Goal: Transaction & Acquisition: Purchase product/service

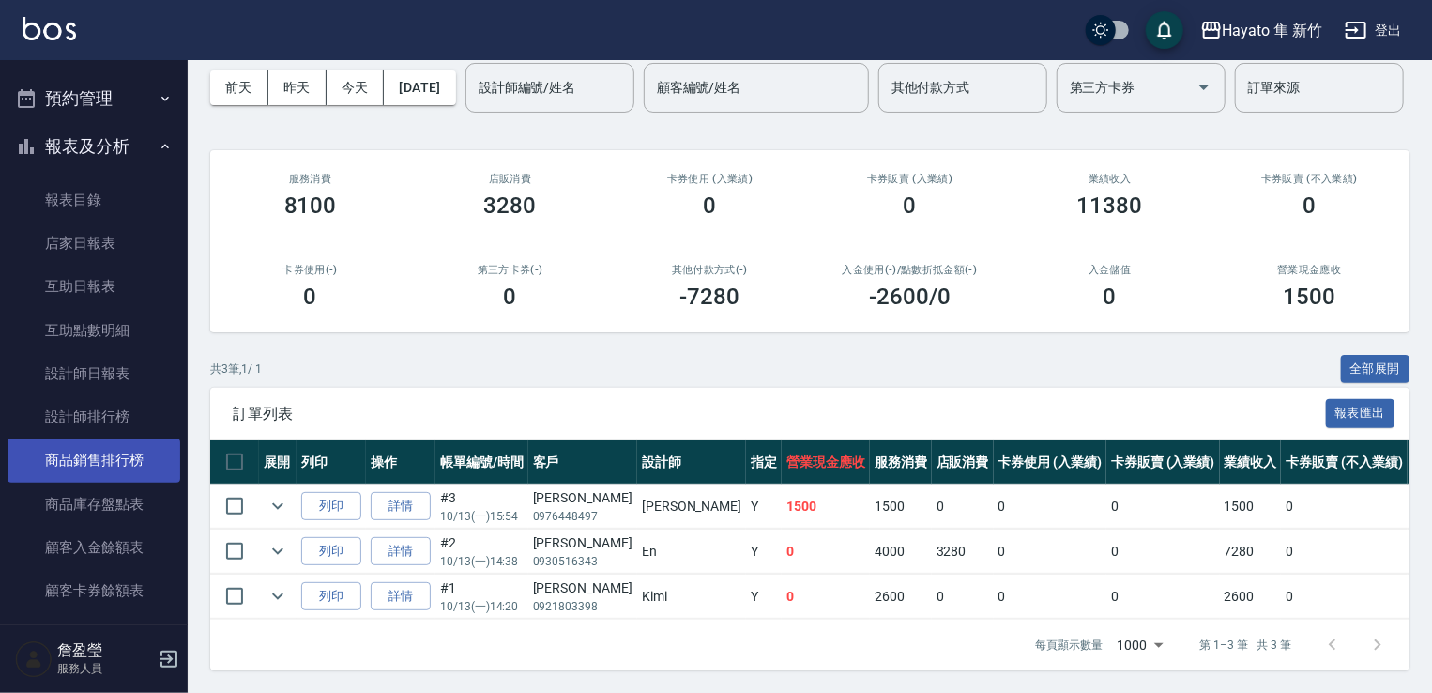
scroll to position [436, 0]
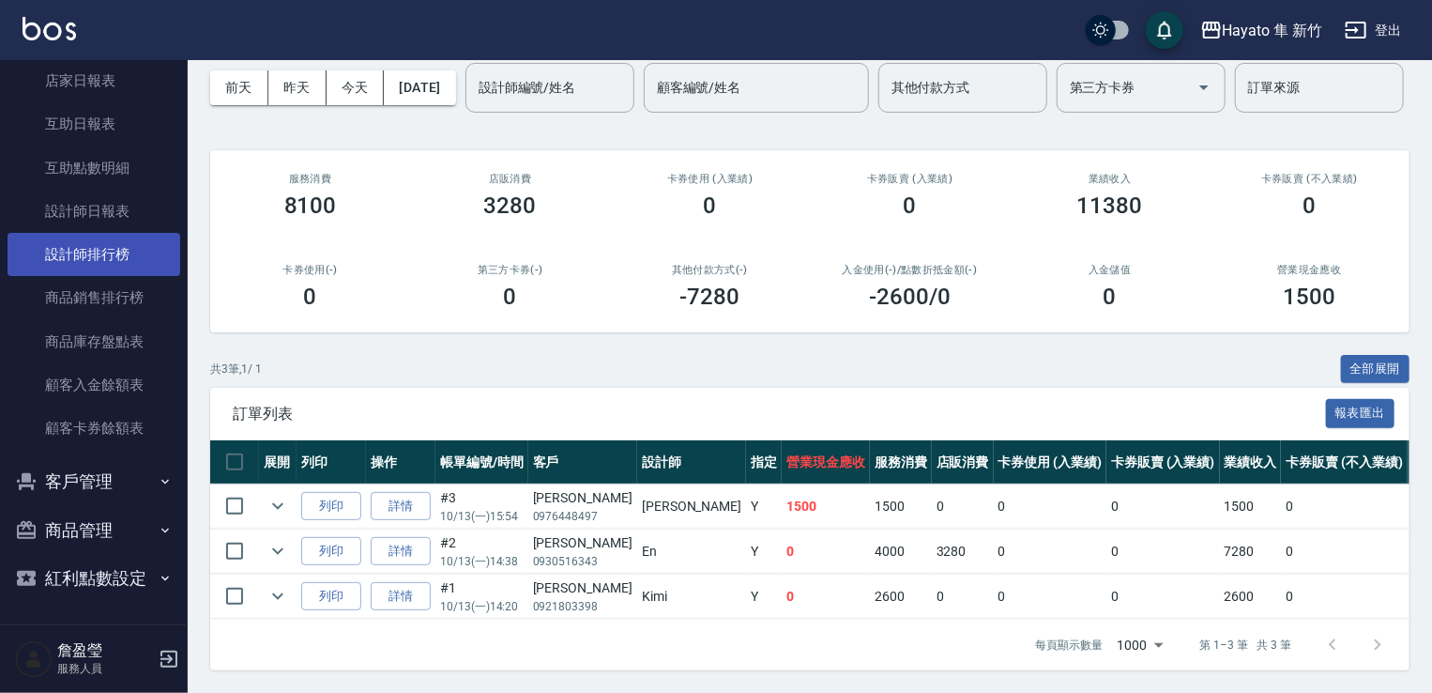
click at [109, 263] on link "設計師排行榜" at bounding box center [94, 254] width 173 height 43
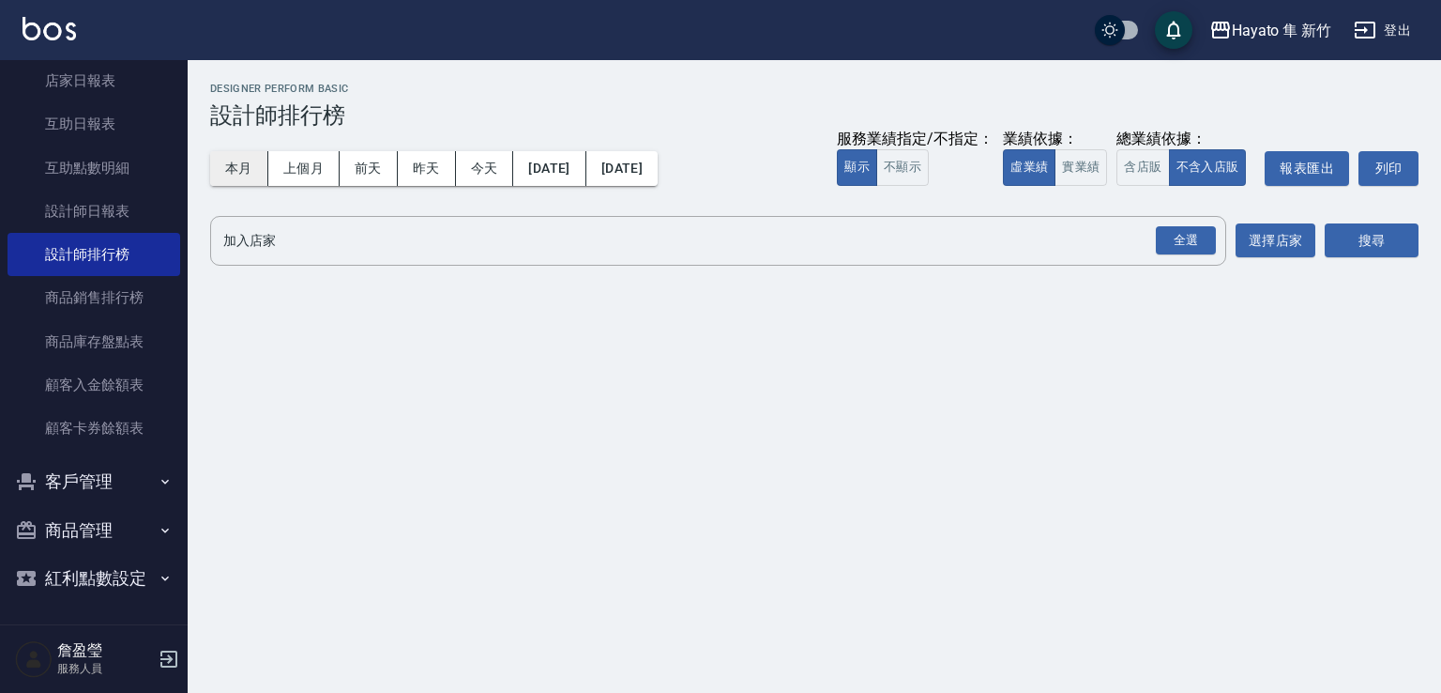
click at [241, 164] on button "本月" at bounding box center [239, 168] width 58 height 35
click at [1172, 251] on div "全選" at bounding box center [1186, 240] width 60 height 29
click at [1376, 260] on div "搜尋" at bounding box center [1372, 242] width 94 height 53
click at [1377, 256] on button "搜尋" at bounding box center [1372, 241] width 94 height 35
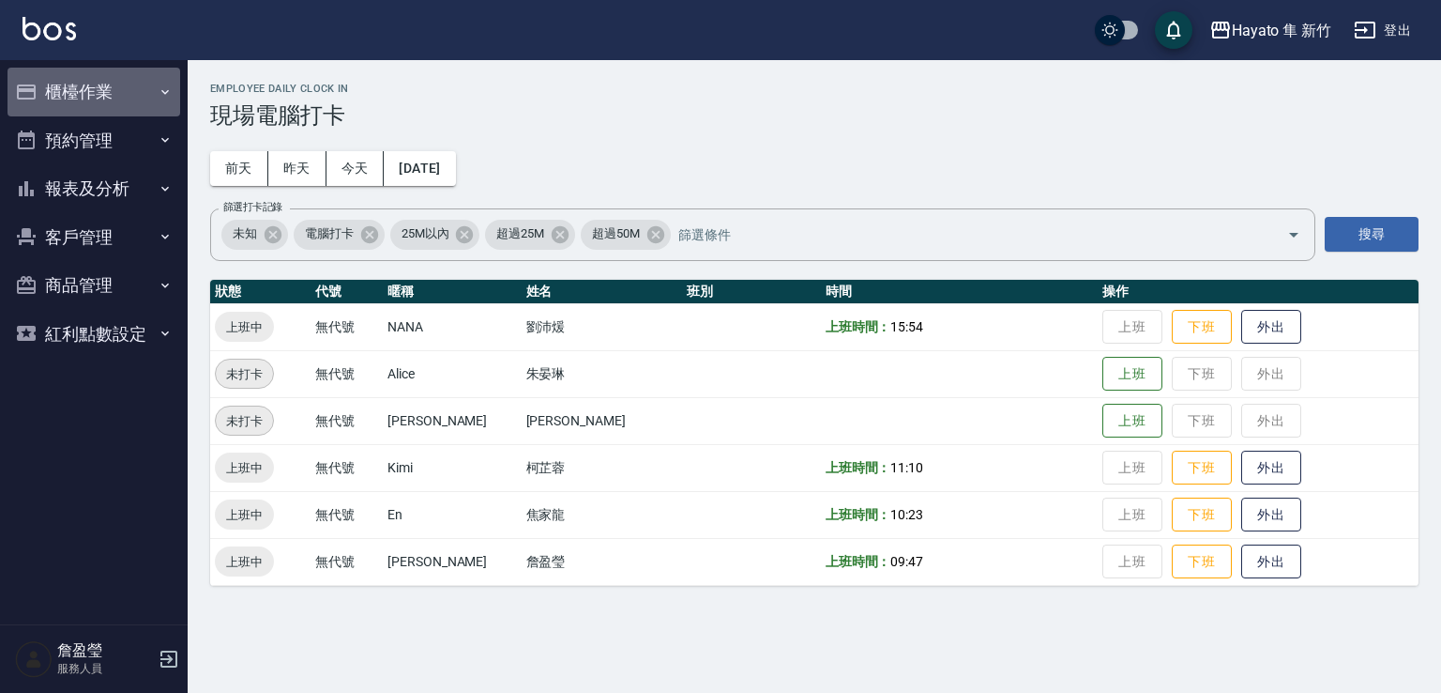
click at [168, 100] on button "櫃檯作業" at bounding box center [94, 92] width 173 height 49
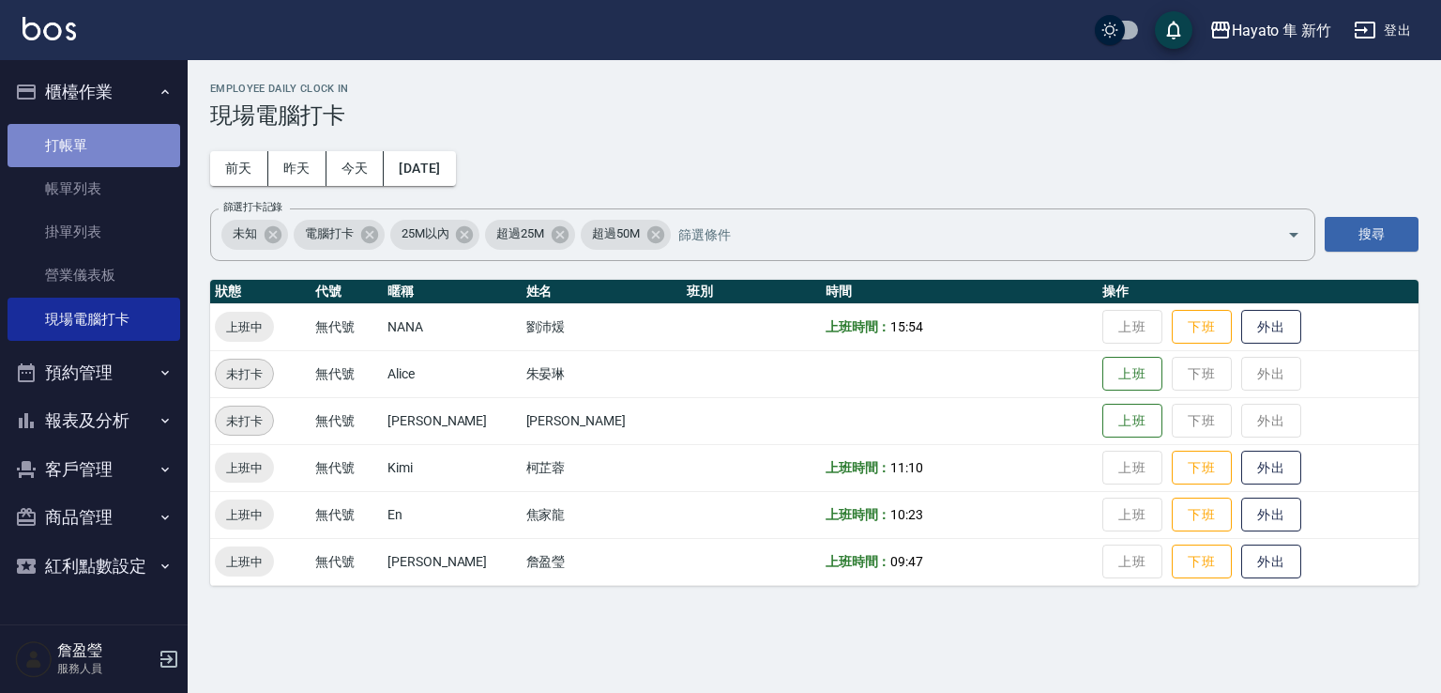
click at [138, 144] on link "打帳單" at bounding box center [94, 145] width 173 height 43
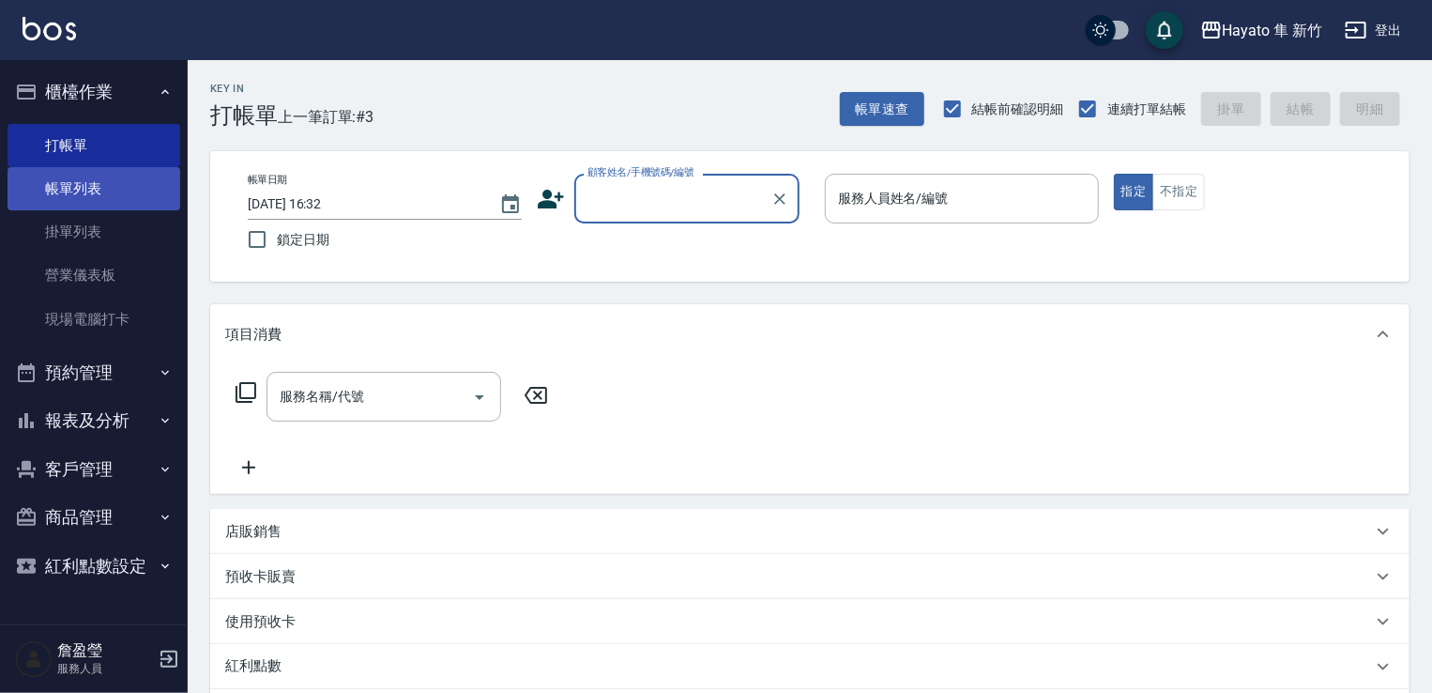
click at [102, 181] on link "帳單列表" at bounding box center [94, 188] width 173 height 43
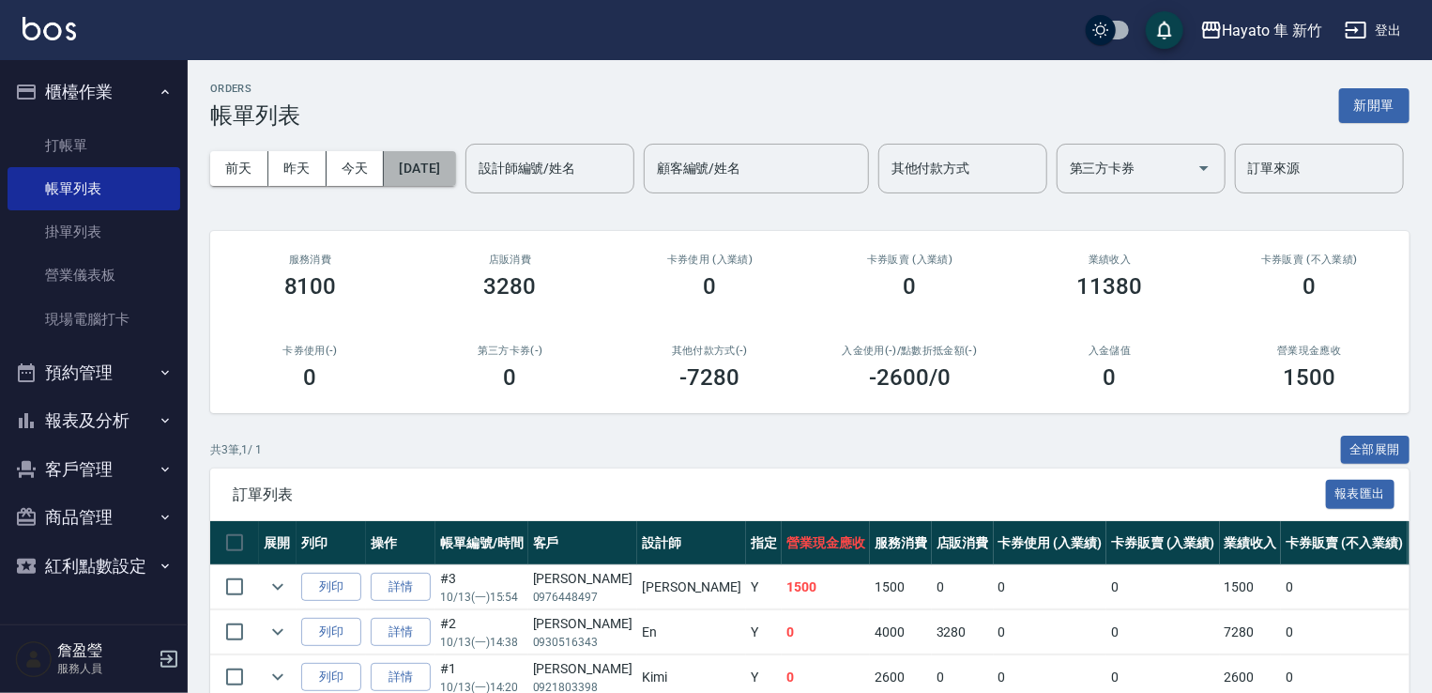
click at [452, 175] on button "[DATE]" at bounding box center [419, 168] width 71 height 35
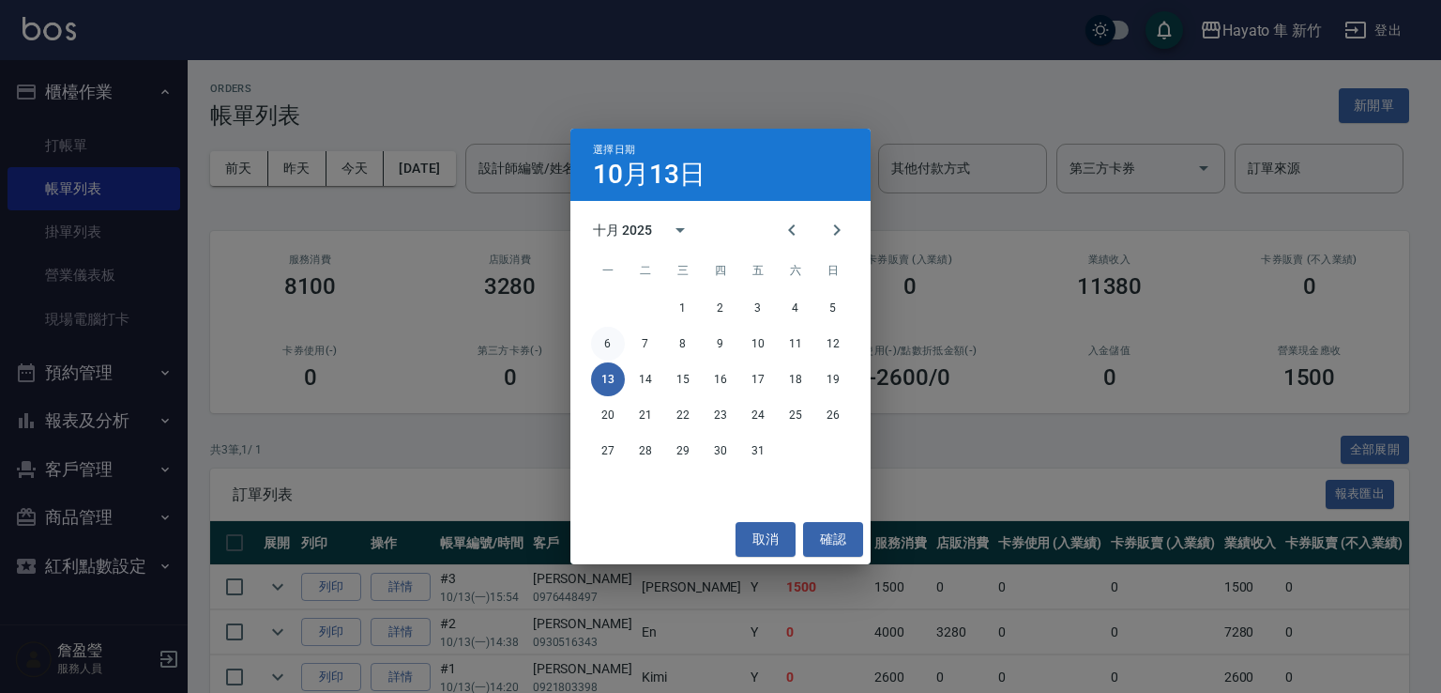
click at [595, 346] on button "6" at bounding box center [608, 344] width 34 height 34
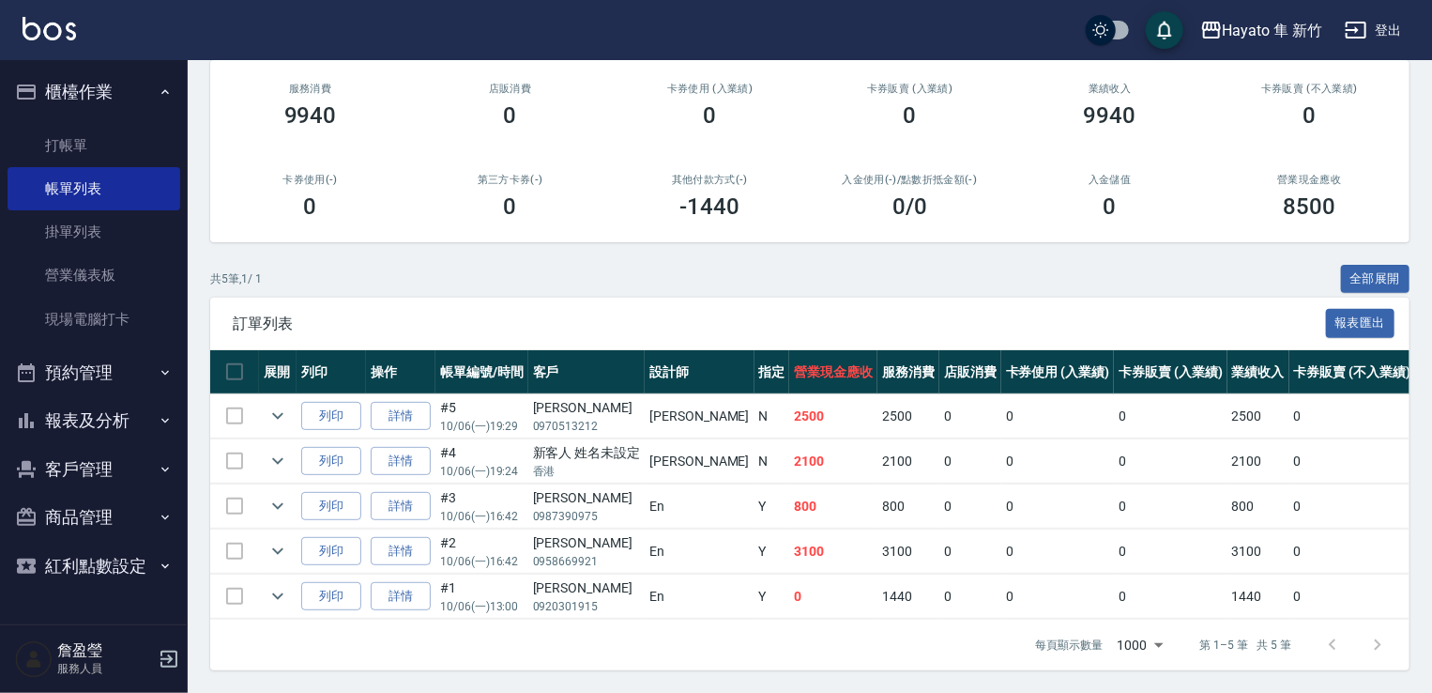
scroll to position [242, 0]
click at [107, 431] on button "報表及分析" at bounding box center [94, 420] width 173 height 49
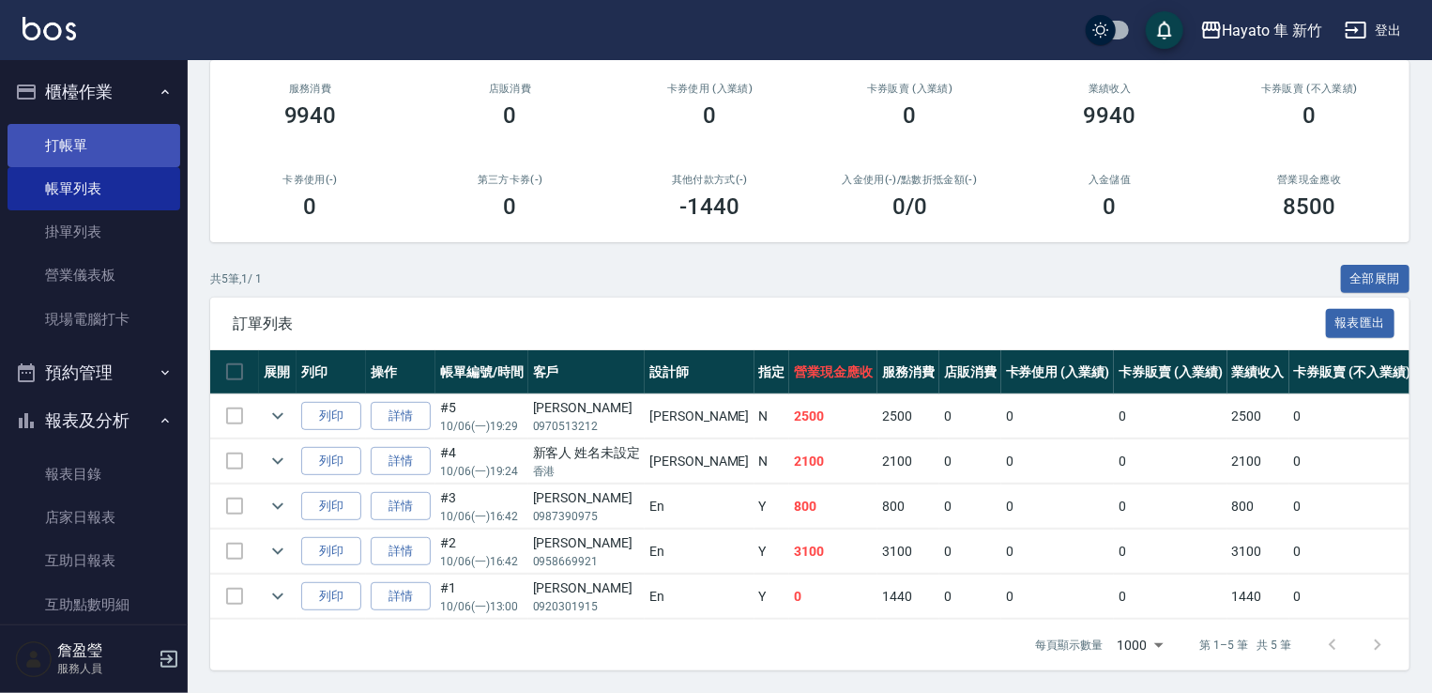
click at [83, 147] on link "打帳單" at bounding box center [94, 145] width 173 height 43
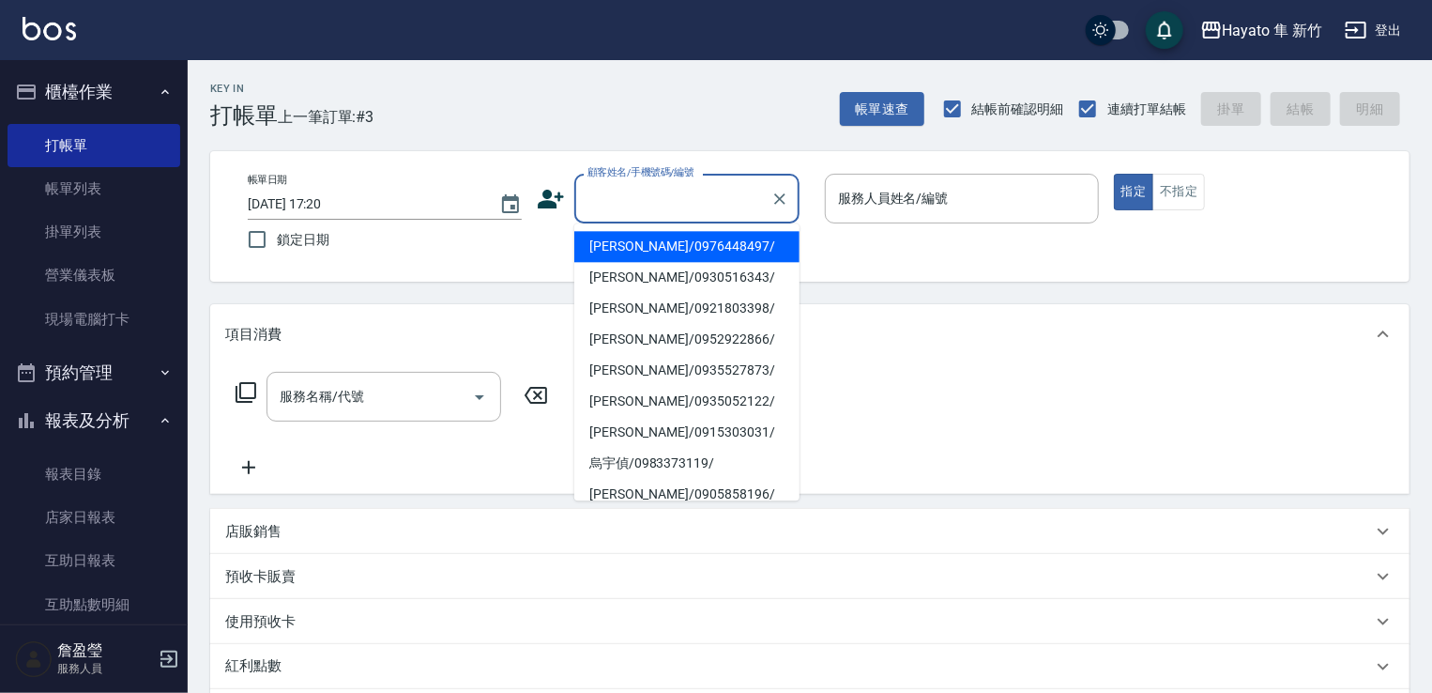
click at [717, 193] on input "顧客姓名/手機號碼/編號" at bounding box center [673, 198] width 180 height 33
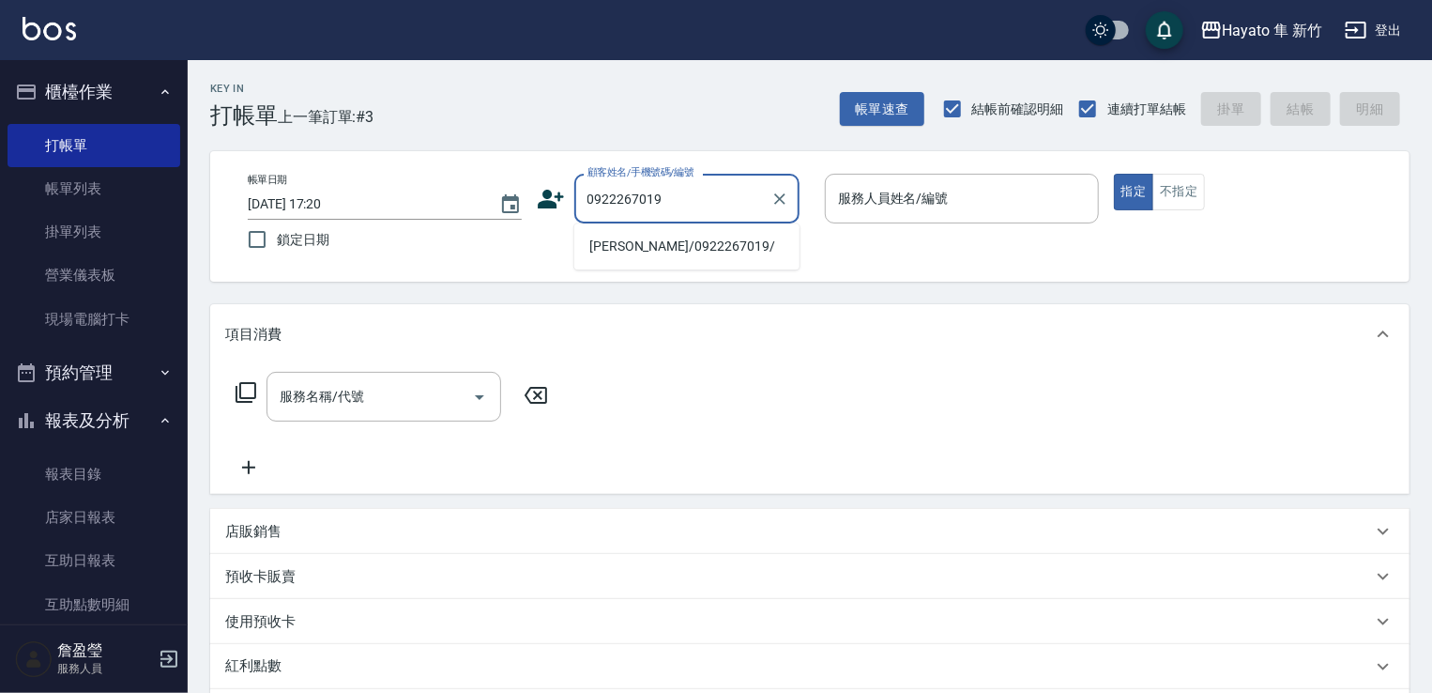
click at [717, 241] on li "[PERSON_NAME]/0922267019/" at bounding box center [686, 246] width 225 height 31
type input "[PERSON_NAME]/0922267019/"
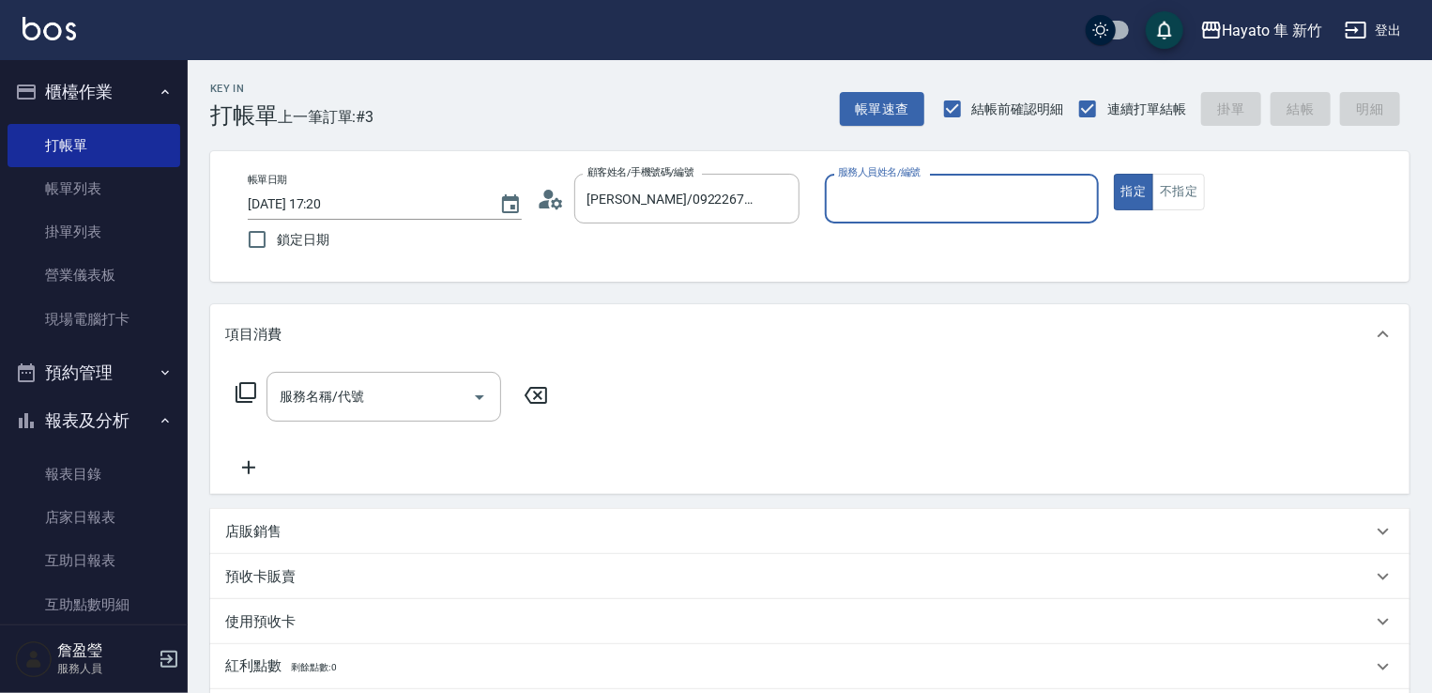
type input "[PERSON_NAME](無代號)"
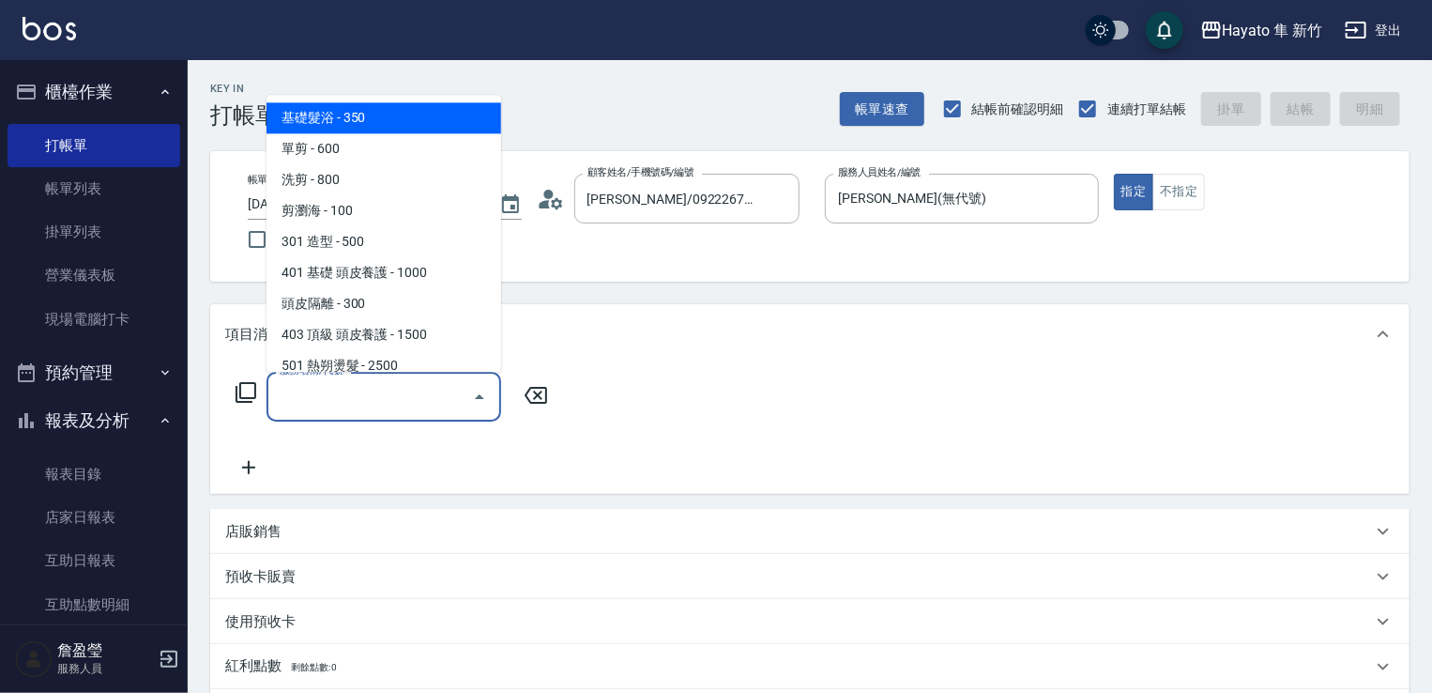
click at [360, 395] on input "服務名稱/代號" at bounding box center [370, 396] width 190 height 33
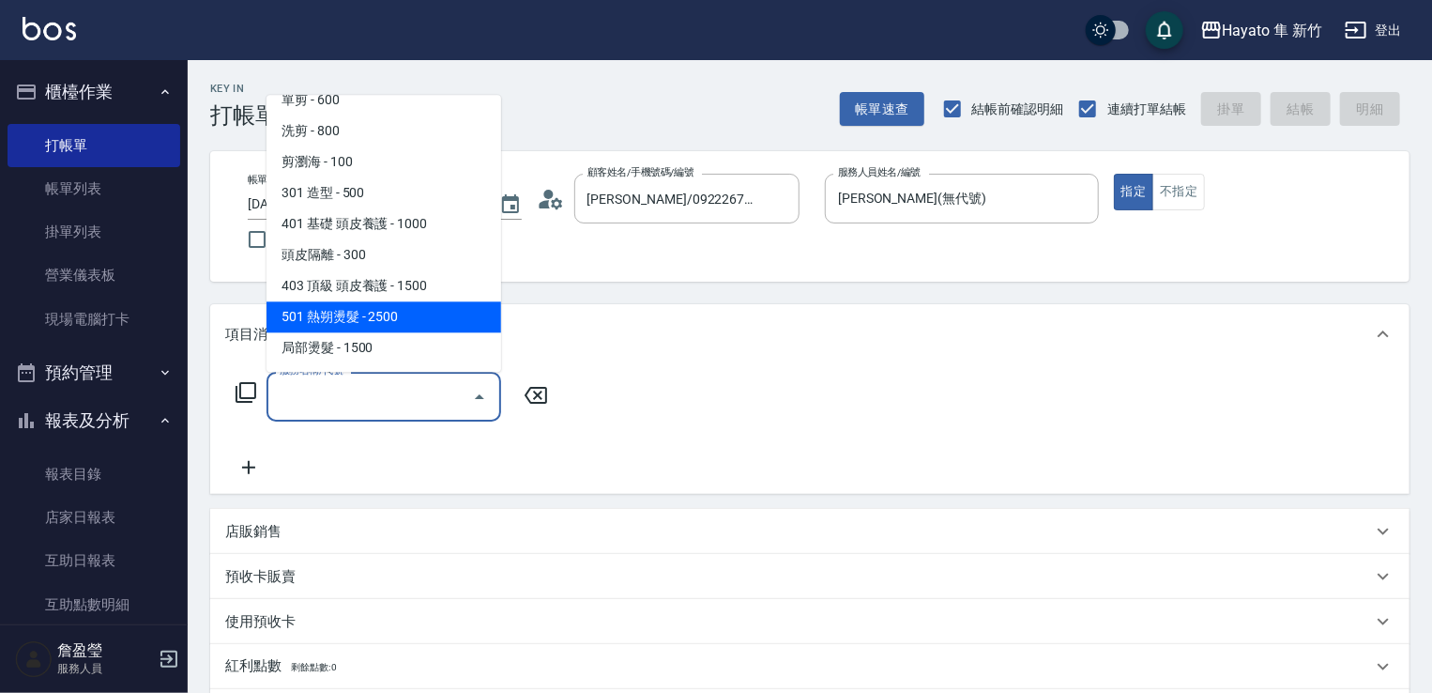
scroll to position [94, 0]
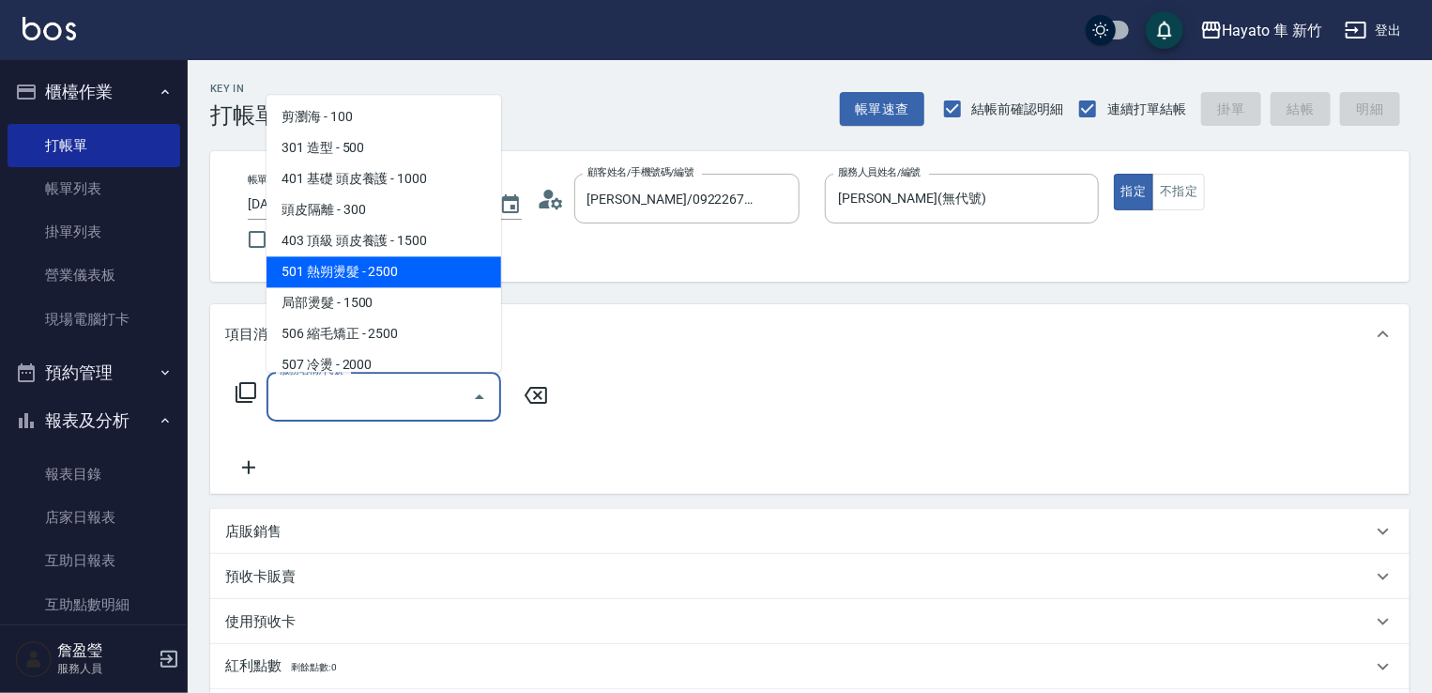
click at [358, 275] on span "501 熱朔燙髮 - 2500" at bounding box center [383, 271] width 235 height 31
type input "501 熱朔燙髮(501)"
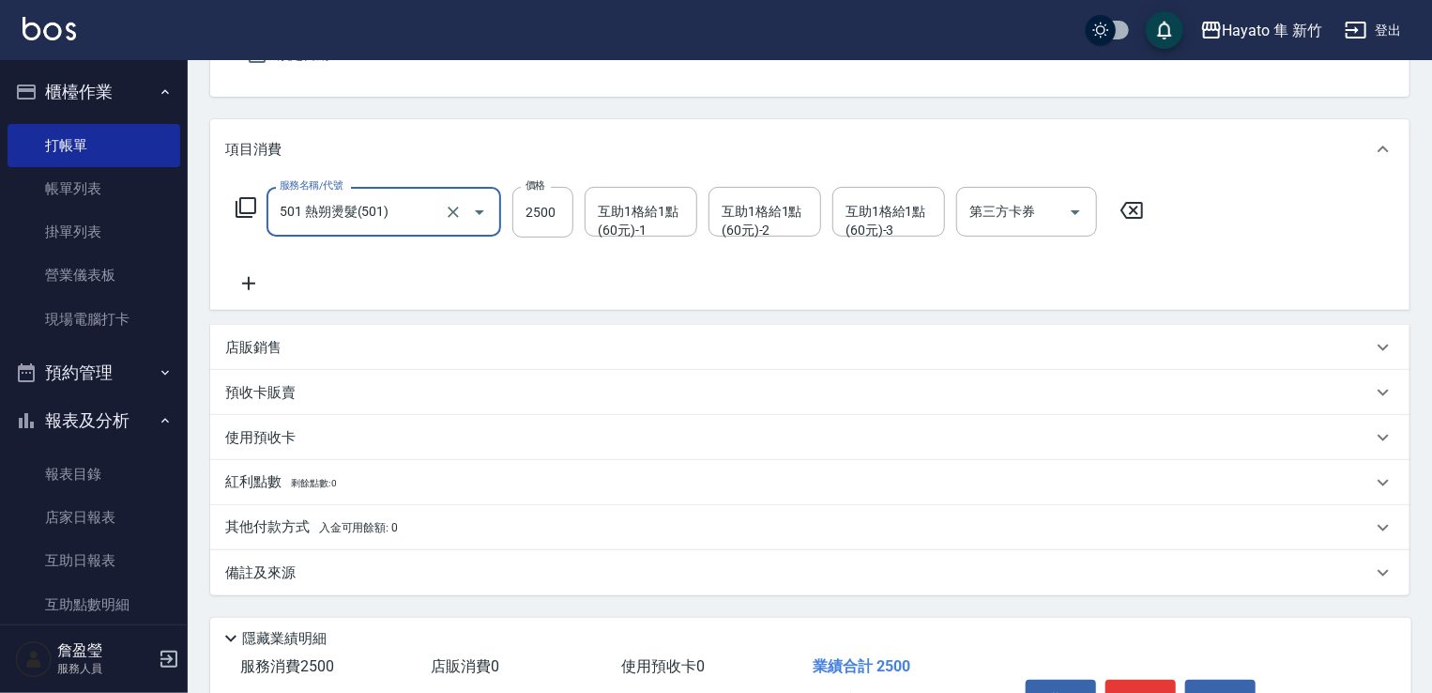
scroll to position [188, 0]
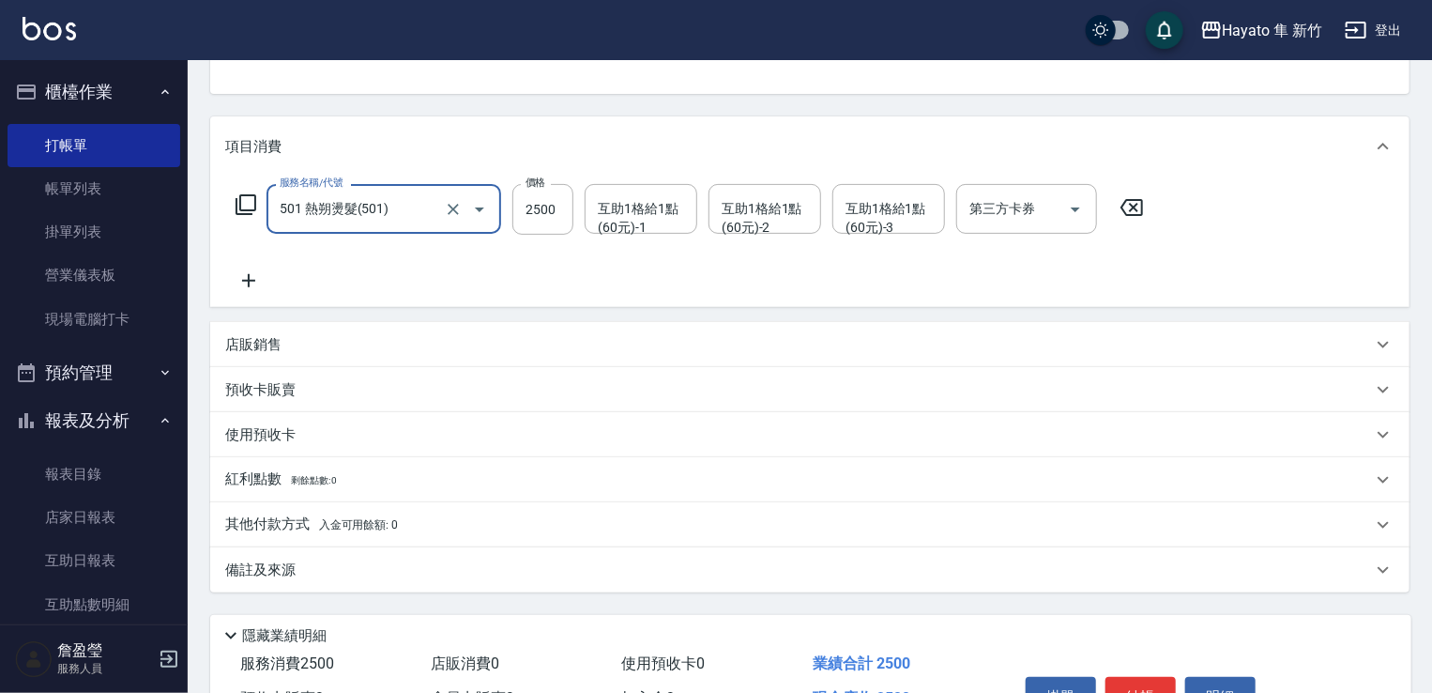
click at [248, 274] on icon at bounding box center [248, 280] width 47 height 23
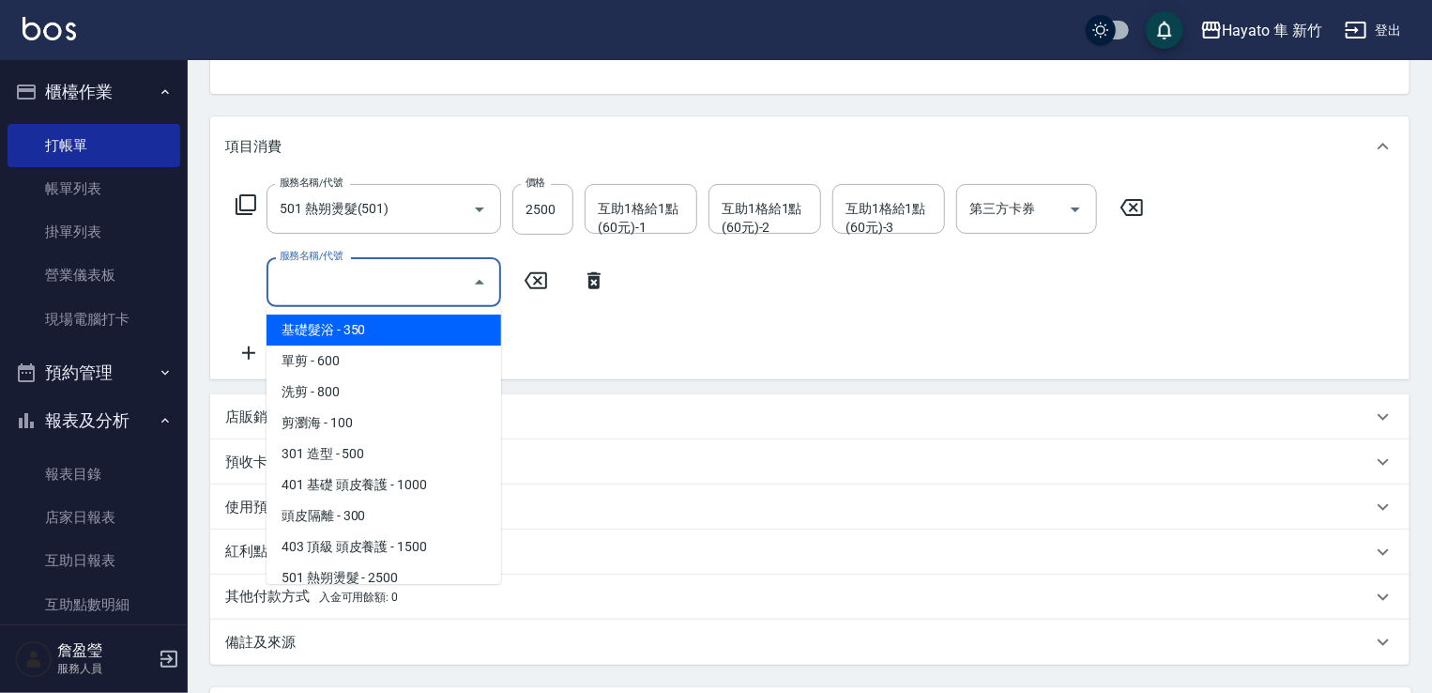
click at [325, 273] on input "服務名稱/代號" at bounding box center [370, 282] width 190 height 33
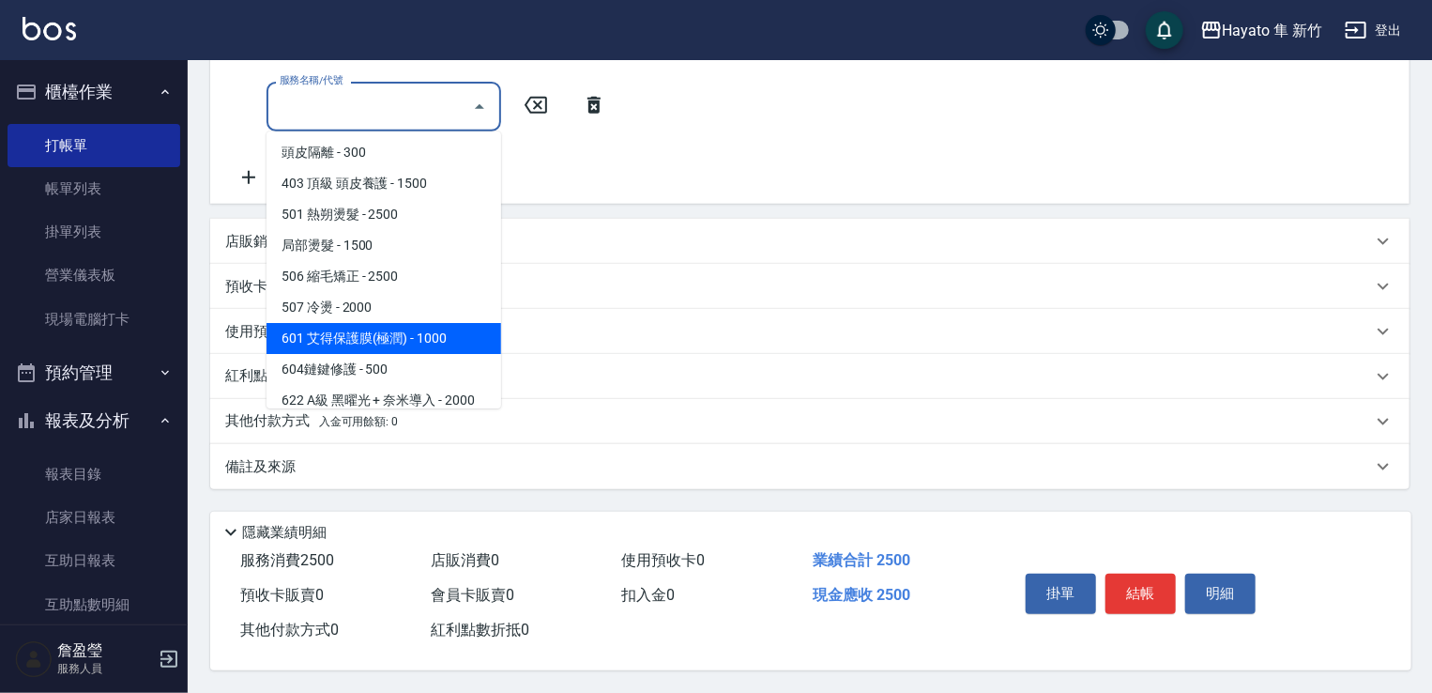
click at [387, 335] on span "601 艾得保護膜(極潤) - 1000" at bounding box center [383, 338] width 235 height 31
type input "601 艾得保護膜(極潤)(601)"
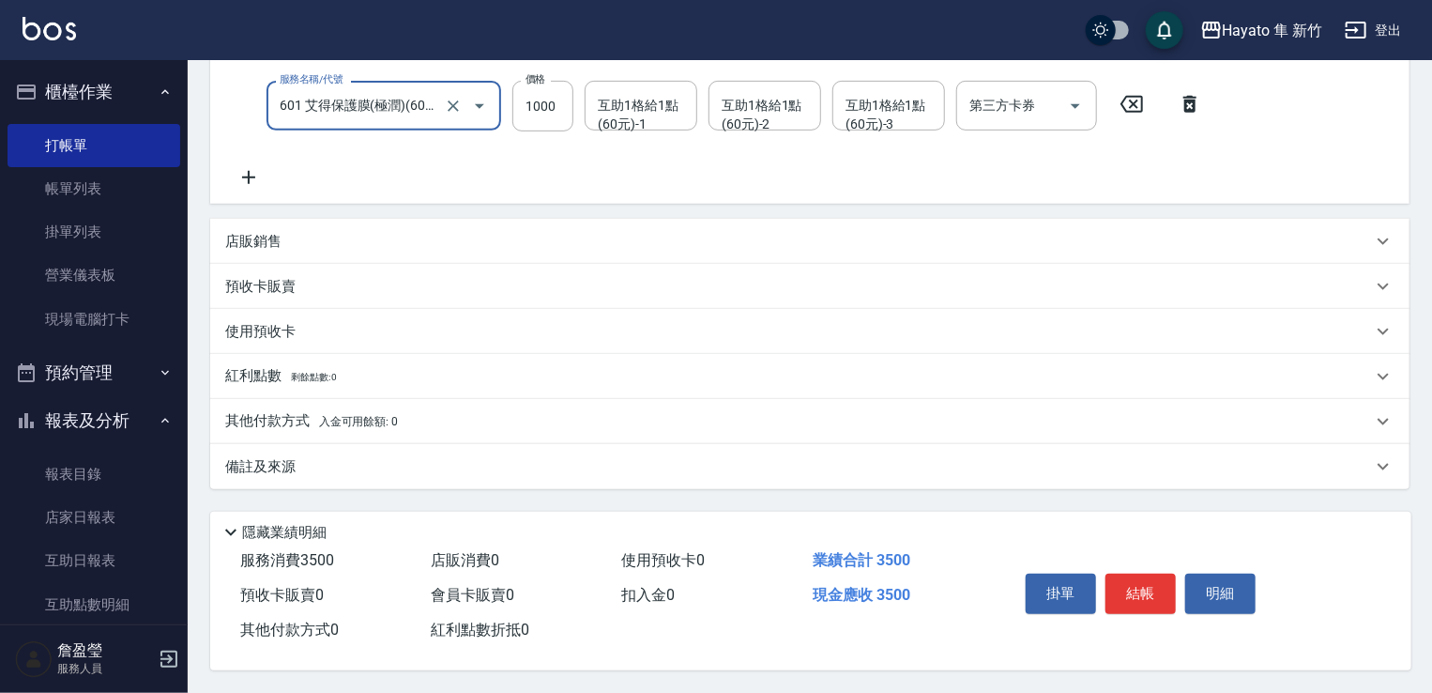
scroll to position [371, 0]
click at [383, 467] on div "備註及來源" at bounding box center [798, 467] width 1147 height 20
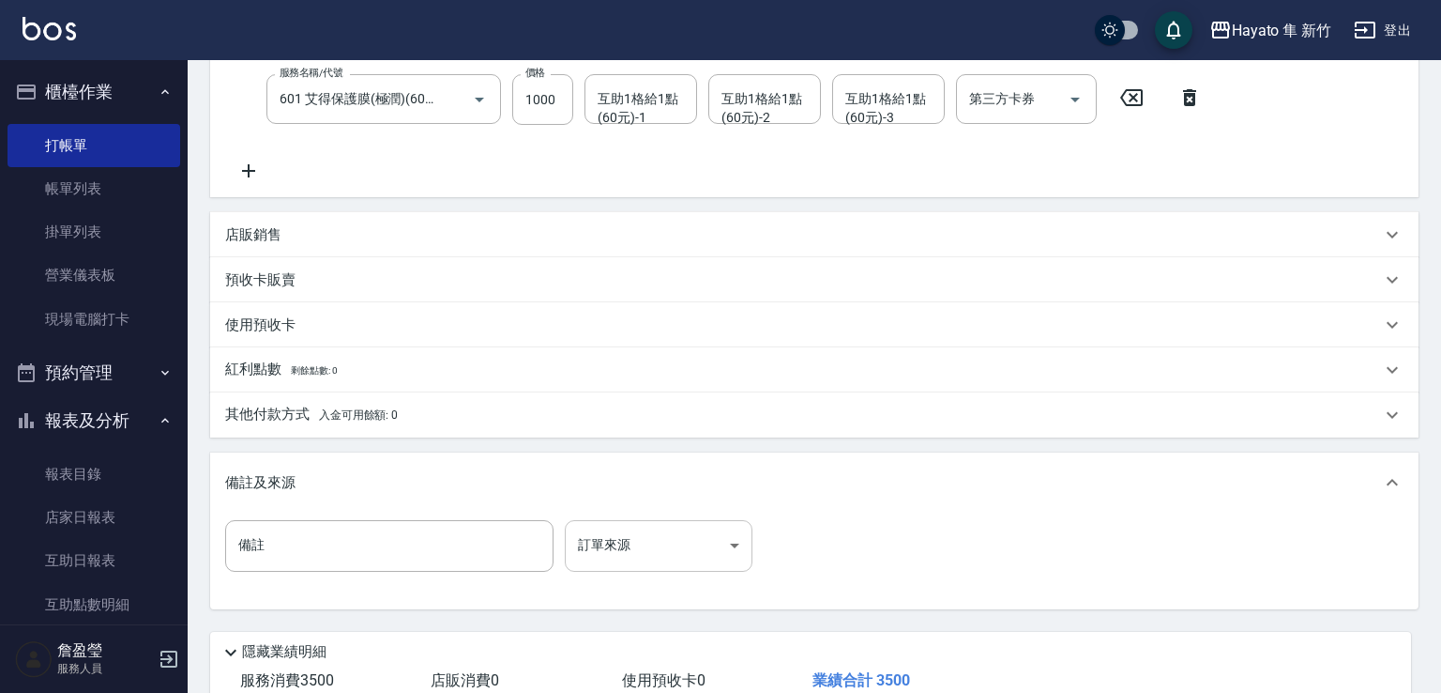
click at [646, 534] on body "Hayato 隼 新竹 登出 櫃檯作業 打帳單 帳單列表 掛單列表 營業儀表板 現場電腦打卡 預約管理 預約管理 報表及分析 報表目錄 店家日報表 互助日報表…" at bounding box center [720, 220] width 1441 height 1183
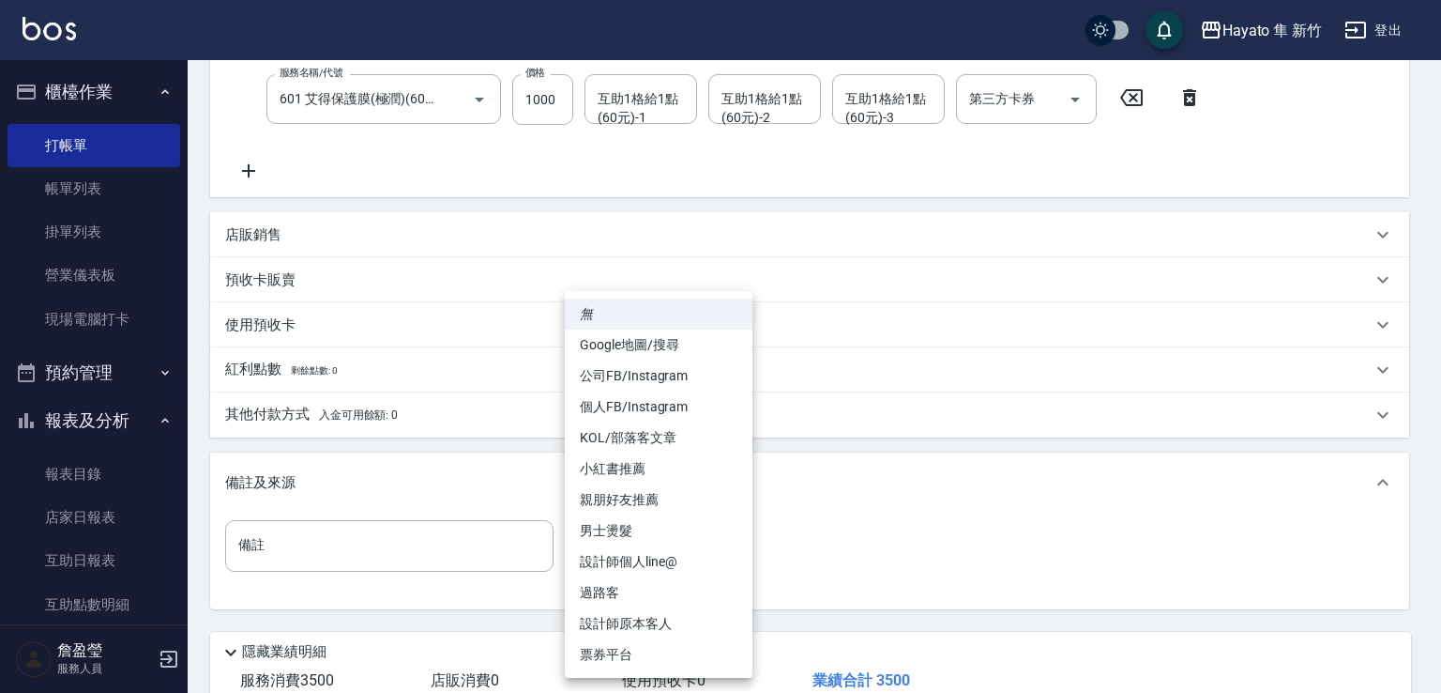
drag, startPoint x: 623, startPoint y: 620, endPoint x: 631, endPoint y: 529, distance: 91.3
click at [625, 614] on li "設計師原本客人" at bounding box center [659, 623] width 188 height 31
type input "設計師原本客人"
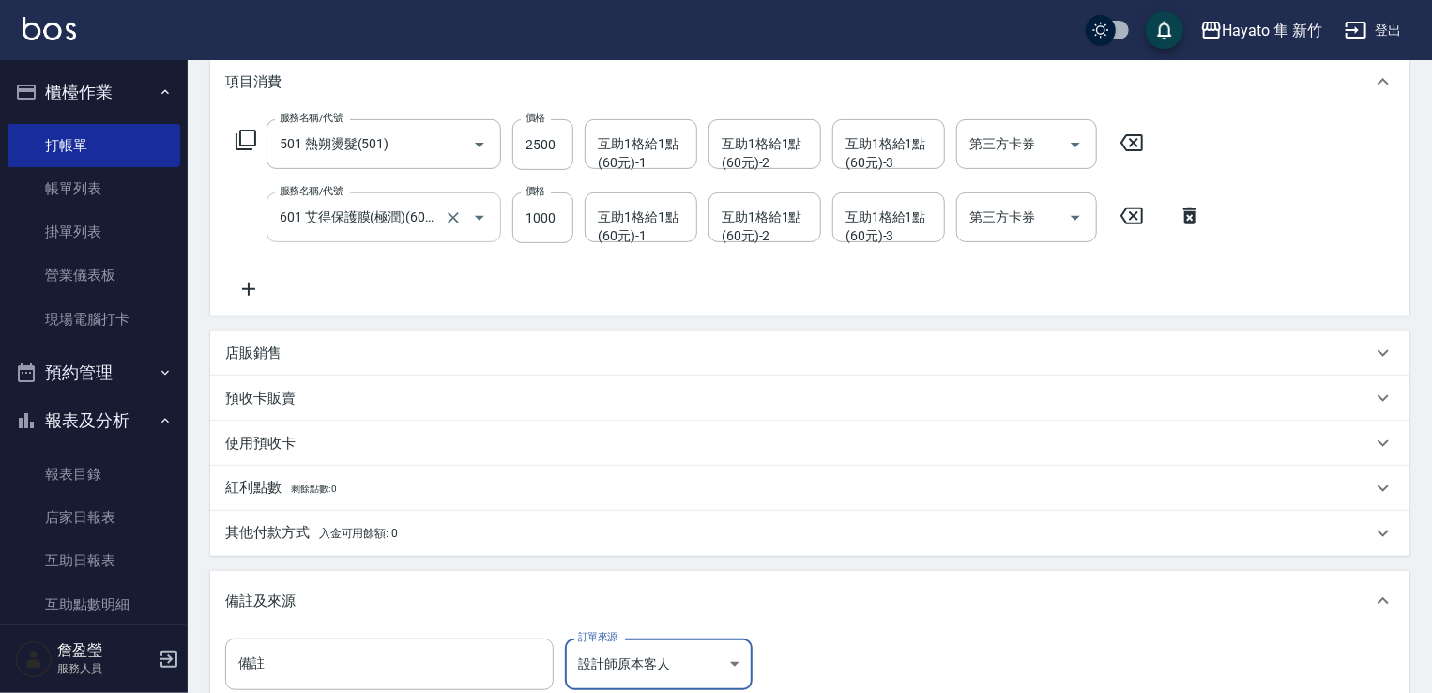
scroll to position [215, 0]
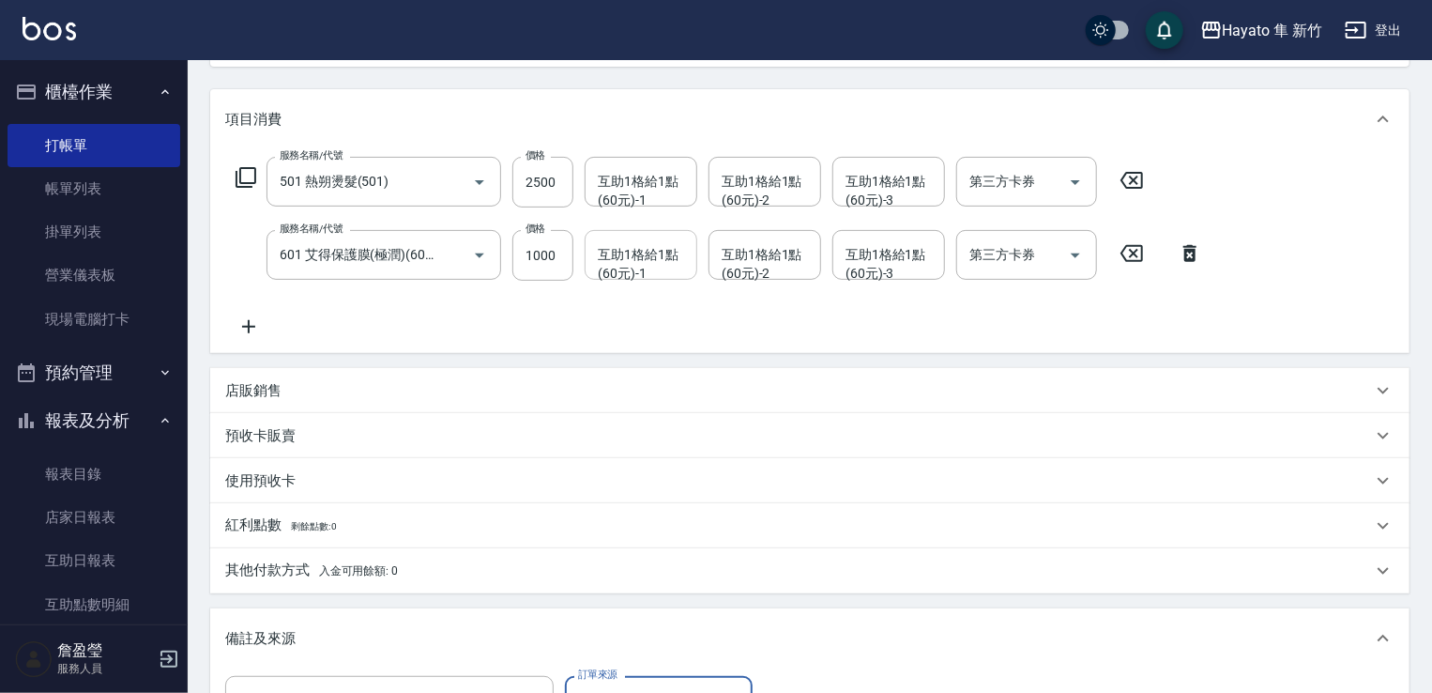
click at [652, 268] on input "互助1格給1點(60元)-1" at bounding box center [641, 254] width 96 height 33
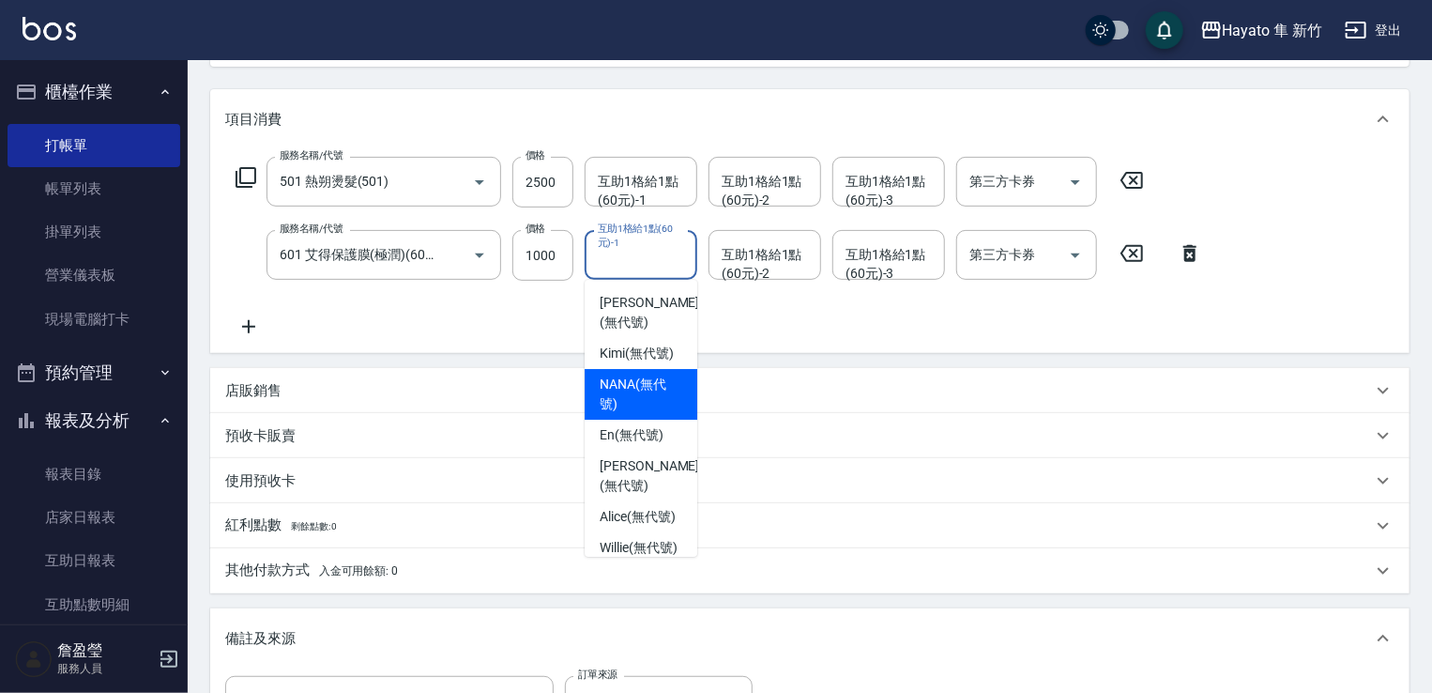
click at [653, 374] on span "NANA (無代號)" at bounding box center [641, 393] width 83 height 39
type input "NANA(無代號)"
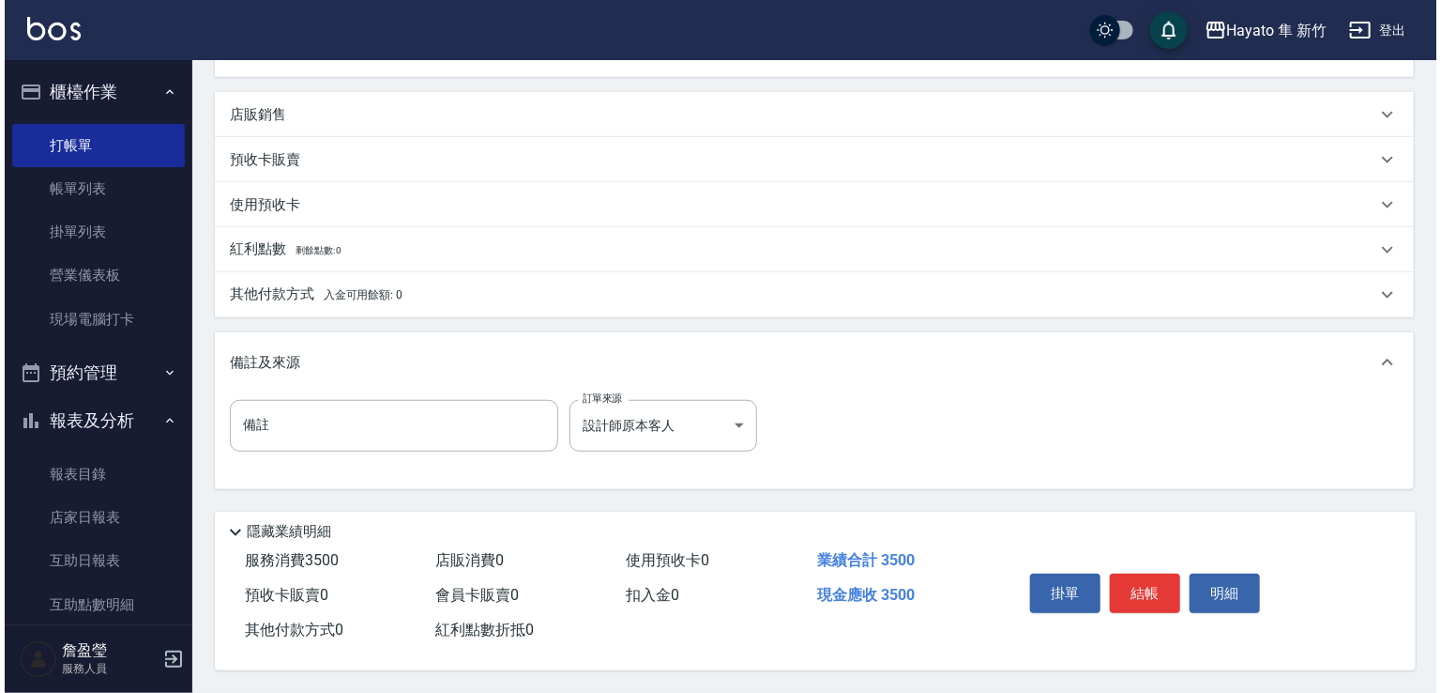
scroll to position [496, 0]
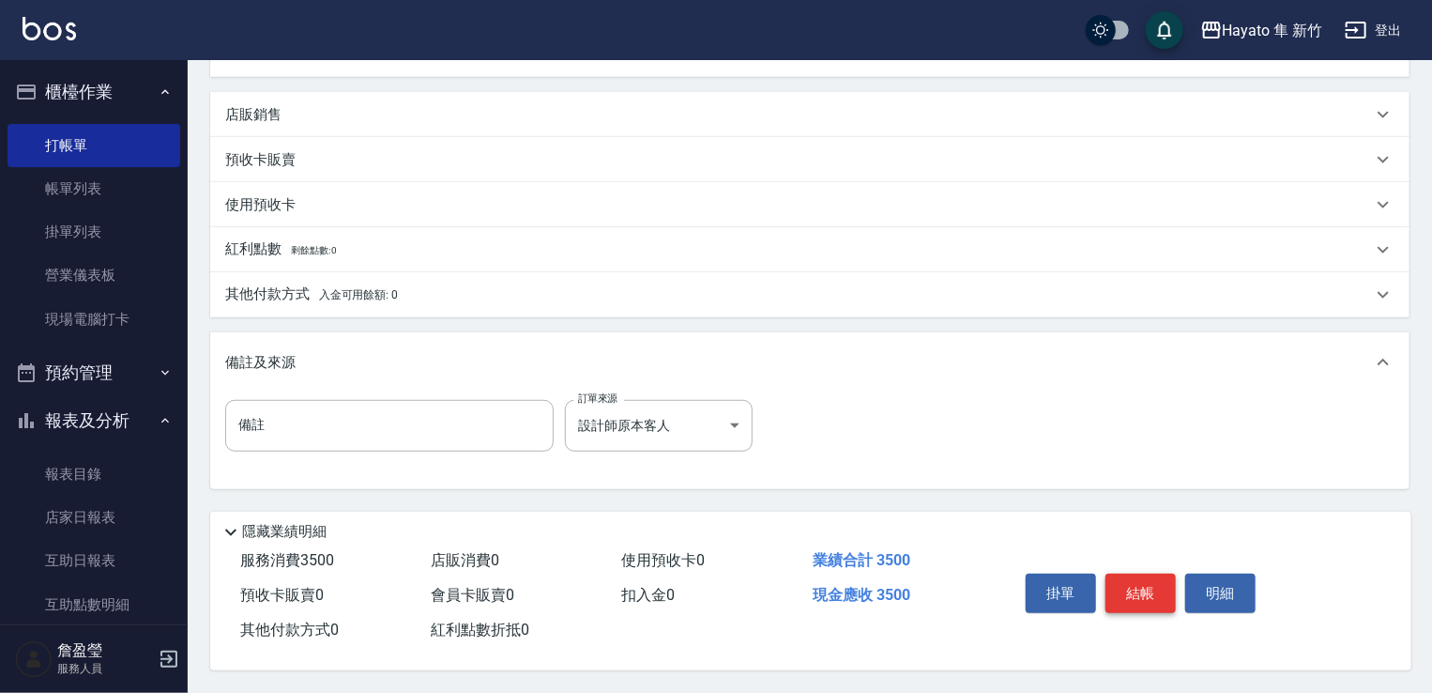
click at [1141, 587] on button "結帳" at bounding box center [1140, 592] width 70 height 39
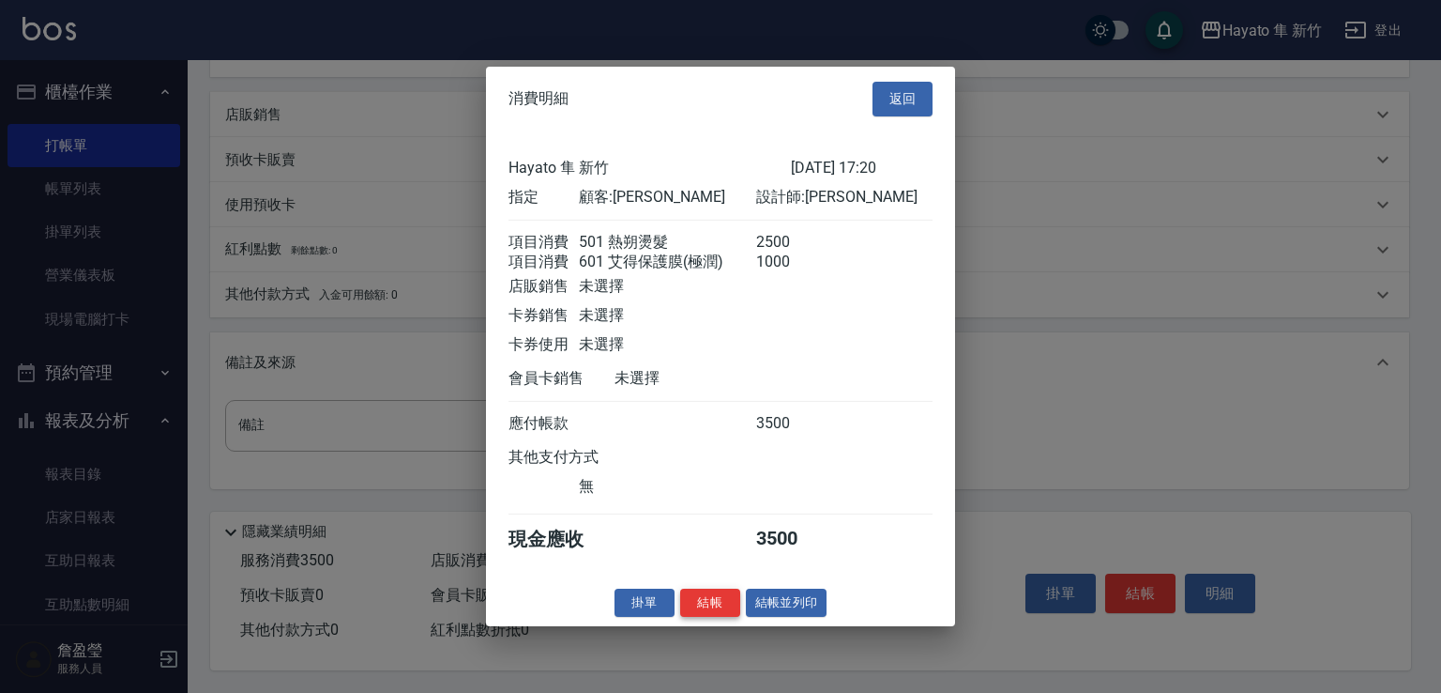
click at [706, 604] on button "結帳" at bounding box center [710, 601] width 60 height 29
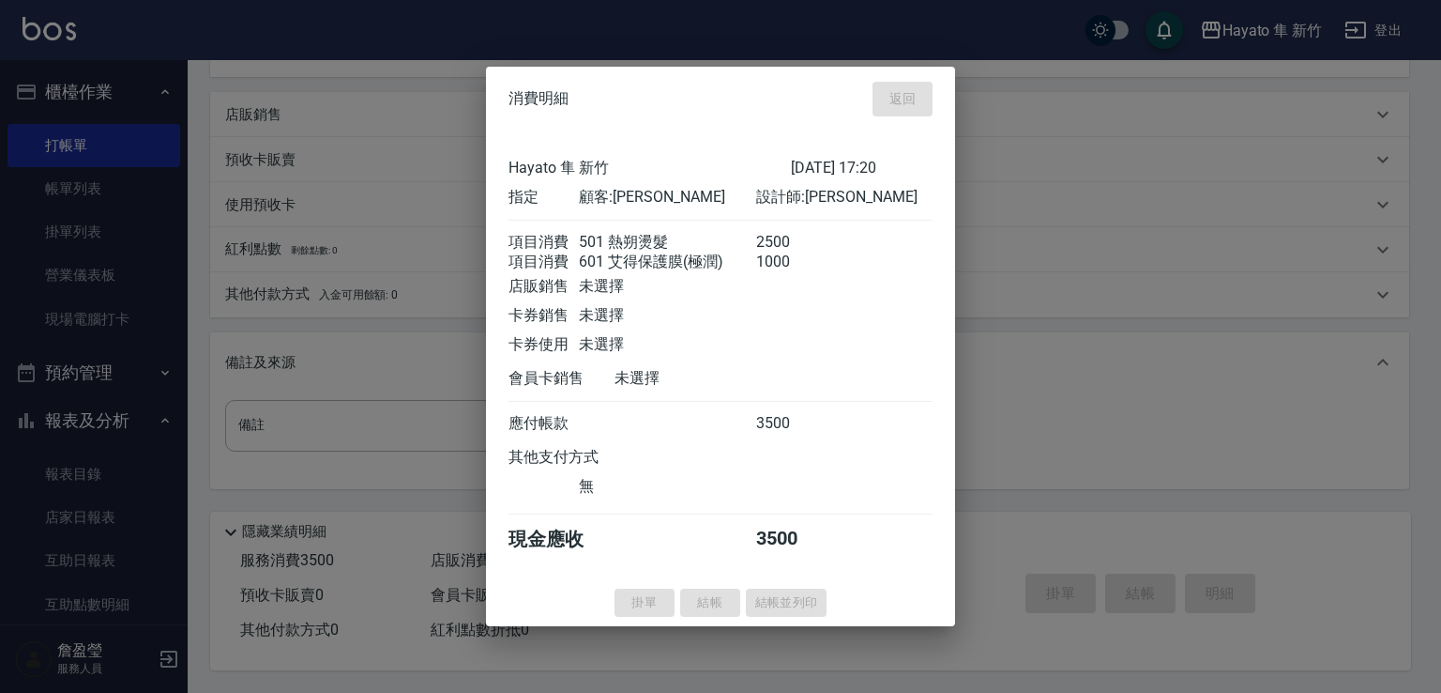
type input "[DATE] 17:21"
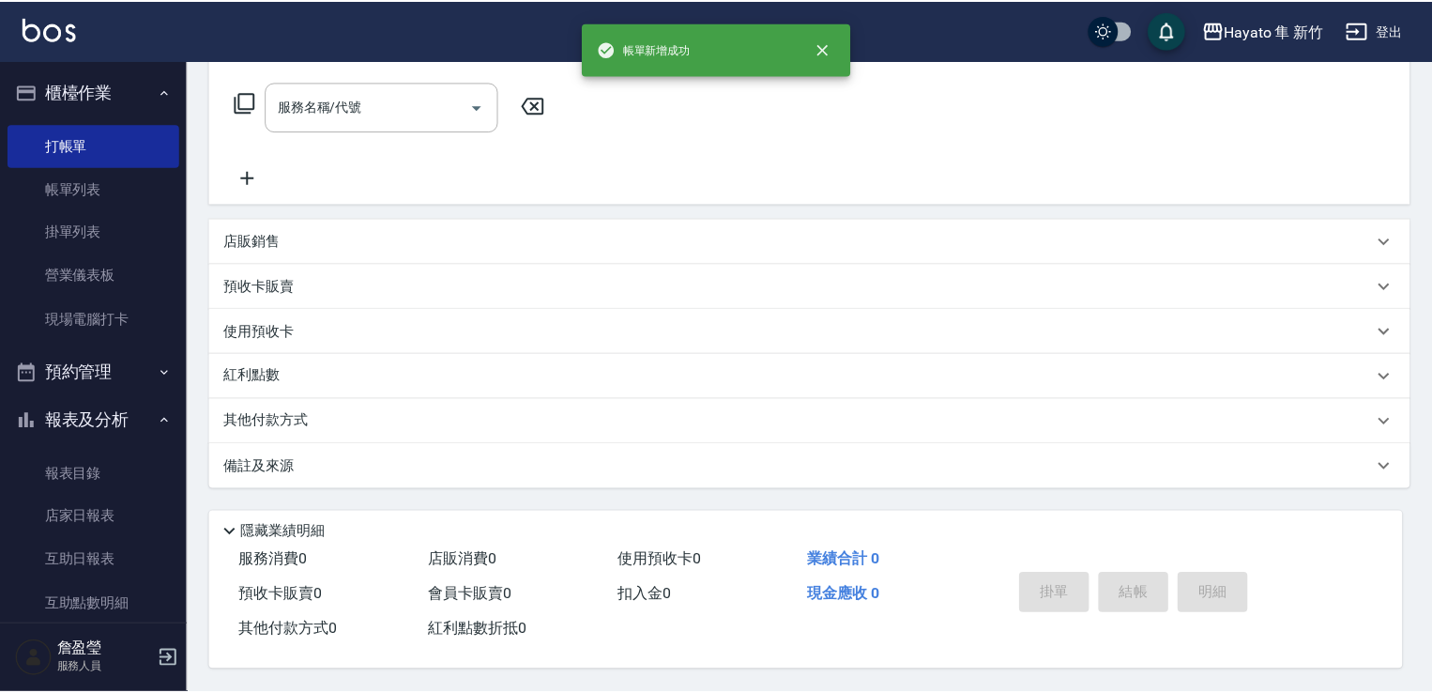
scroll to position [0, 0]
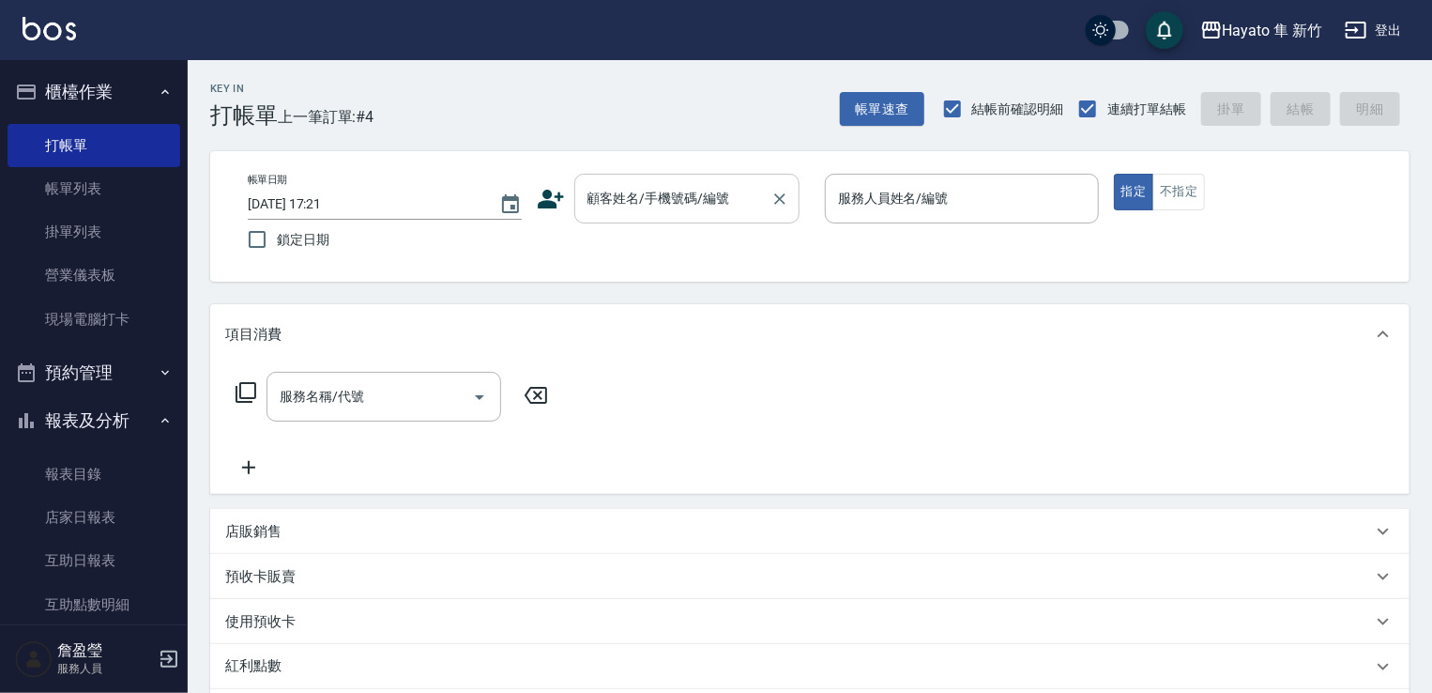
click at [673, 204] on input "顧客姓名/手機號碼/編號" at bounding box center [673, 198] width 180 height 33
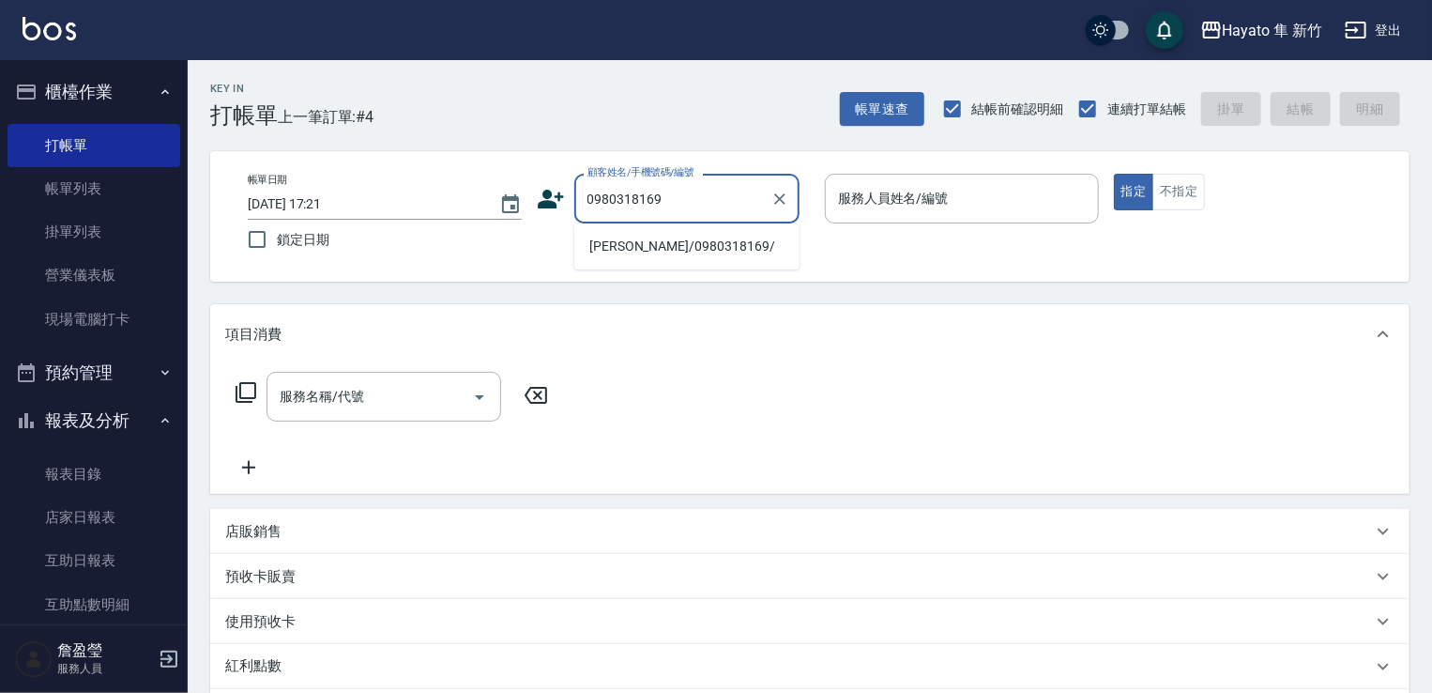
click at [682, 254] on li "[PERSON_NAME]/0980318169/" at bounding box center [686, 246] width 225 height 31
type input "[PERSON_NAME]/0980318169/"
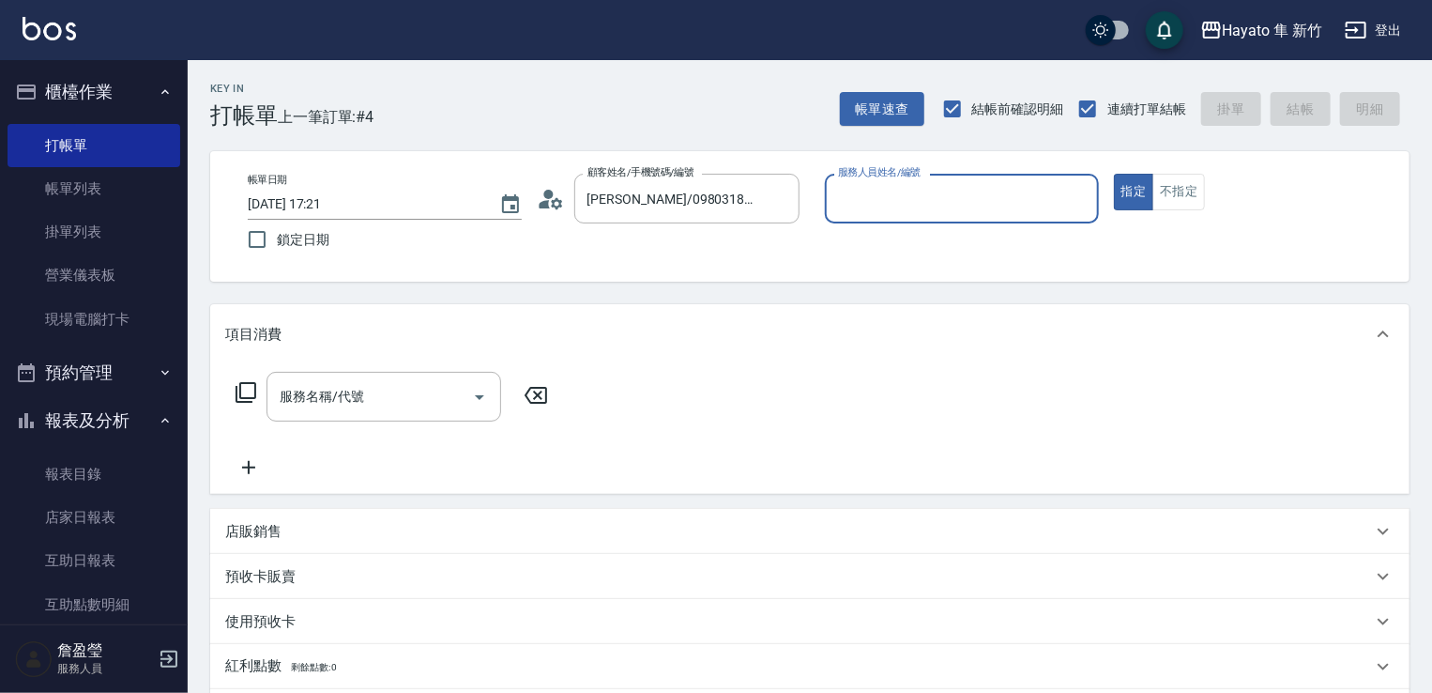
type input "[PERSON_NAME](無代號)"
drag, startPoint x: 332, startPoint y: 397, endPoint x: 342, endPoint y: 374, distance: 24.4
click at [337, 395] on input "服務名稱/代號" at bounding box center [370, 396] width 190 height 33
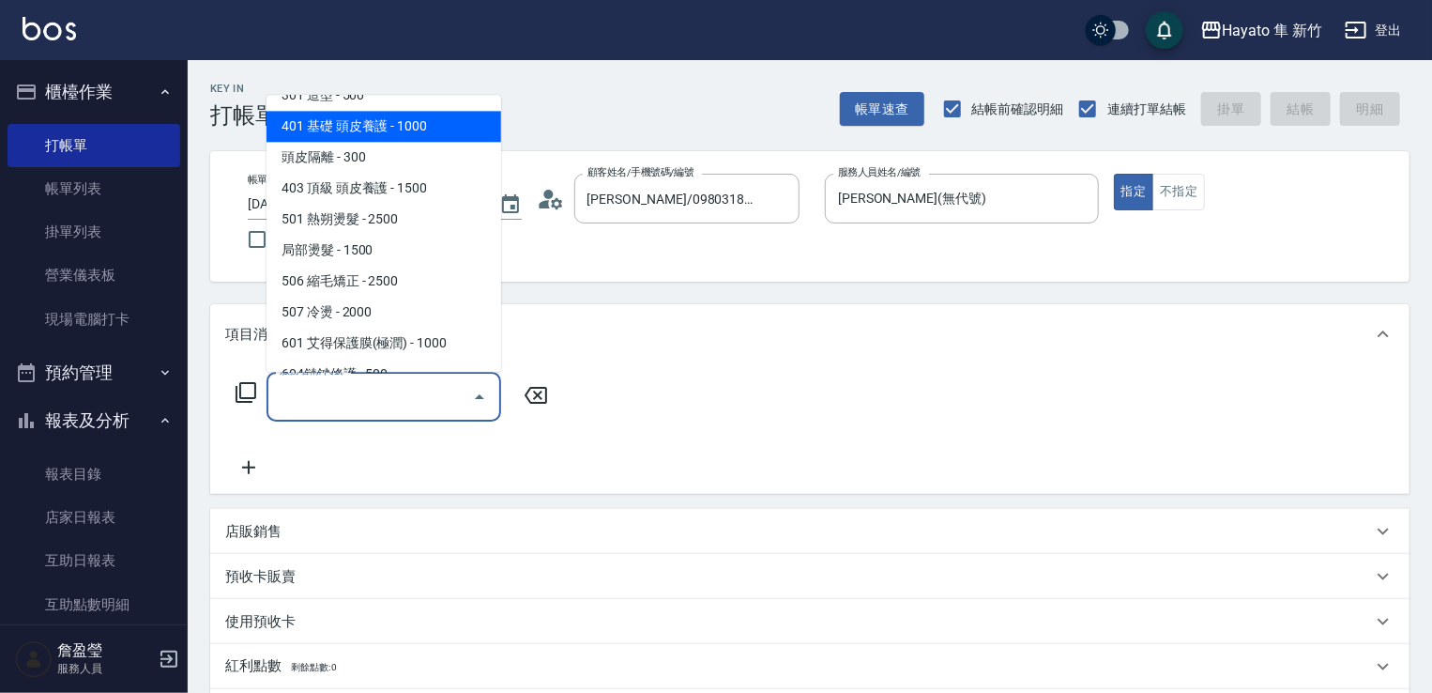
scroll to position [188, 0]
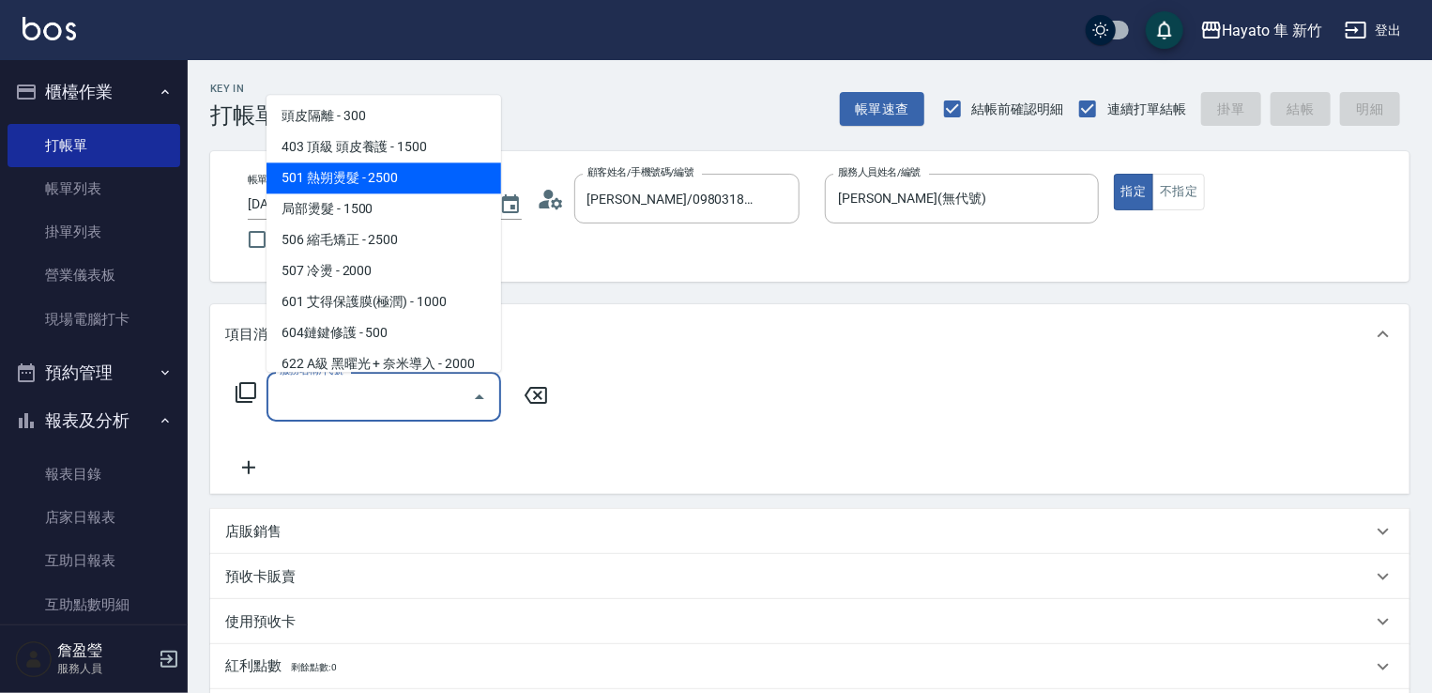
click at [362, 175] on span "501 熱朔燙髮 - 2500" at bounding box center [383, 177] width 235 height 31
type input "501 熱朔燙髮(501)"
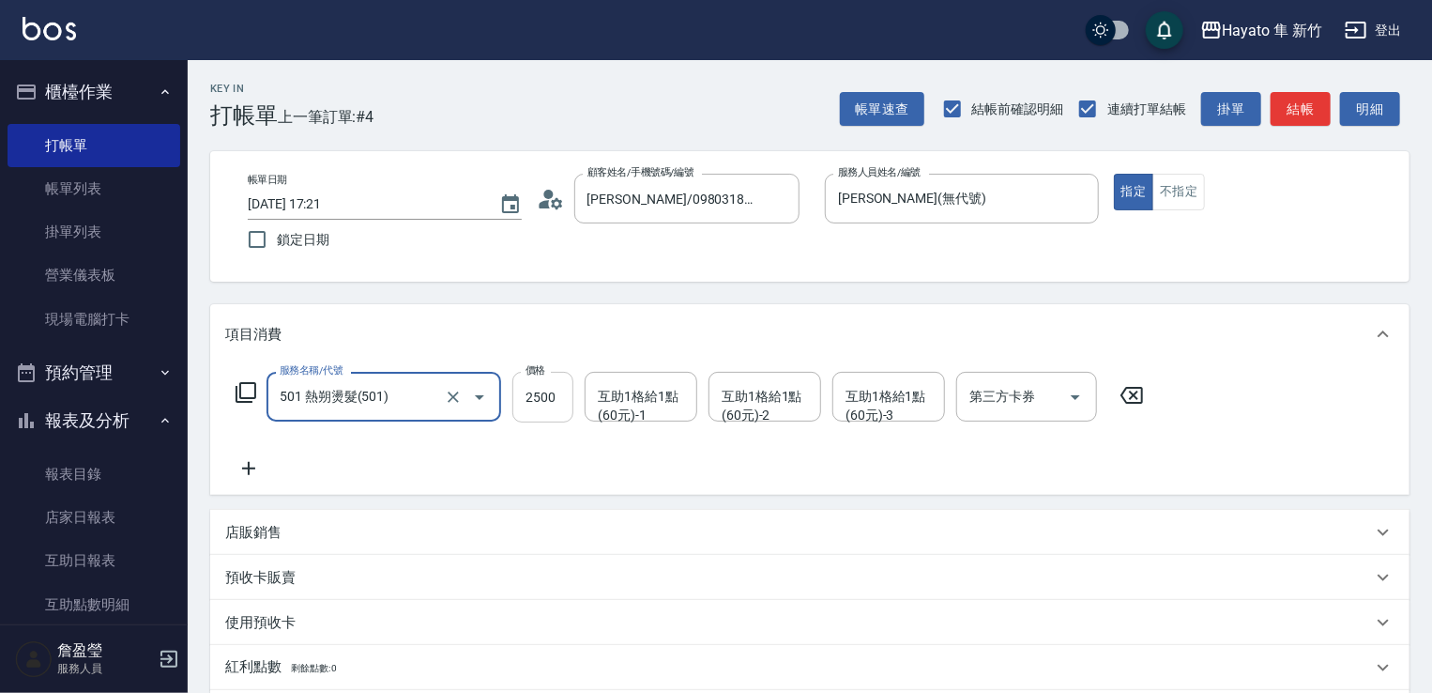
click at [548, 386] on input "2500" at bounding box center [542, 397] width 61 height 51
type input "3000"
drag, startPoint x: 488, startPoint y: 453, endPoint x: 382, endPoint y: 456, distance: 106.1
click at [476, 453] on div "服務名稱/代號 501 熱朔燙髮(501) 服務名稱/代號 價格 3000 價格 互助1格給1點(60元)-1 互助1格給1點(60元)-1 互助1格給1點(…" at bounding box center [690, 426] width 930 height 108
click at [245, 472] on icon at bounding box center [248, 468] width 47 height 23
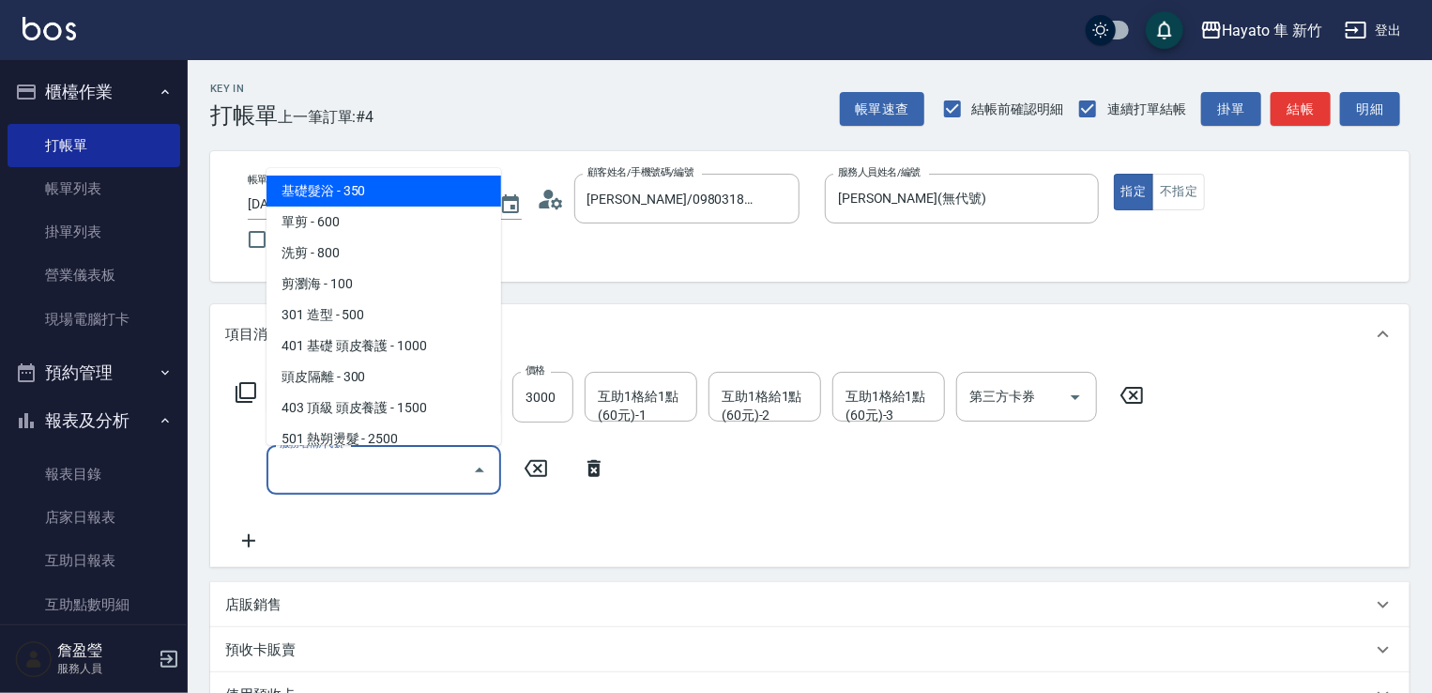
click at [285, 475] on input "服務名稱/代號" at bounding box center [370, 469] width 190 height 33
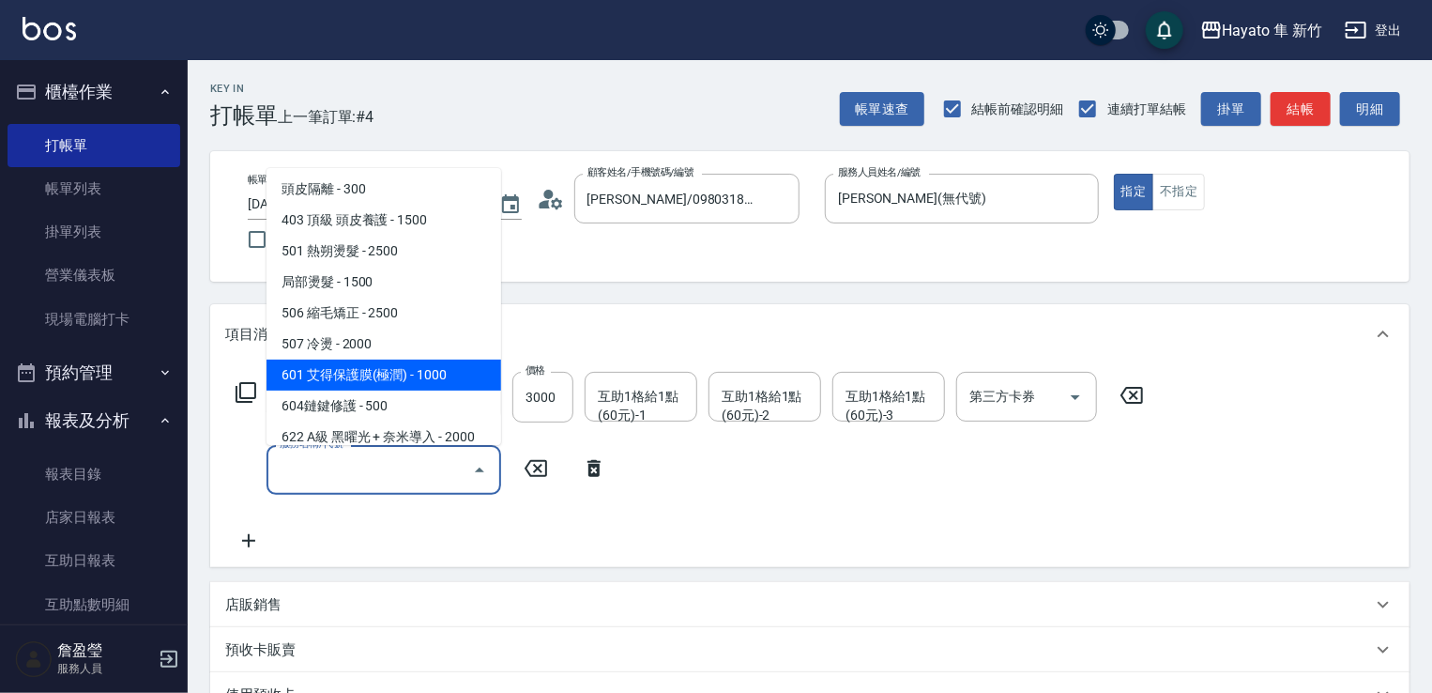
click at [315, 379] on span "601 艾得保護膜(極潤) - 1000" at bounding box center [383, 374] width 235 height 31
type input "601 艾得保護膜(極潤)(601)"
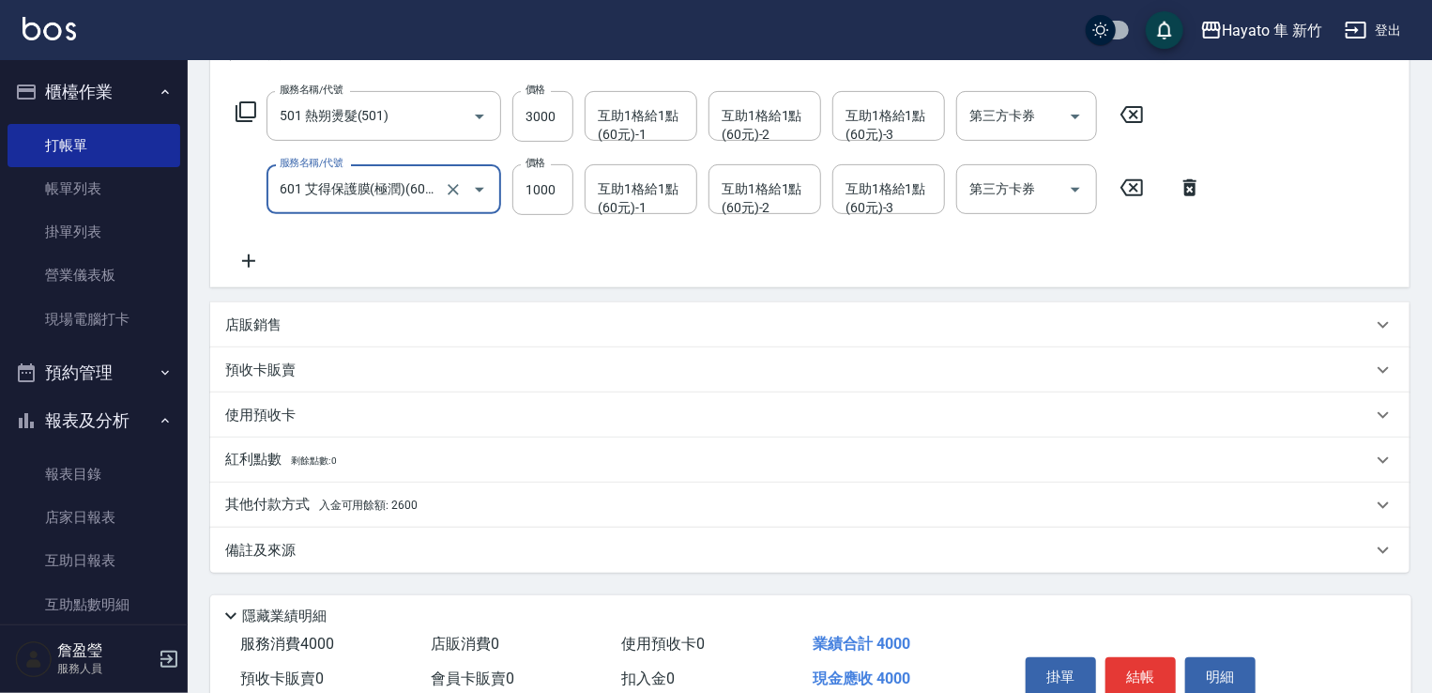
scroll to position [282, 0]
drag, startPoint x: 236, startPoint y: 297, endPoint x: 236, endPoint y: 312, distance: 15.0
click at [236, 298] on div "項目消費 服務名稱/代號 501 熱朔燙髮(501) 服務名稱/代號 價格 3000 價格 互助1格給1點(60元)-1 互助1格給1點(60元)-1 互助1…" at bounding box center [809, 297] width 1199 height 549
click at [255, 320] on p "店販銷售" at bounding box center [253, 324] width 56 height 20
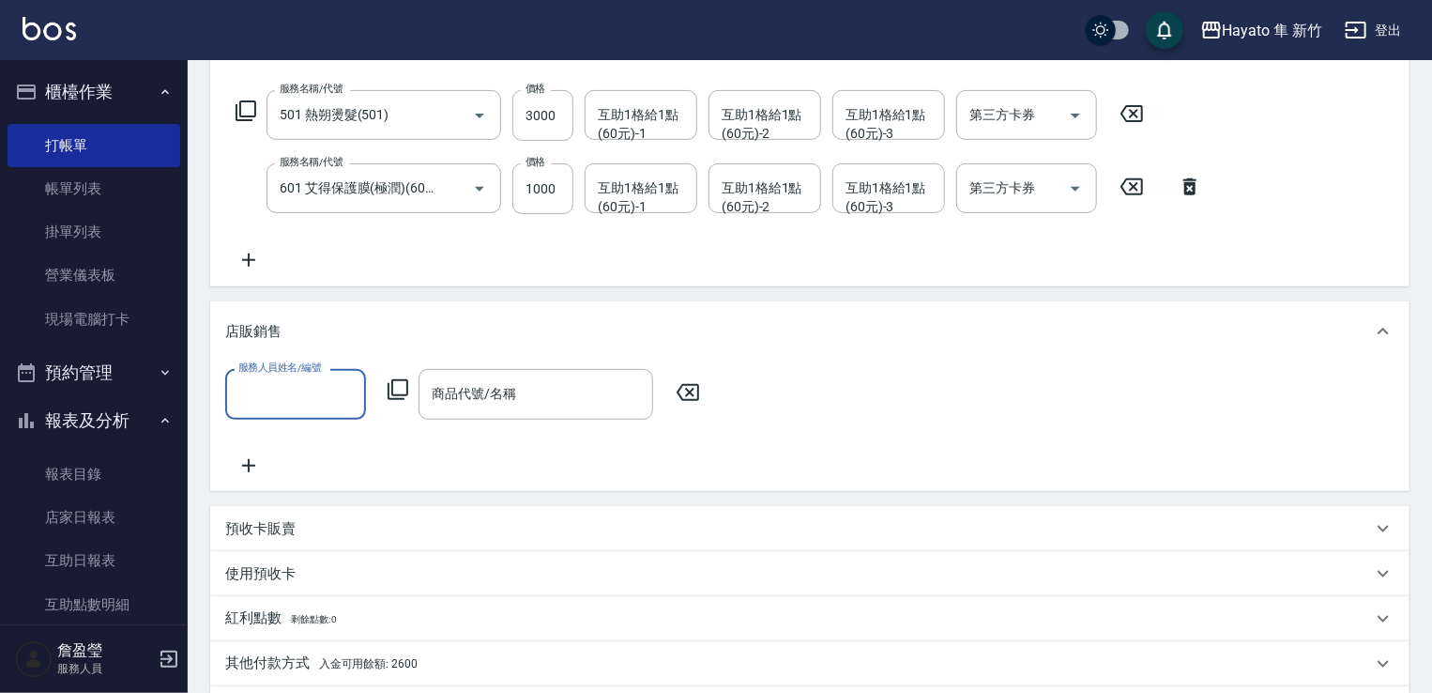
scroll to position [0, 0]
click at [281, 395] on input "服務人員姓名/編號" at bounding box center [296, 393] width 124 height 33
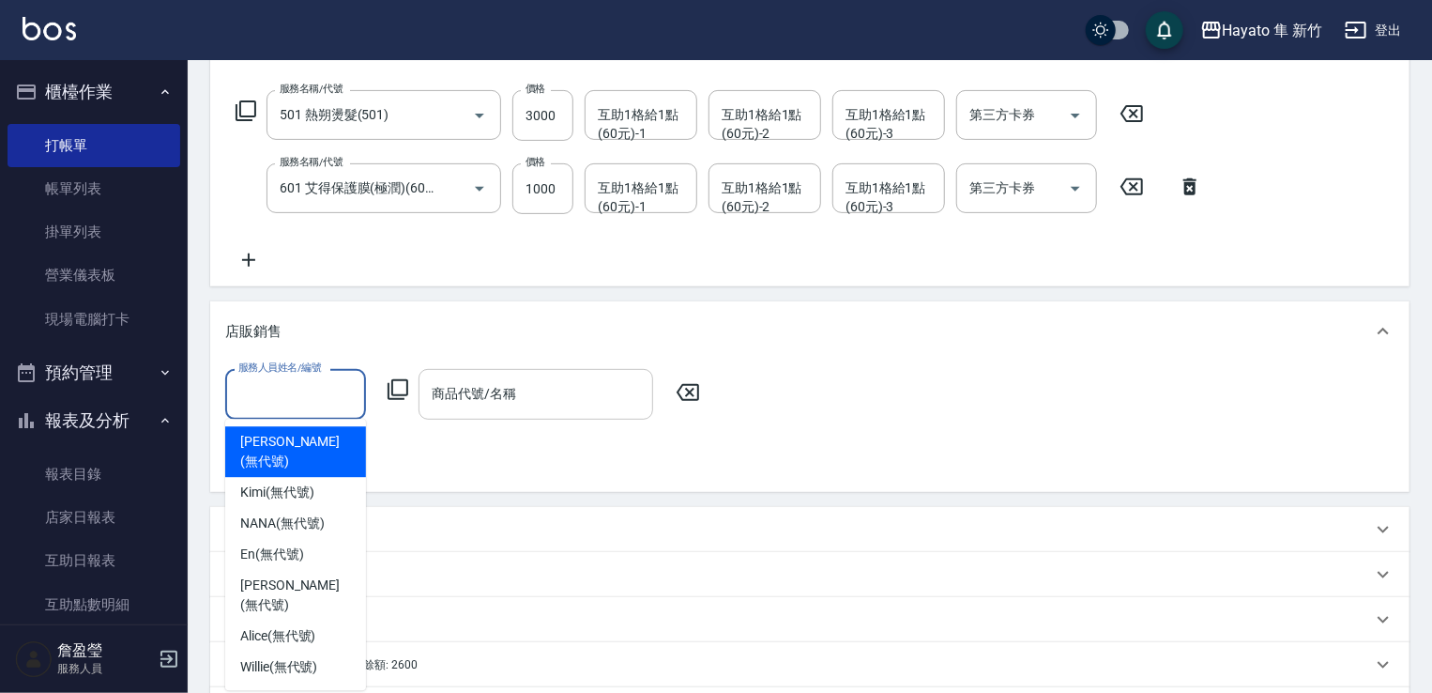
drag, startPoint x: 287, startPoint y: 443, endPoint x: 464, endPoint y: 412, distance: 179.1
click at [289, 435] on span "[PERSON_NAME] (無代號)" at bounding box center [295, 451] width 111 height 39
type input "[PERSON_NAME](無代號)"
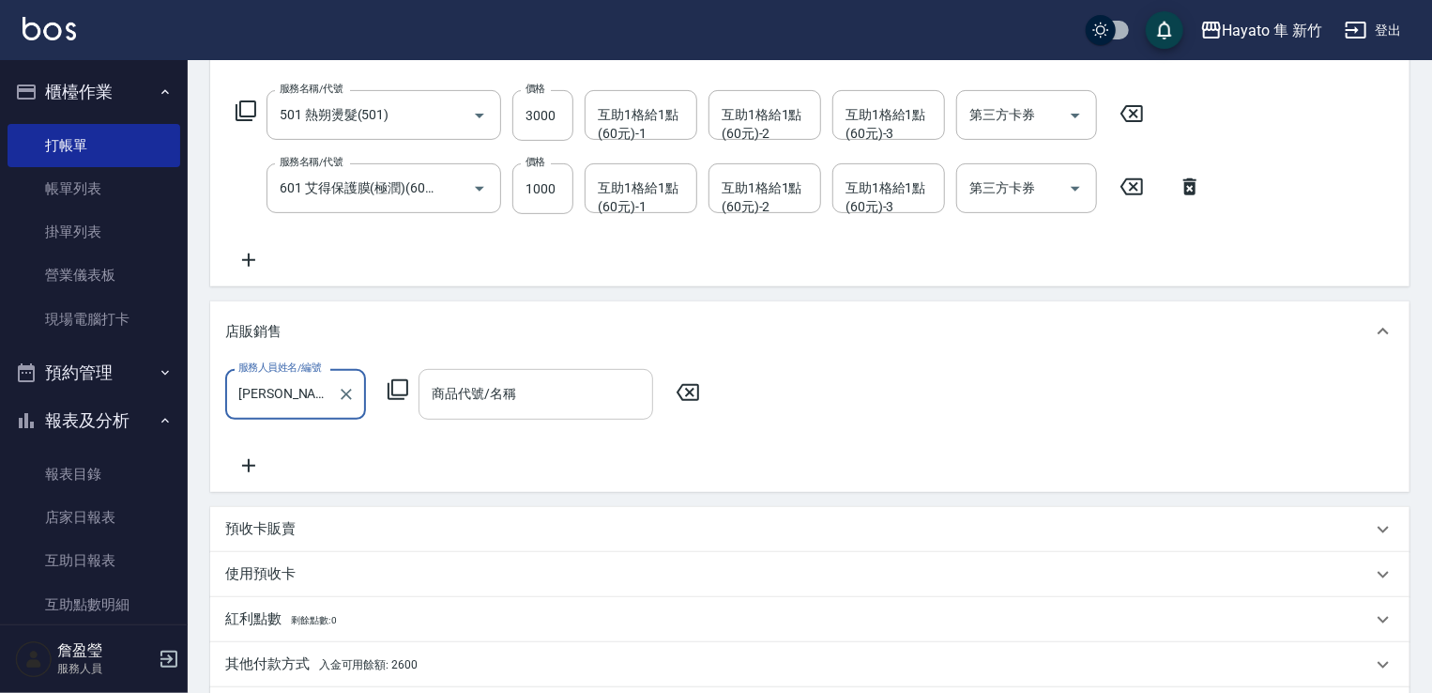
click at [492, 400] on input "商品代號/名稱" at bounding box center [536, 393] width 218 height 33
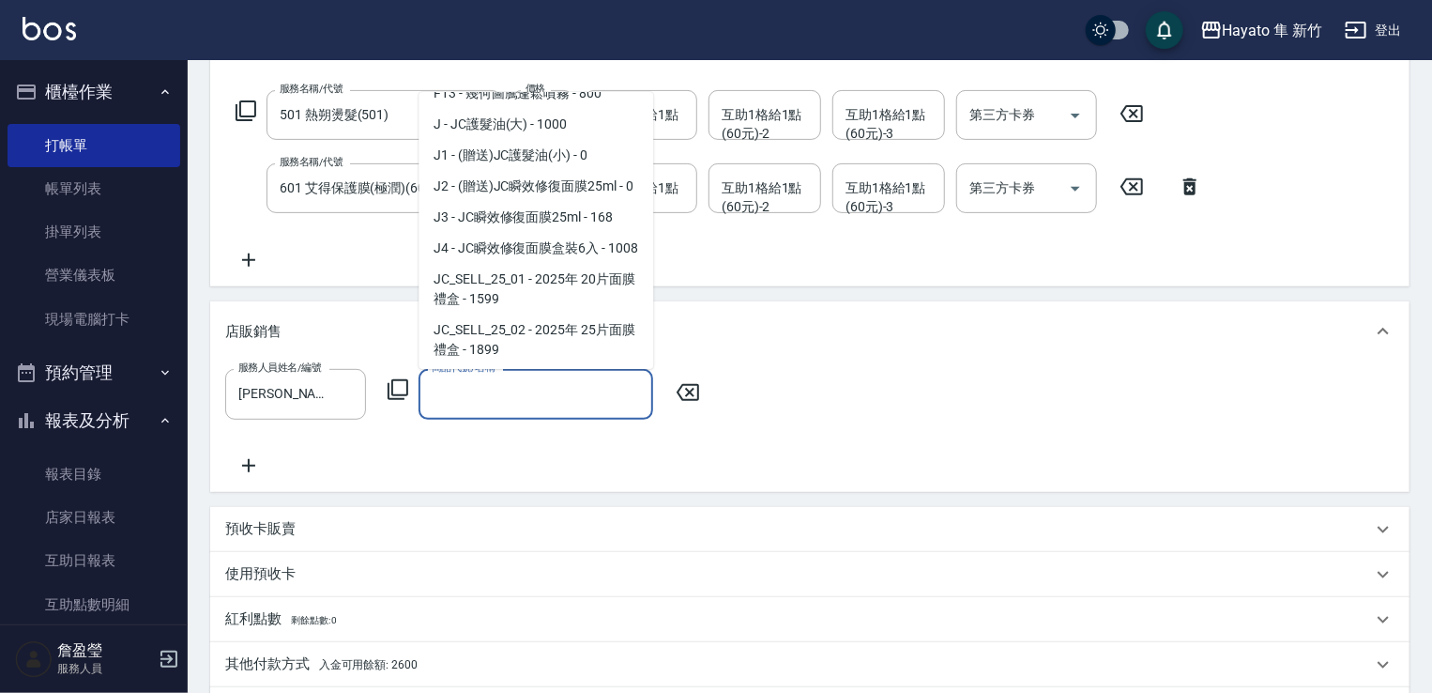
scroll to position [282, 0]
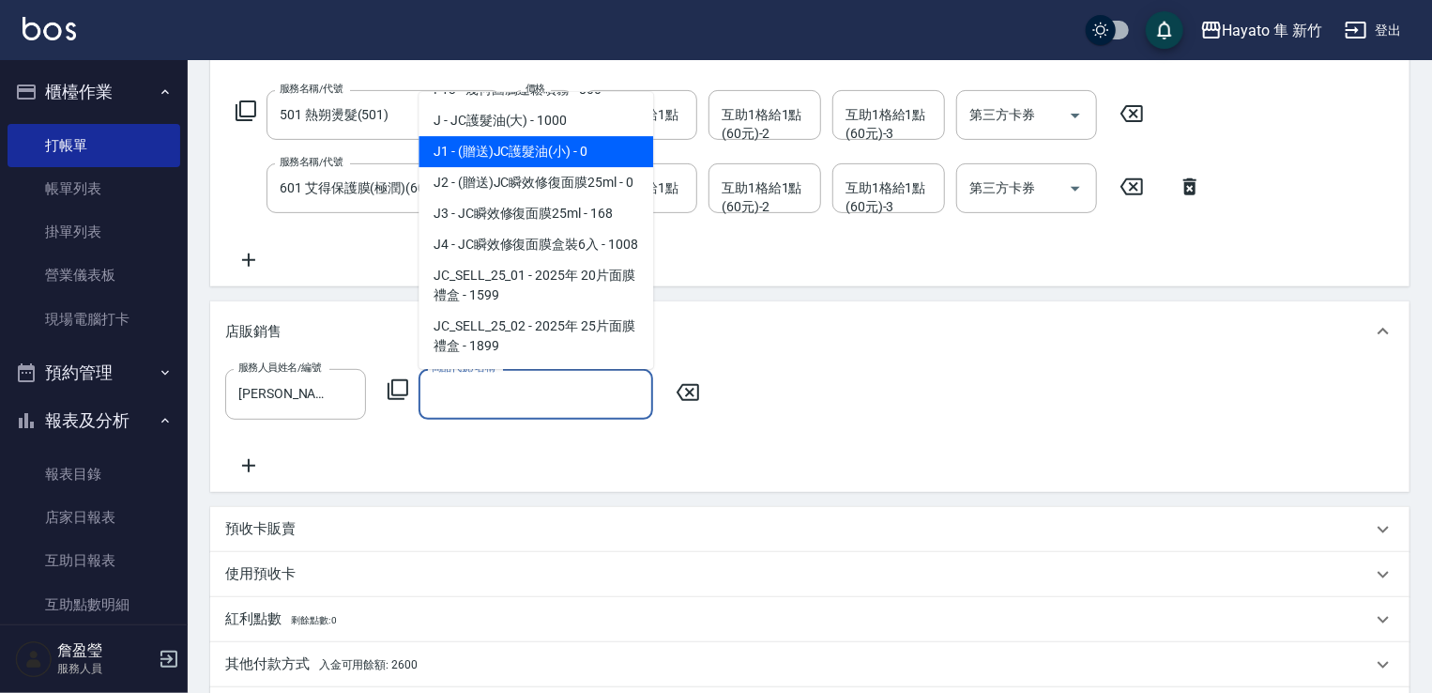
click at [544, 145] on span "J1 - (贈送)JC護髮油(小) - 0" at bounding box center [536, 151] width 235 height 31
type input "(贈送)JC護髮油(小)"
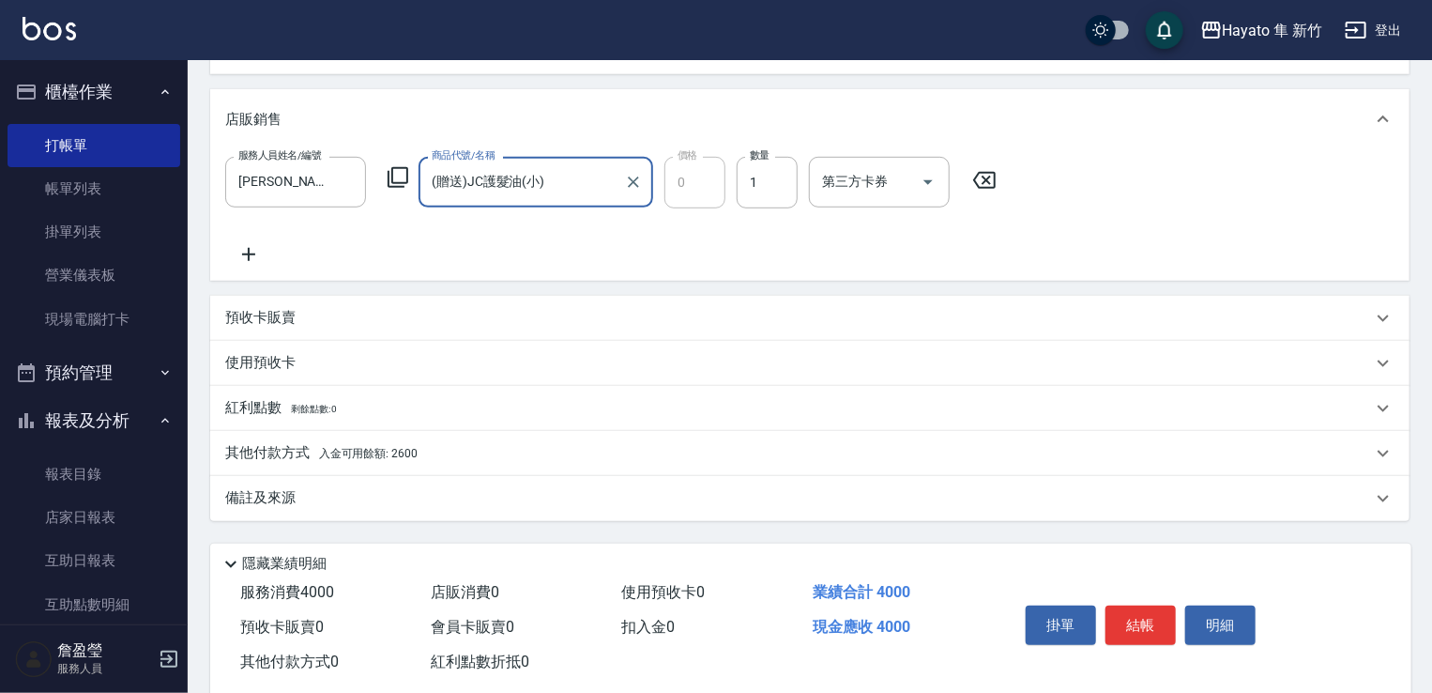
scroll to position [531, 0]
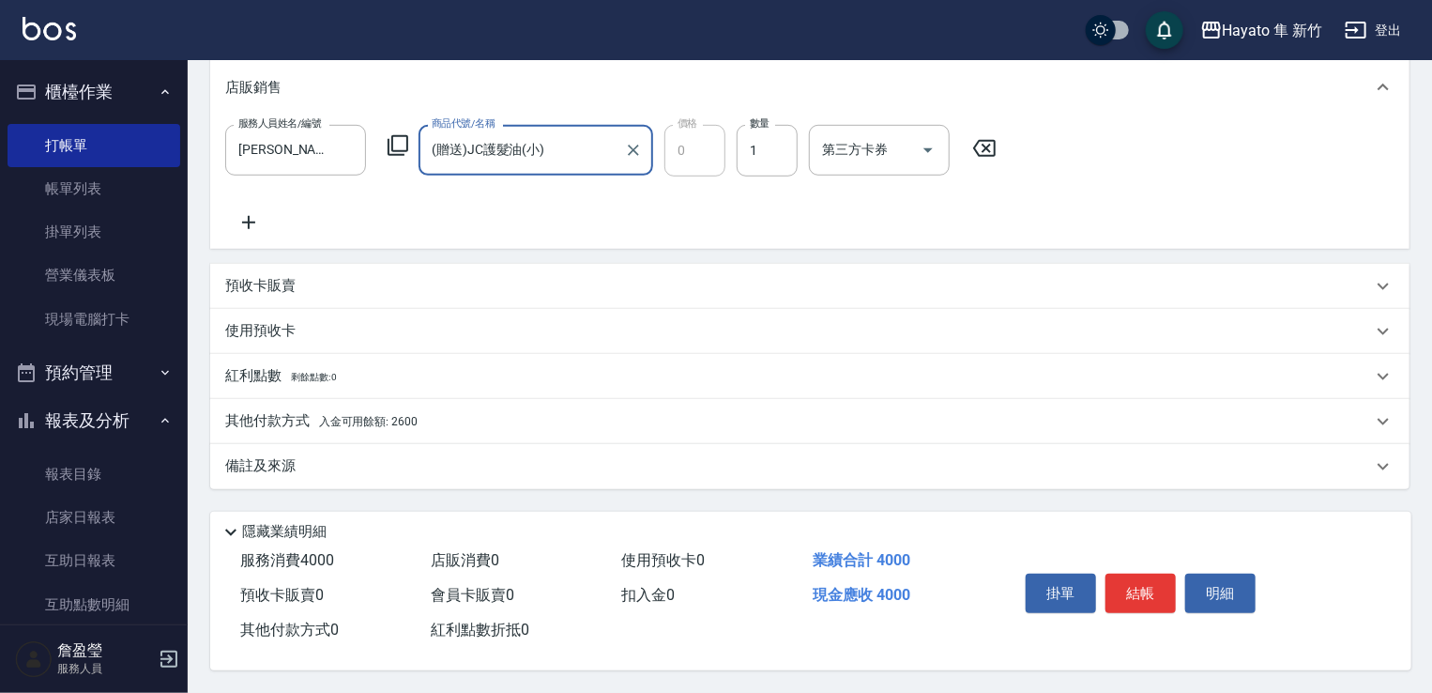
click at [335, 468] on div "備註及來源" at bounding box center [798, 466] width 1147 height 20
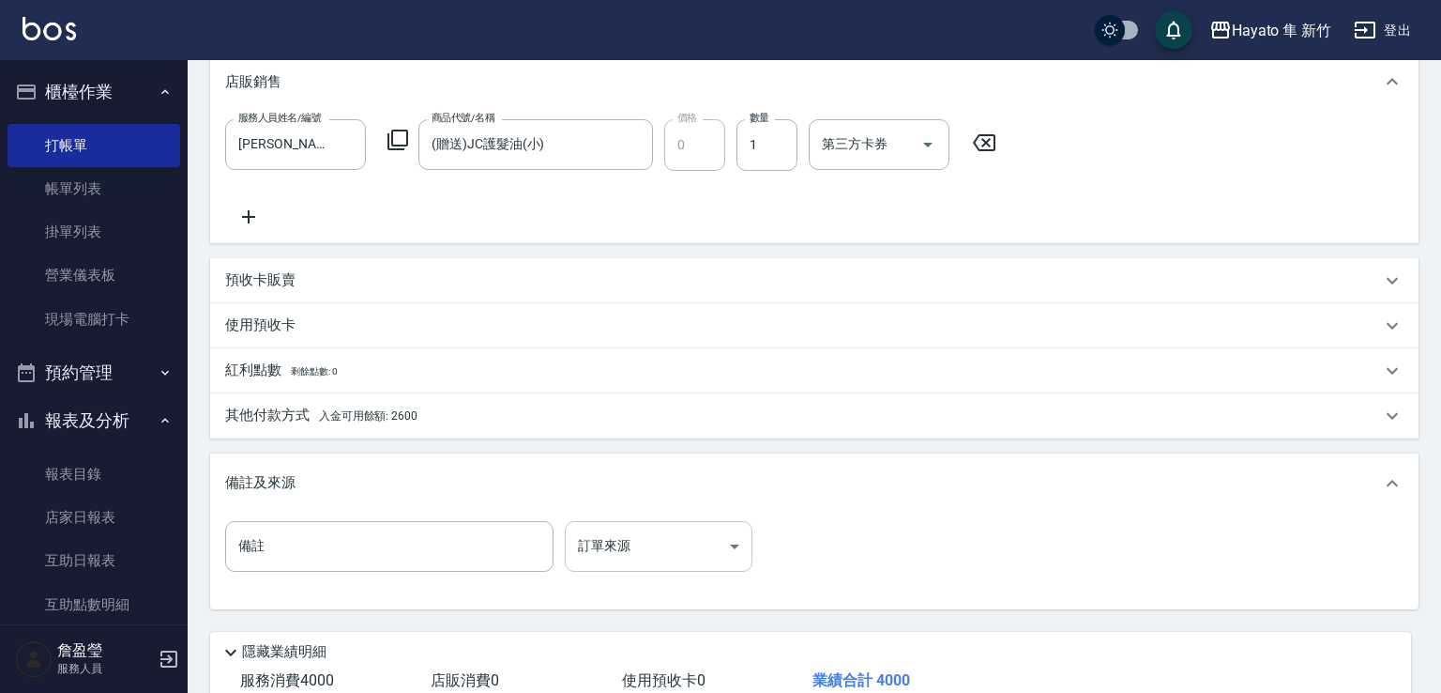
click at [676, 543] on body "Hayato 隼 新竹 登出 櫃檯作業 打帳單 帳單列表 掛單列表 營業儀表板 現場電腦打卡 預約管理 預約管理 報表及分析 報表目錄 店家日報表 互助日報表…" at bounding box center [720, 141] width 1441 height 1344
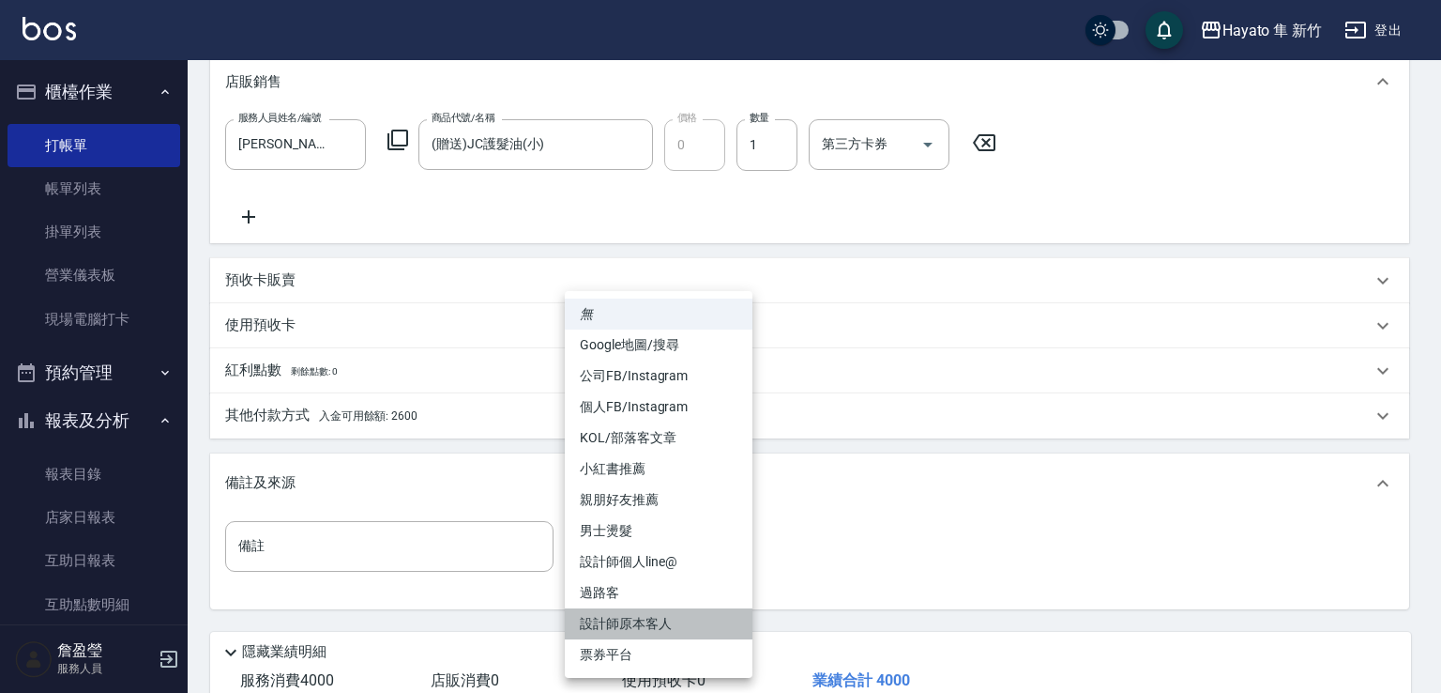
click at [672, 613] on li "設計師原本客人" at bounding box center [659, 623] width 188 height 31
type input "設計師原本客人"
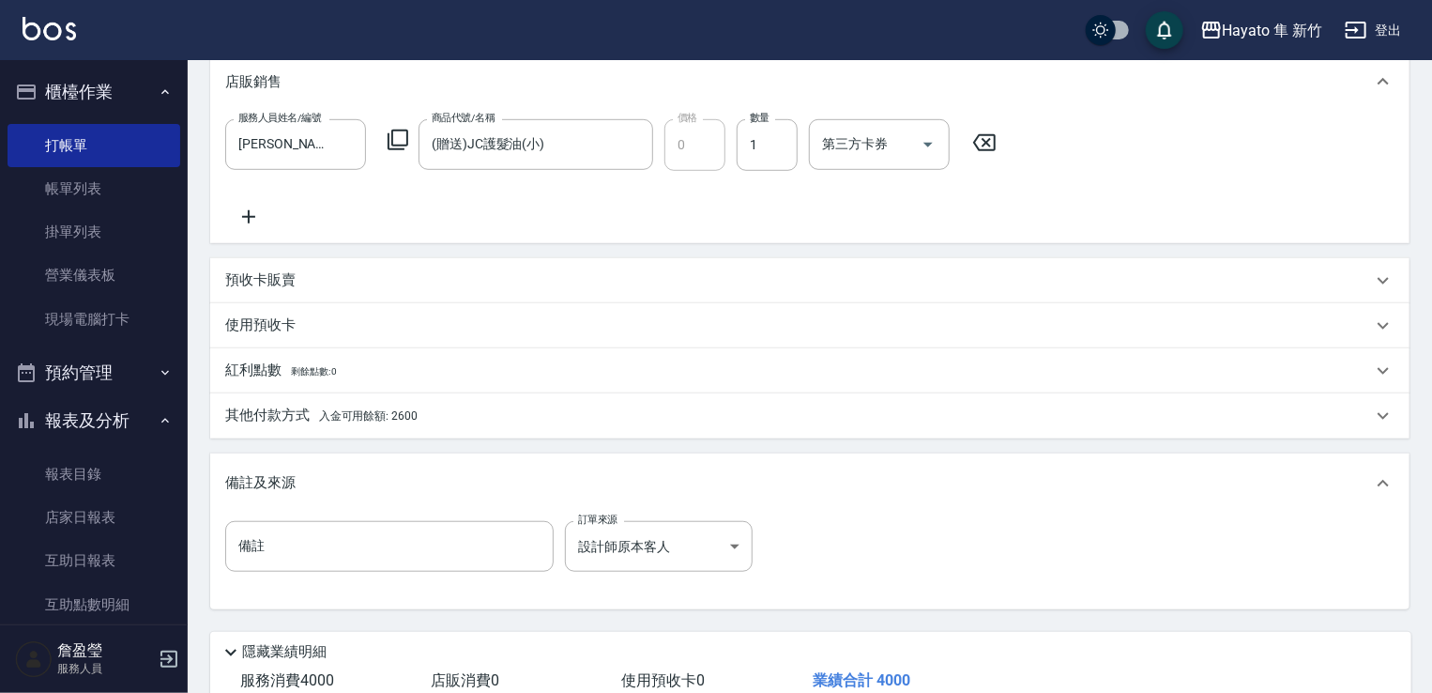
click at [379, 426] on div "其他付款方式 入金可用餘額: 2600" at bounding box center [809, 415] width 1199 height 45
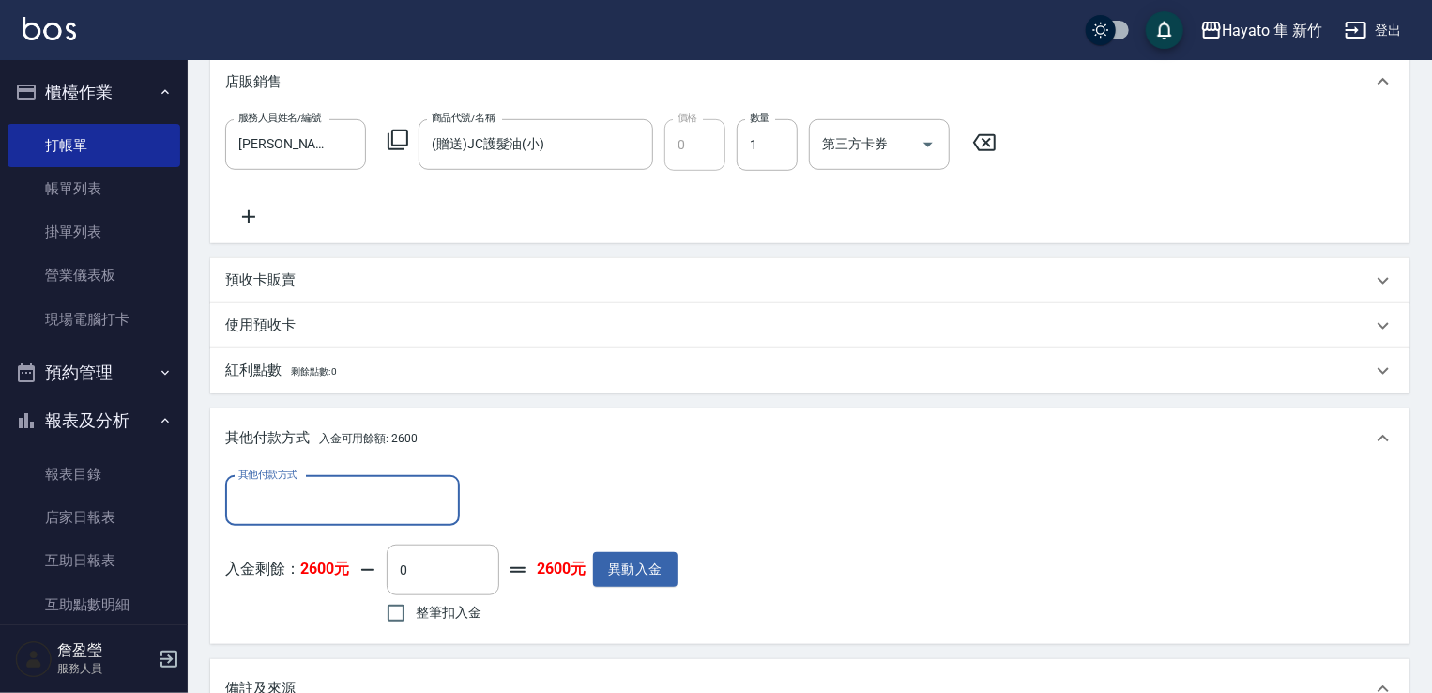
scroll to position [0, 0]
drag, startPoint x: 398, startPoint y: 617, endPoint x: 443, endPoint y: 579, distance: 59.2
click at [398, 614] on input "整筆扣入金" at bounding box center [395, 612] width 39 height 39
checkbox input "true"
type input "2600"
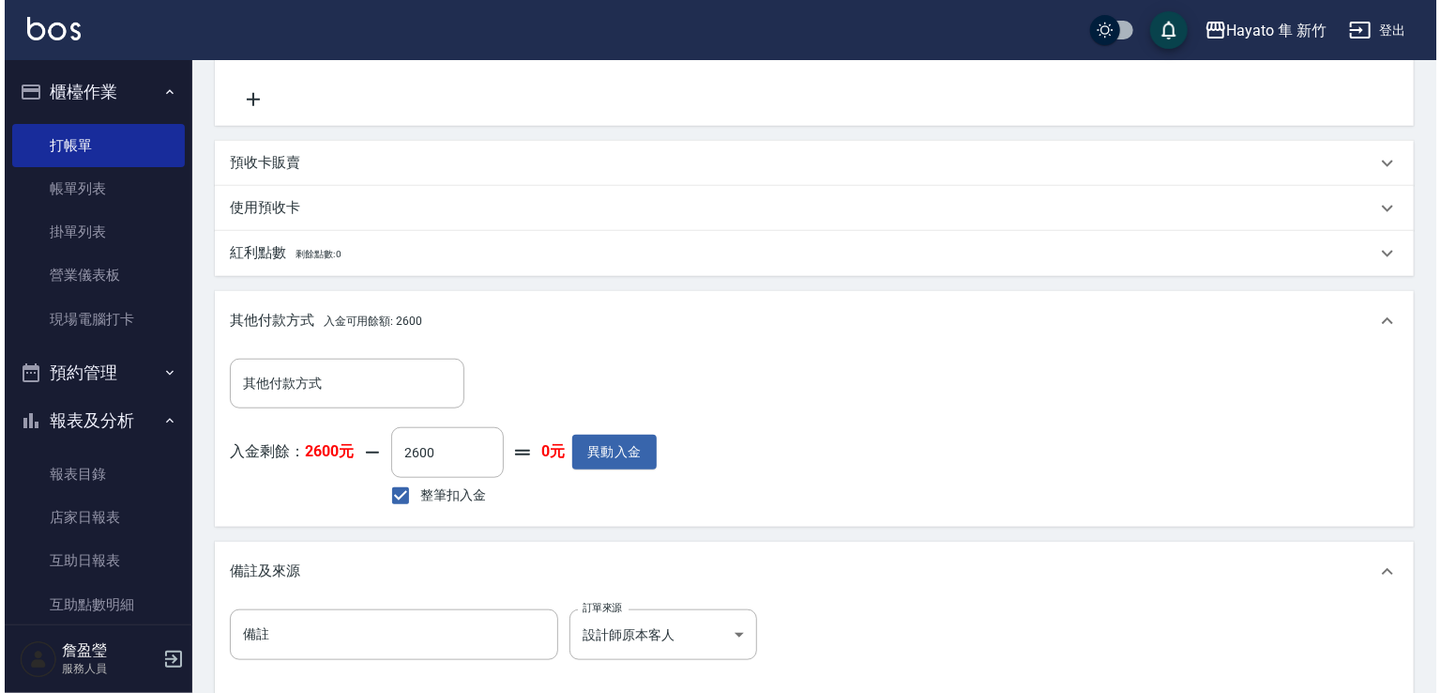
scroll to position [813, 0]
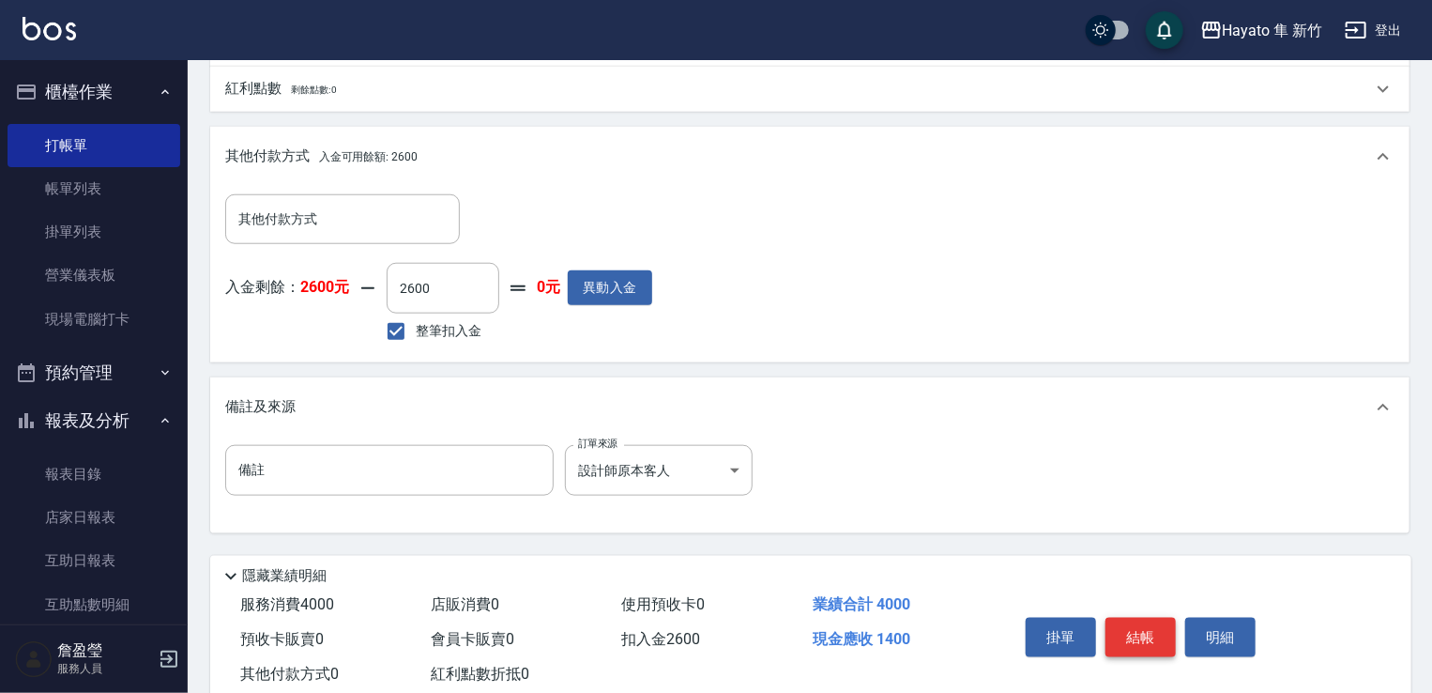
click at [1160, 635] on button "結帳" at bounding box center [1140, 636] width 70 height 39
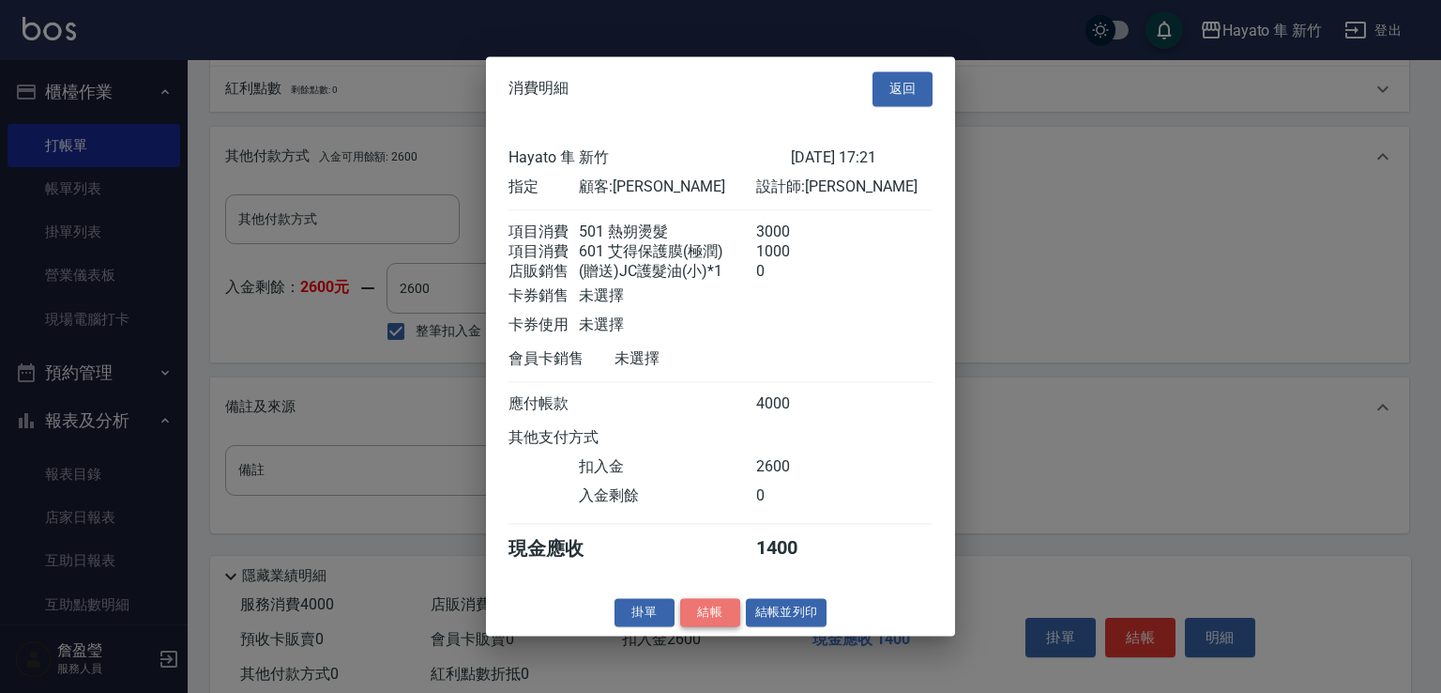
click at [721, 620] on button "結帳" at bounding box center [710, 612] width 60 height 29
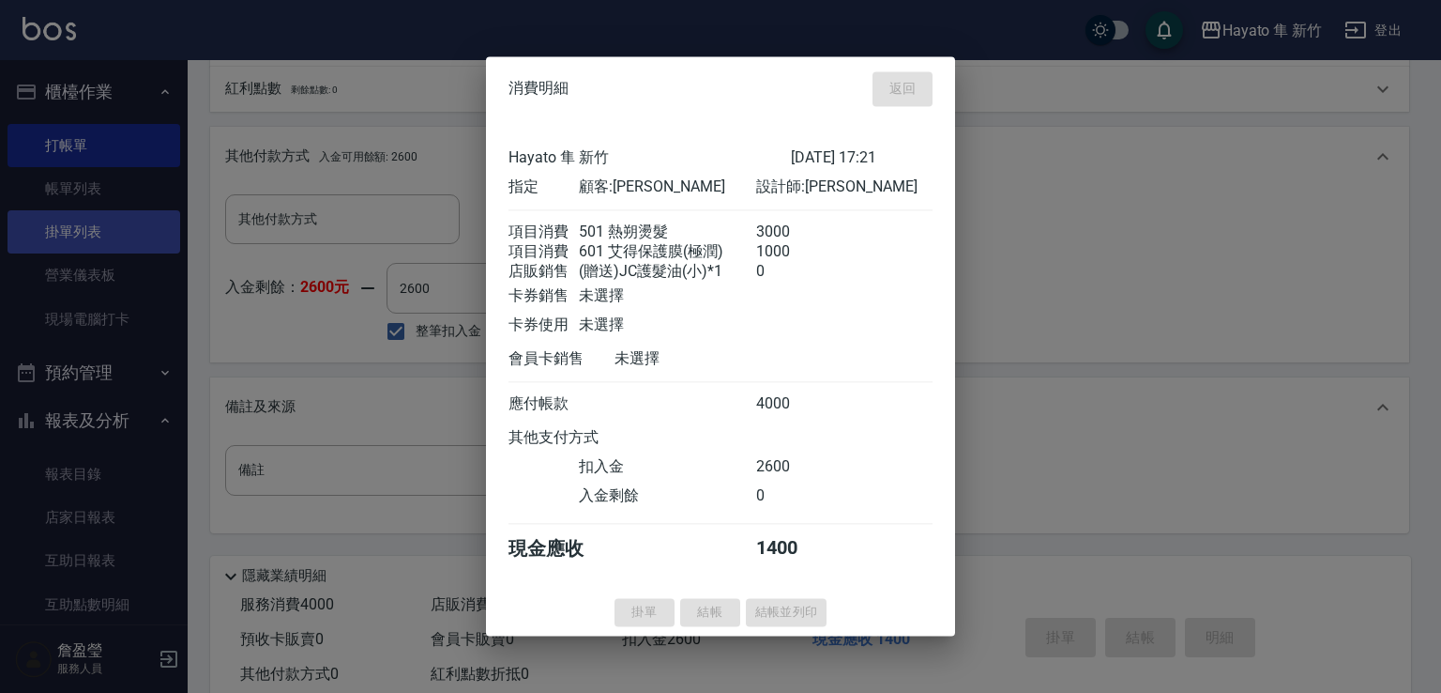
type input "[DATE] 17:22"
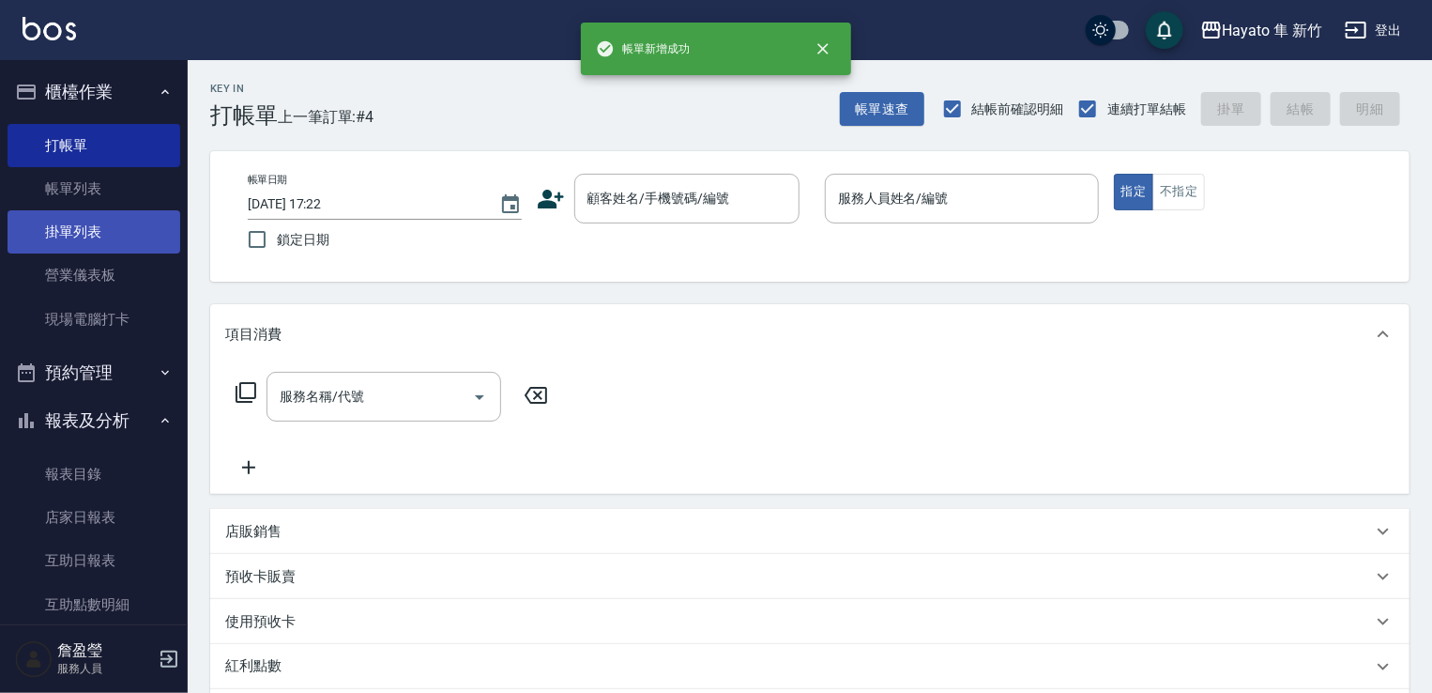
scroll to position [0, 0]
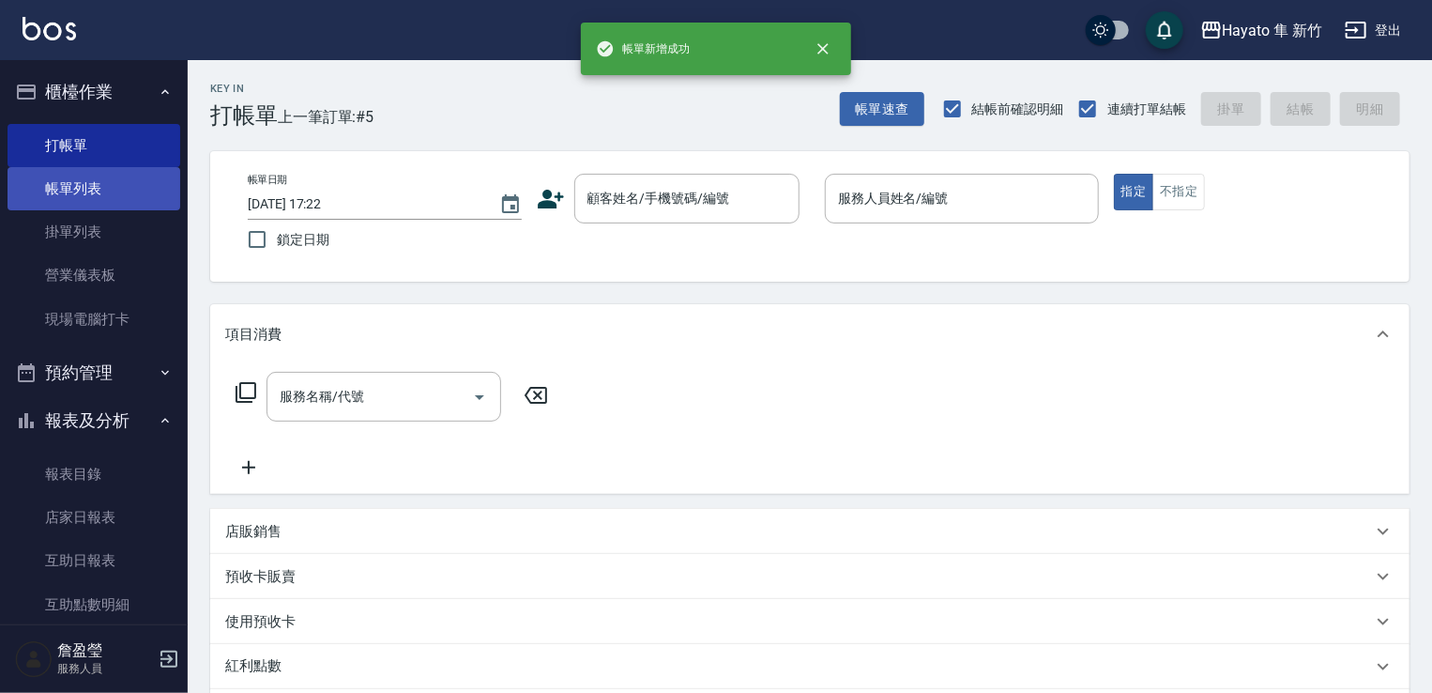
click at [71, 191] on link "帳單列表" at bounding box center [94, 188] width 173 height 43
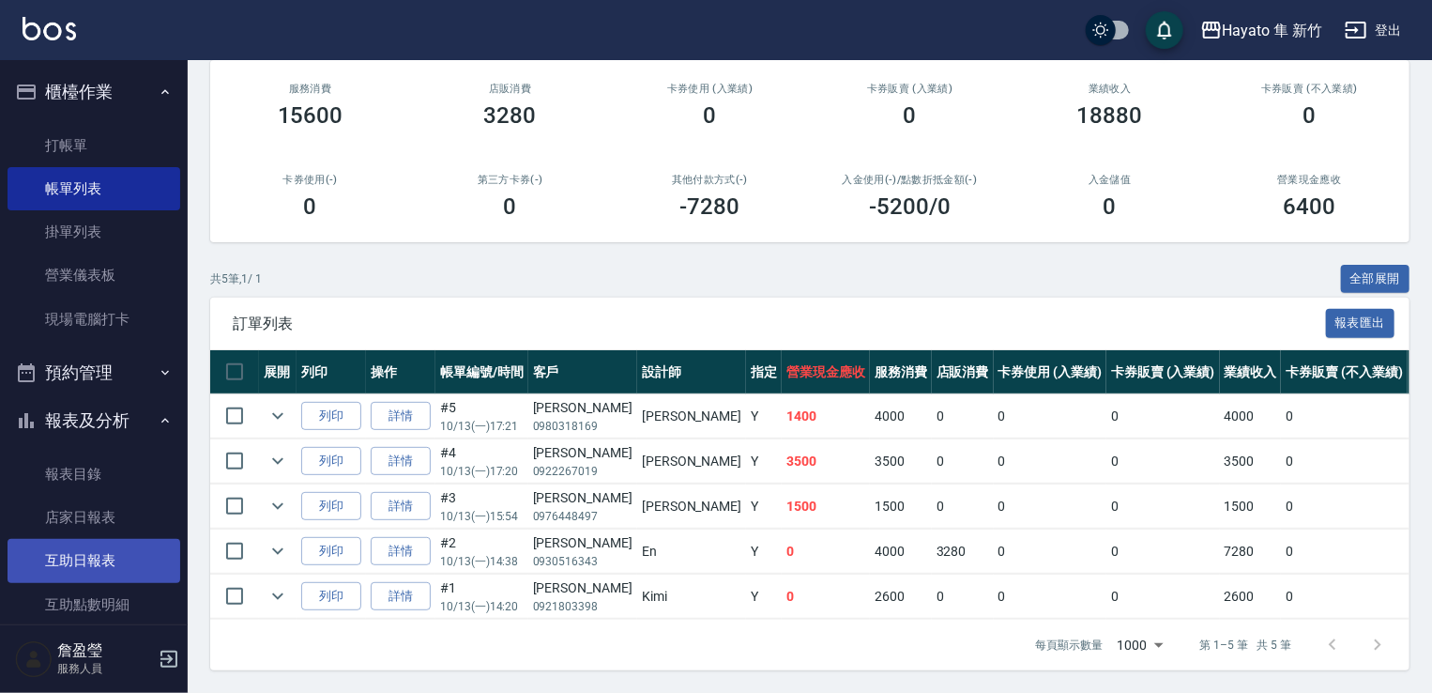
scroll to position [282, 0]
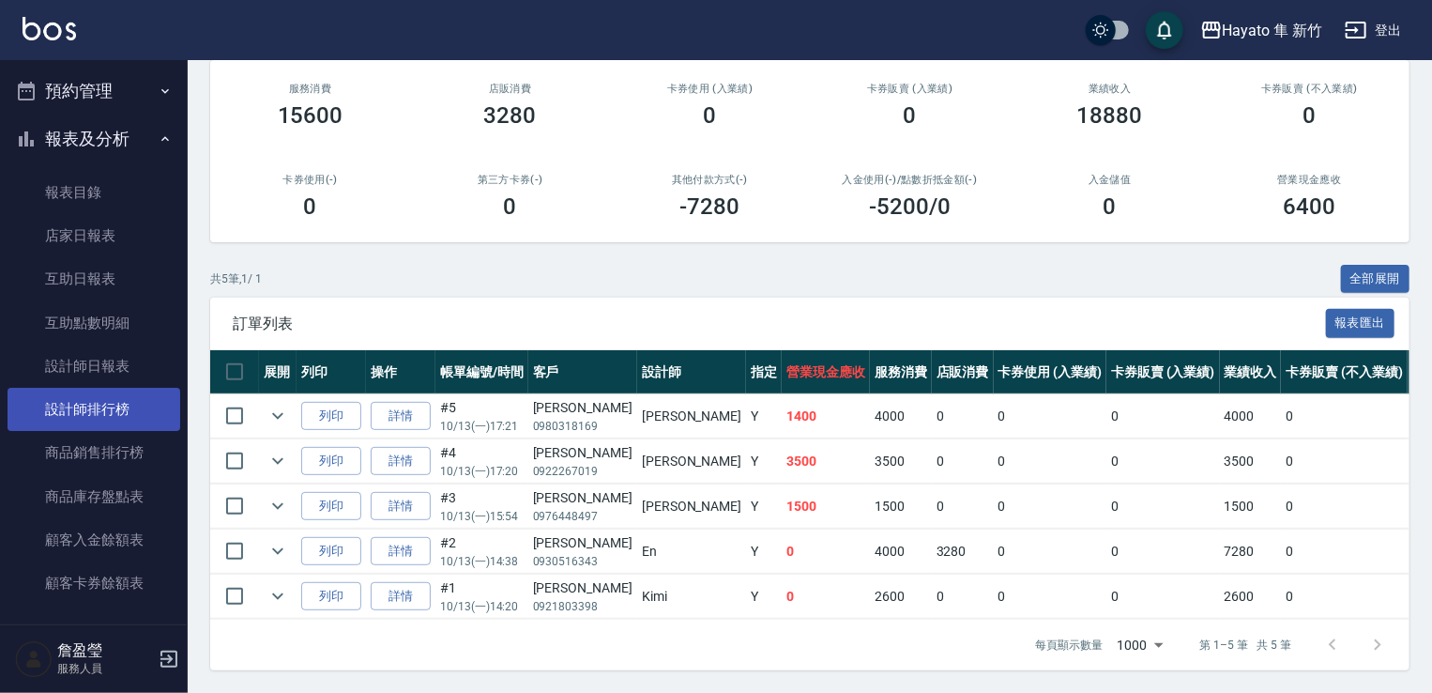
click at [100, 412] on link "設計師排行榜" at bounding box center [94, 409] width 173 height 43
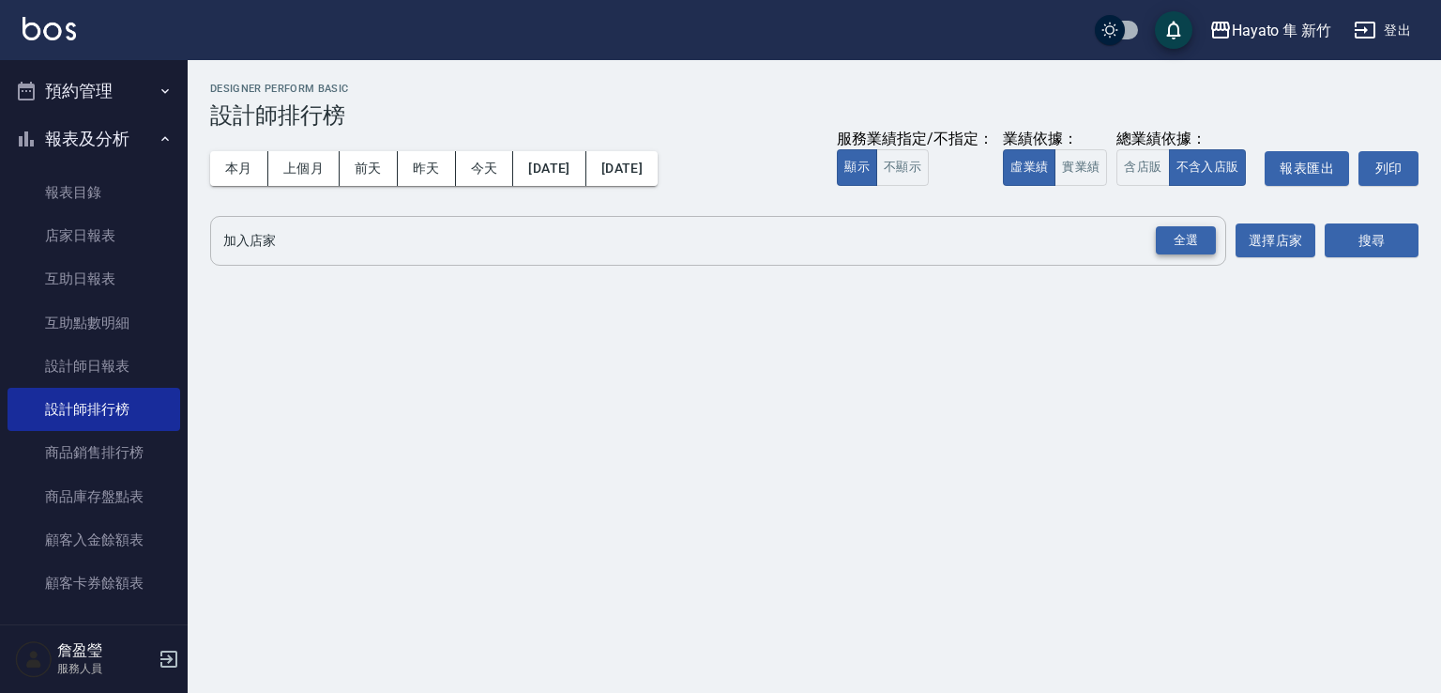
click at [1184, 243] on div "全選" at bounding box center [1186, 240] width 60 height 29
click at [1344, 236] on button "搜尋" at bounding box center [1372, 241] width 94 height 35
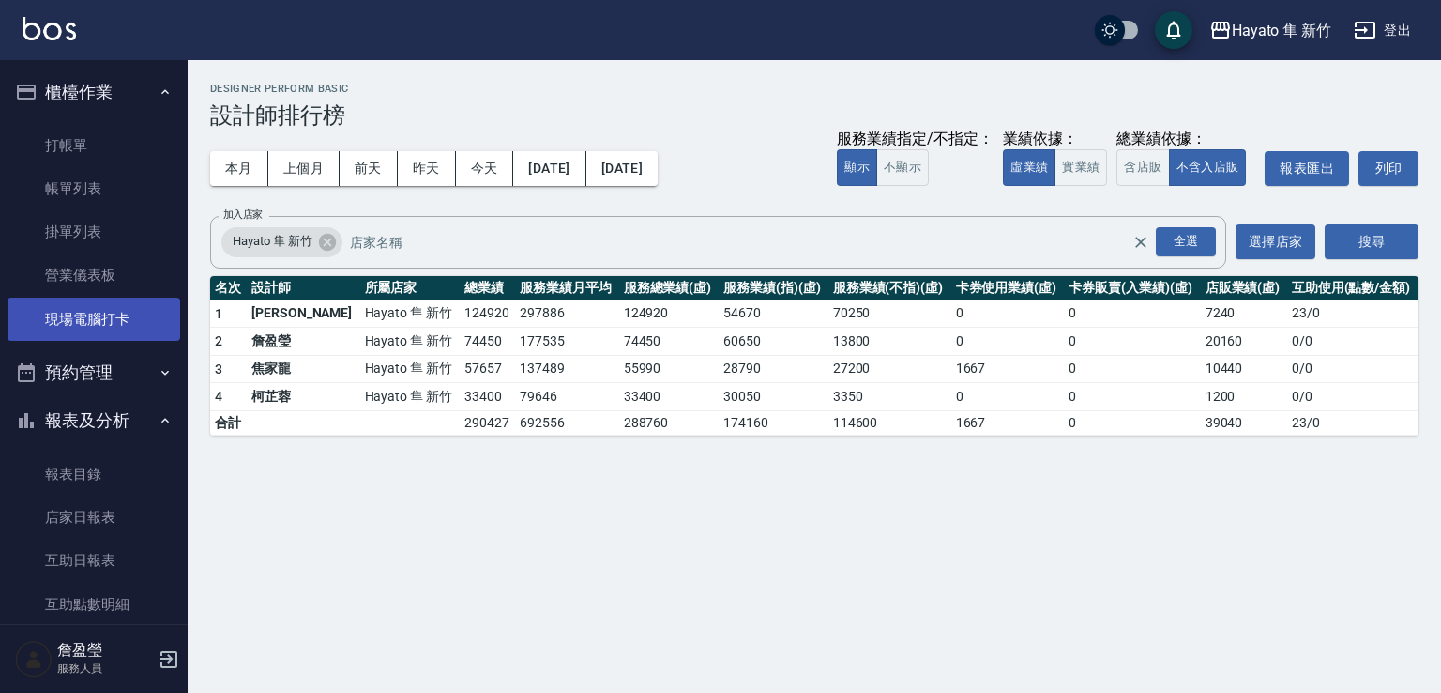
click at [105, 327] on link "現場電腦打卡" at bounding box center [94, 318] width 173 height 43
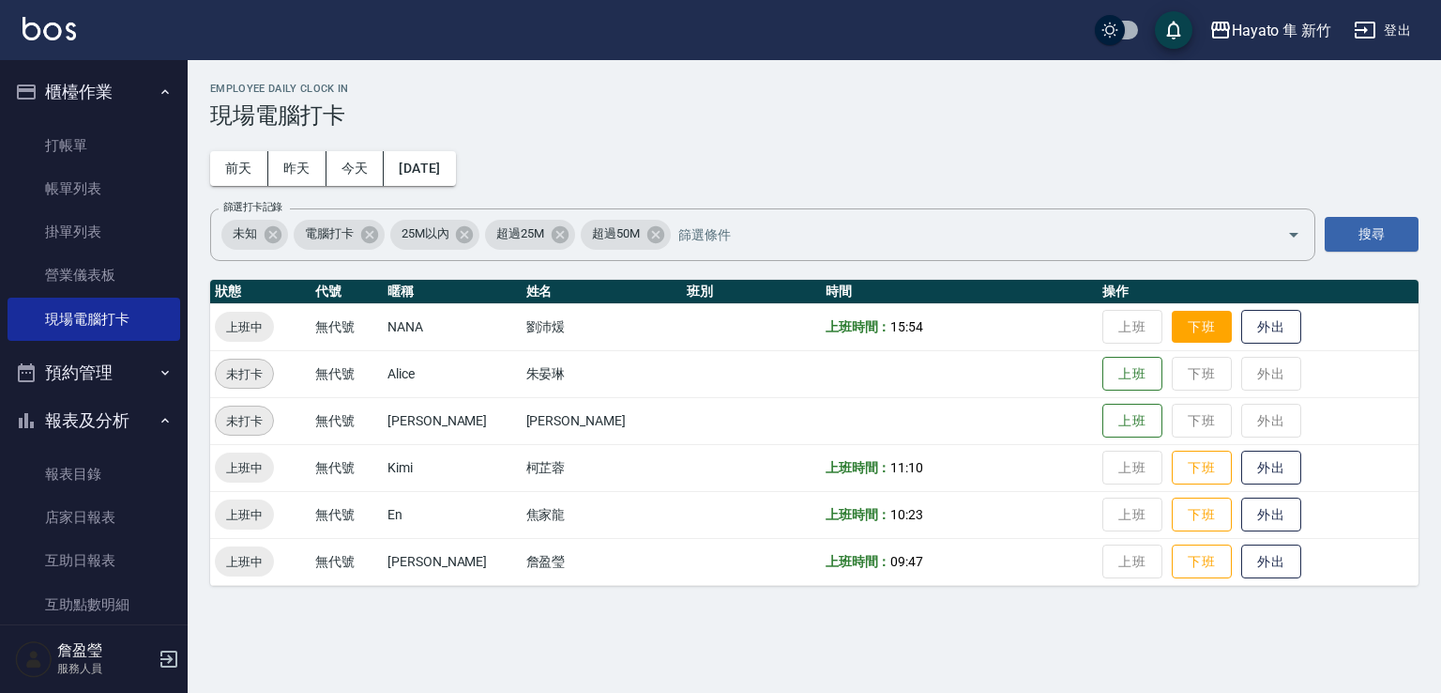
click at [1175, 322] on button "下班" at bounding box center [1202, 327] width 60 height 33
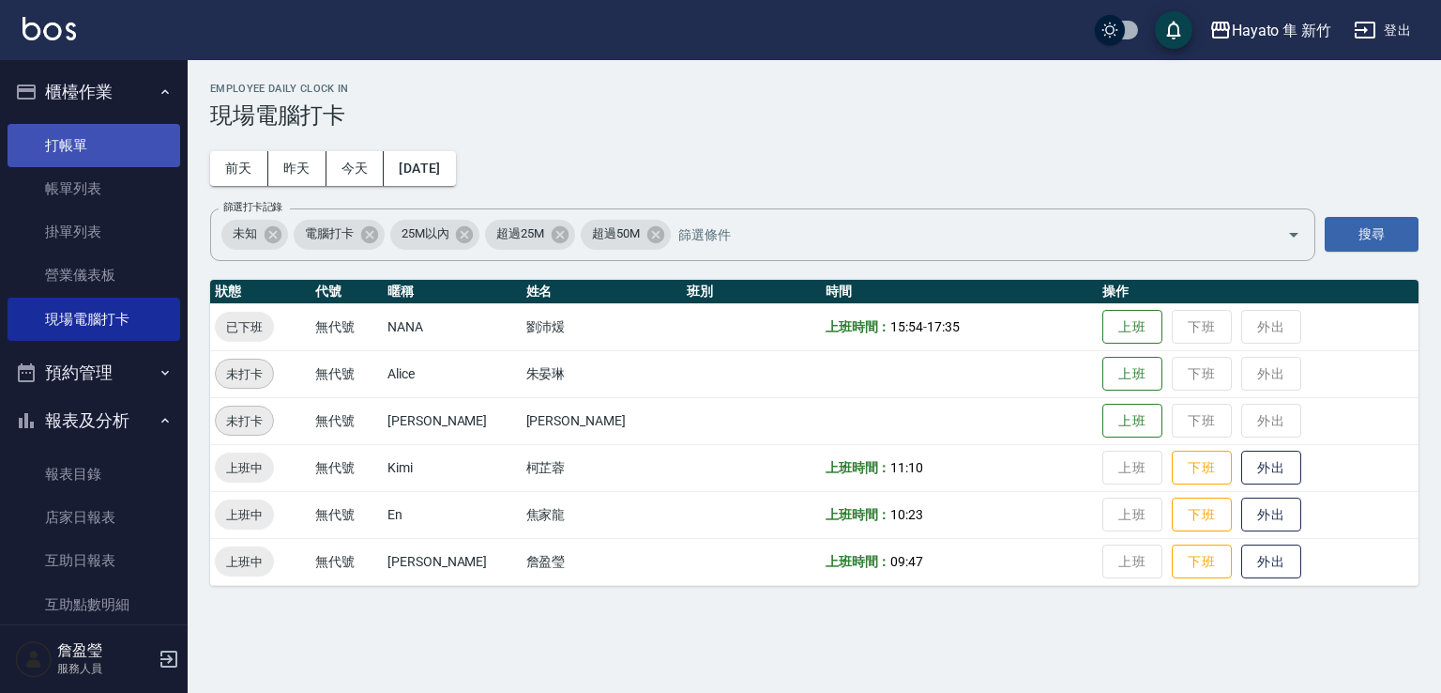
click at [87, 137] on link "打帳單" at bounding box center [94, 145] width 173 height 43
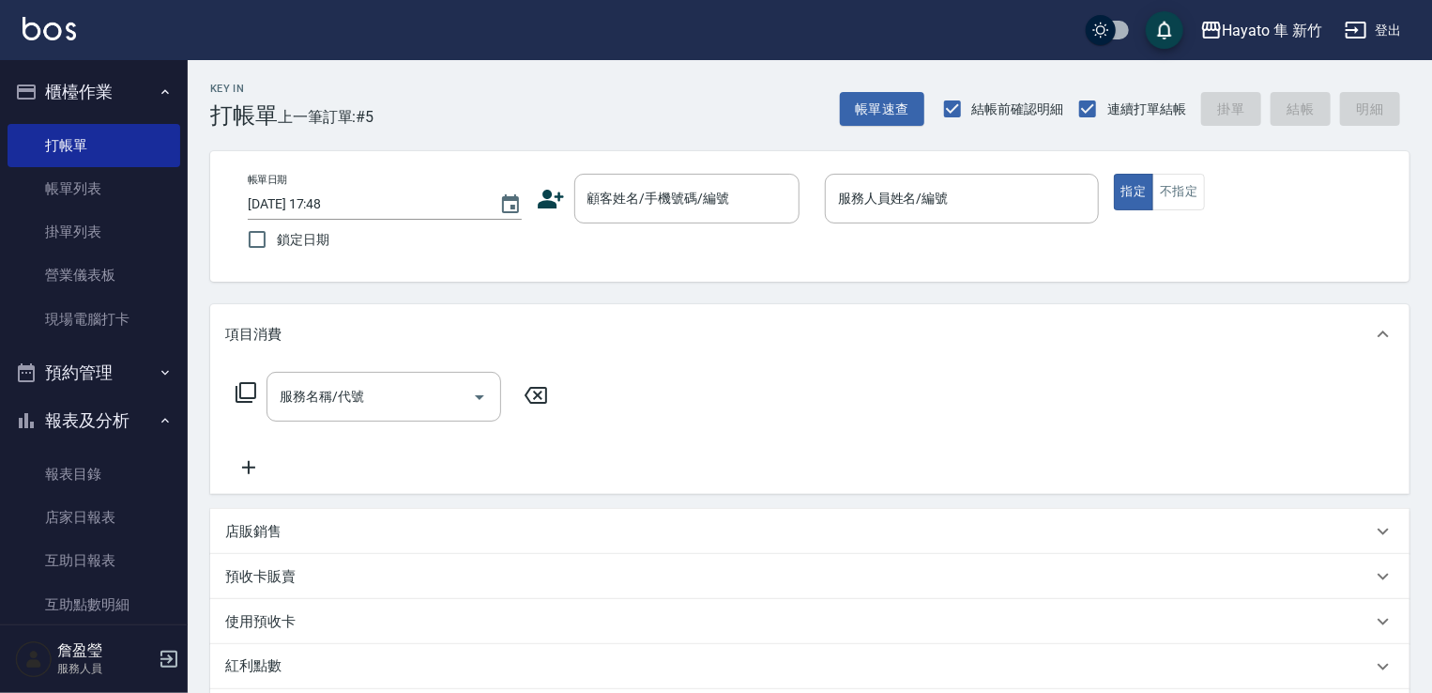
click at [539, 189] on icon at bounding box center [551, 199] width 28 height 28
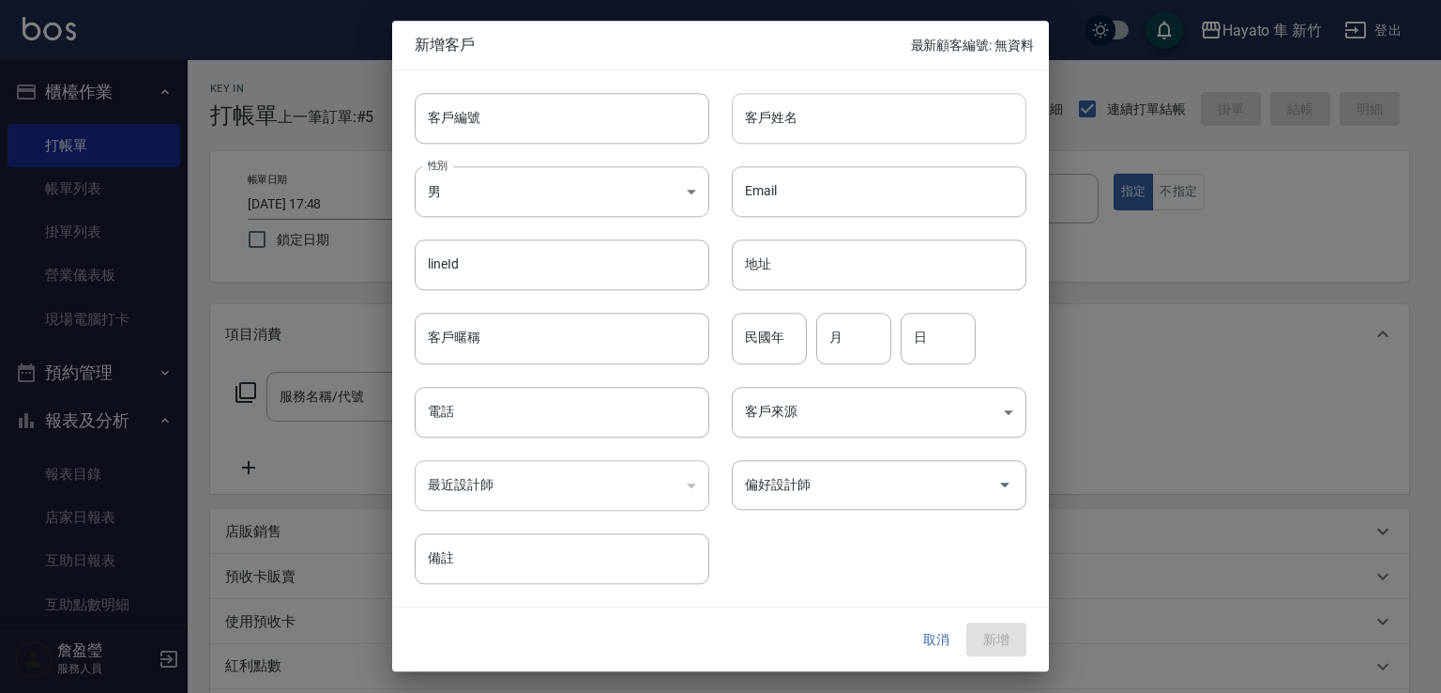
click at [815, 119] on input "客戶姓名" at bounding box center [879, 118] width 295 height 51
type input "[PERSON_NAME]"
click at [590, 180] on body "Hayato 隼 新竹 登出 櫃檯作業 打帳單 帳單列表 掛單列表 營業儀表板 現場電腦打卡 預約管理 預約管理 報表及分析 報表目錄 店家日報表 互助日報表…" at bounding box center [720, 491] width 1441 height 982
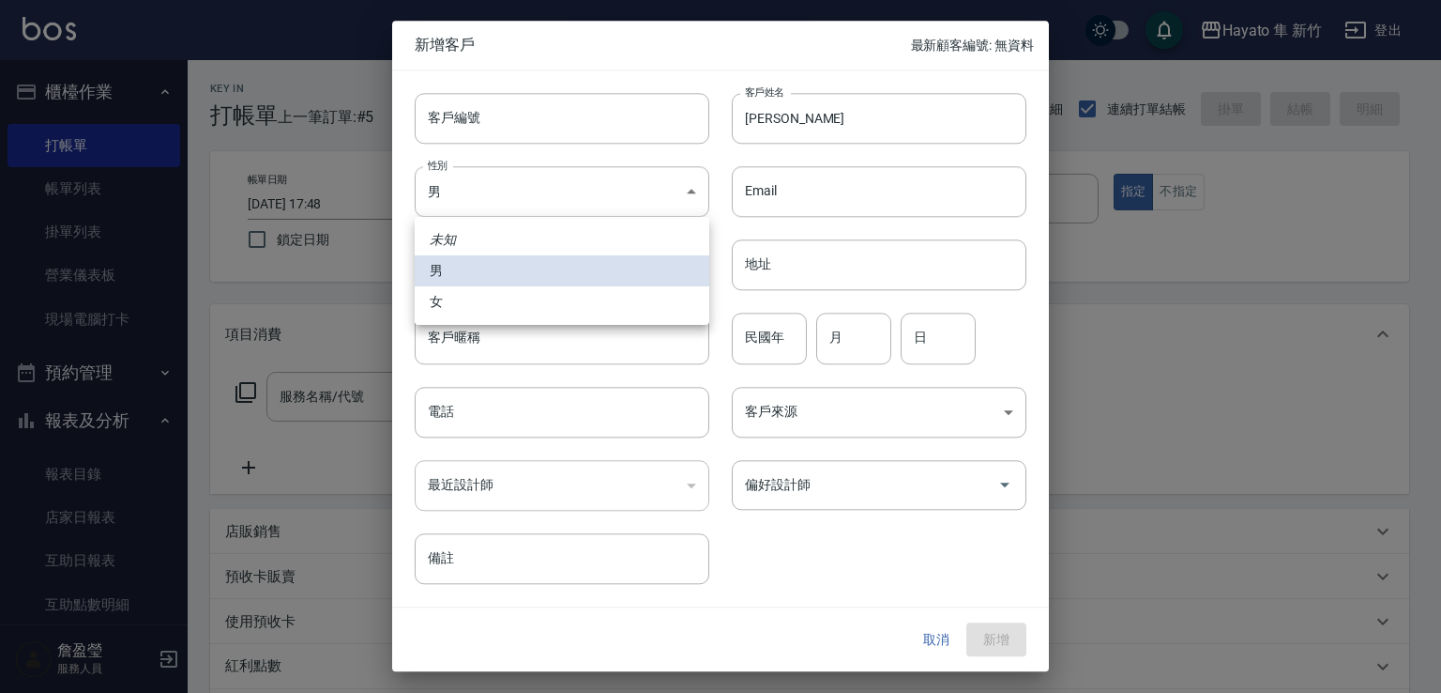
click at [551, 306] on li "女" at bounding box center [562, 301] width 295 height 31
type input "[DEMOGRAPHIC_DATA]"
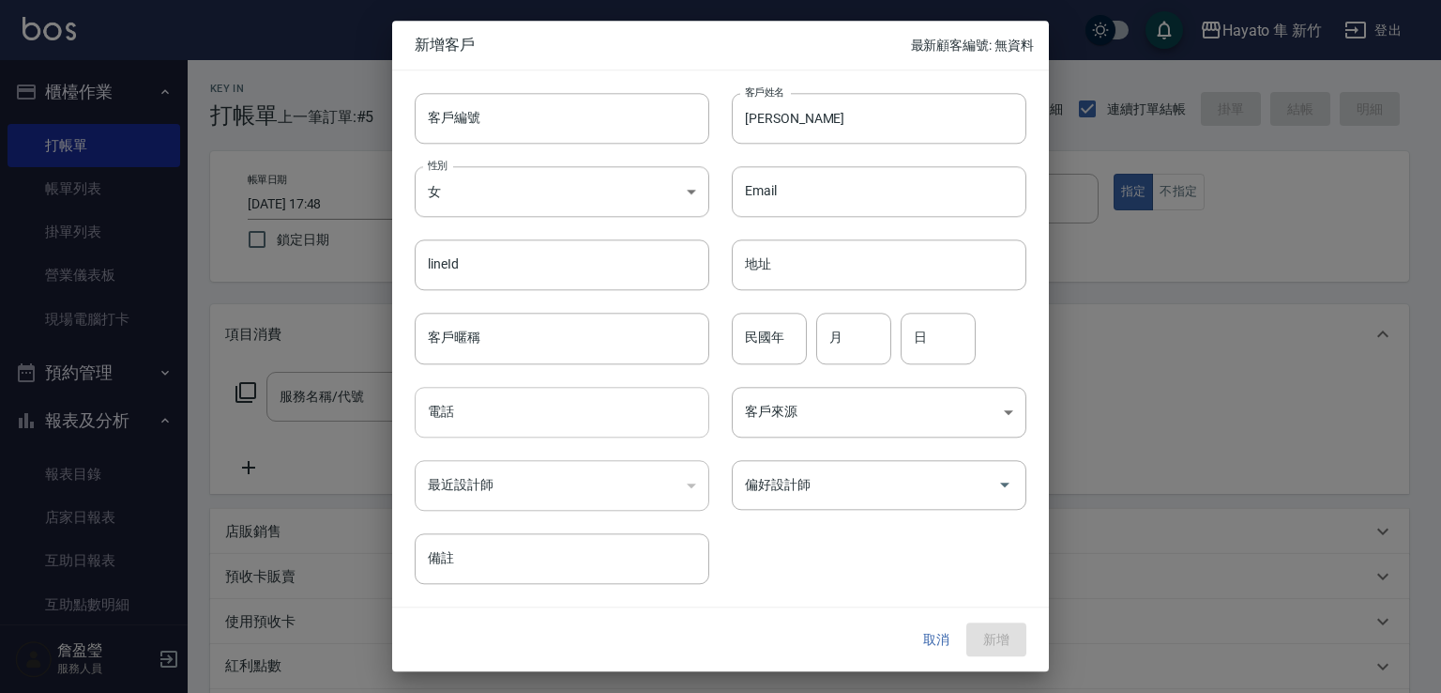
click at [478, 391] on input "電話" at bounding box center [562, 412] width 295 height 51
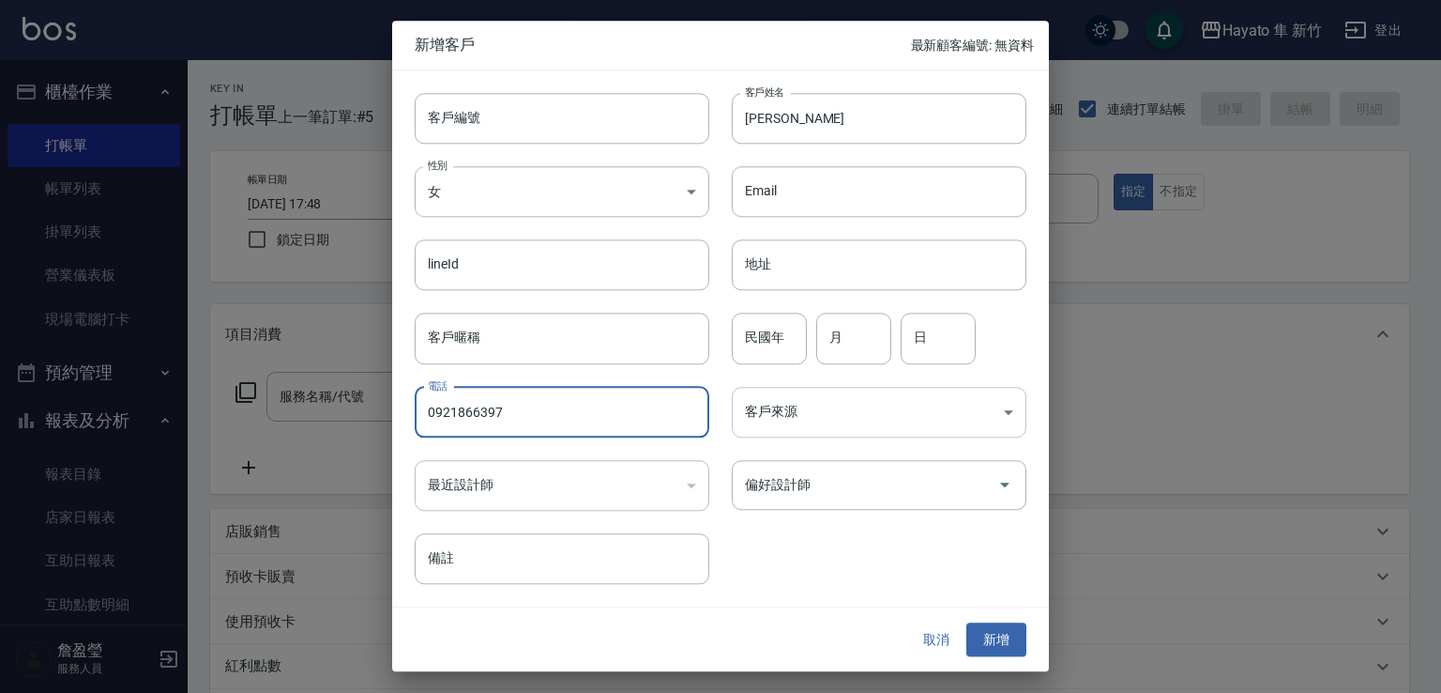
type input "0921866397"
click at [782, 421] on body "Hayato 隼 新竹 登出 櫃檯作業 打帳單 帳單列表 掛單列表 營業儀表板 現場電腦打卡 預約管理 預約管理 報表及分析 報表目錄 店家日報表 互助日報表…" at bounding box center [720, 491] width 1441 height 982
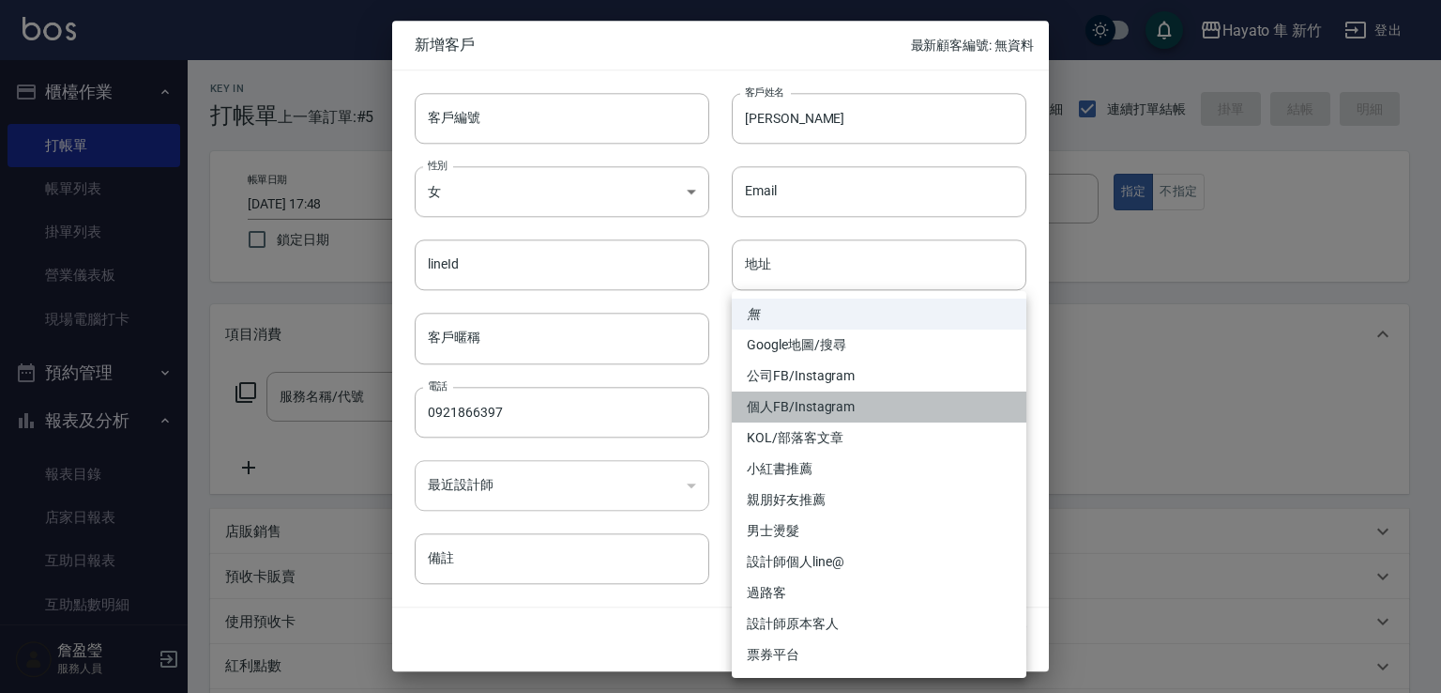
click at [834, 414] on li "個人FB/Instagram" at bounding box center [879, 406] width 295 height 31
type input "個人FB/Instagram"
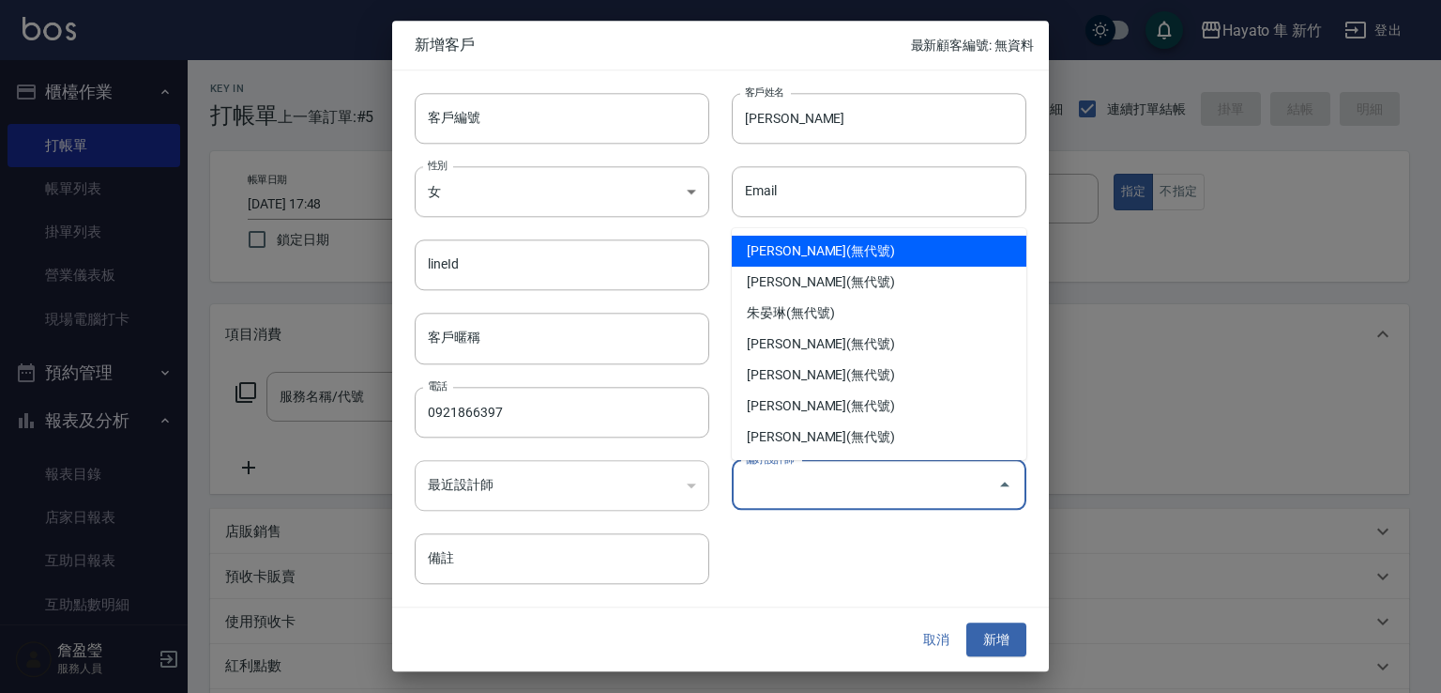
click at [836, 499] on input "偏好設計師" at bounding box center [865, 484] width 250 height 33
click at [784, 260] on li "[PERSON_NAME](無代號)" at bounding box center [879, 251] width 295 height 31
type input "詹盈瑩"
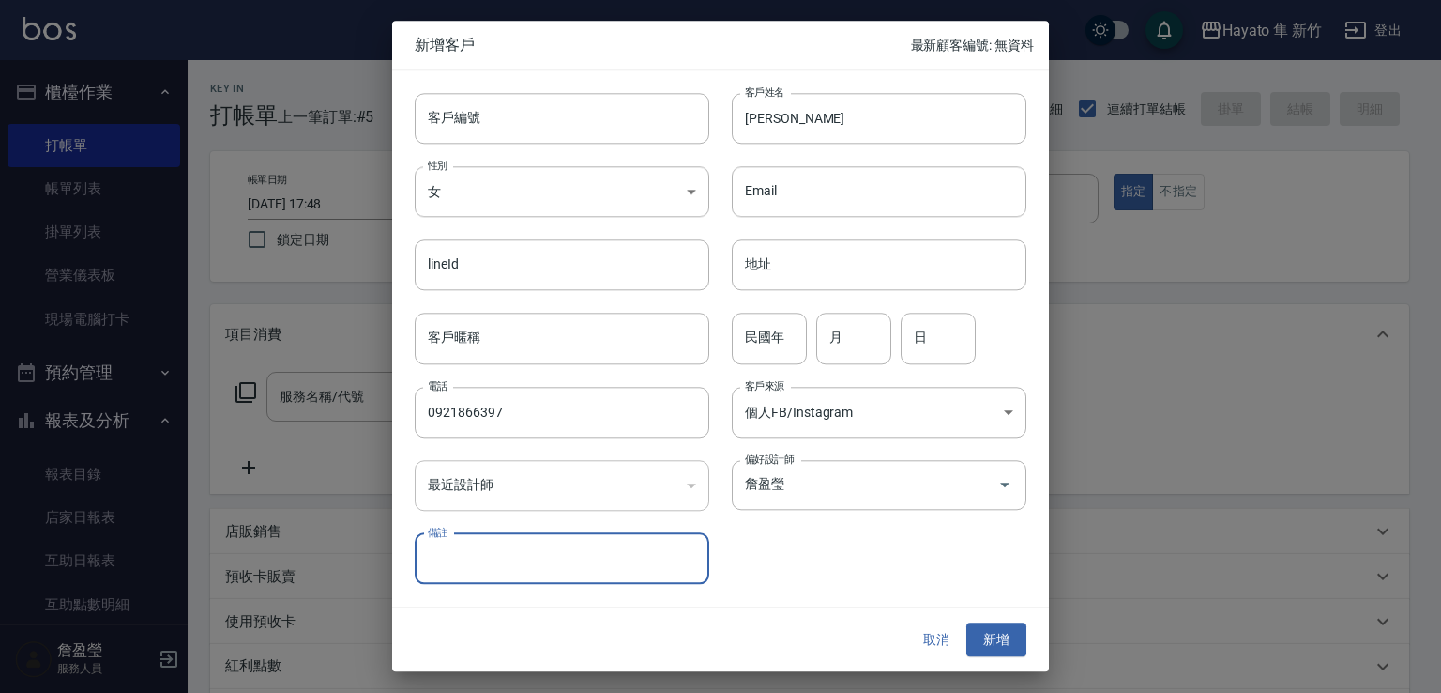
click at [978, 637] on button "新增" at bounding box center [997, 639] width 60 height 35
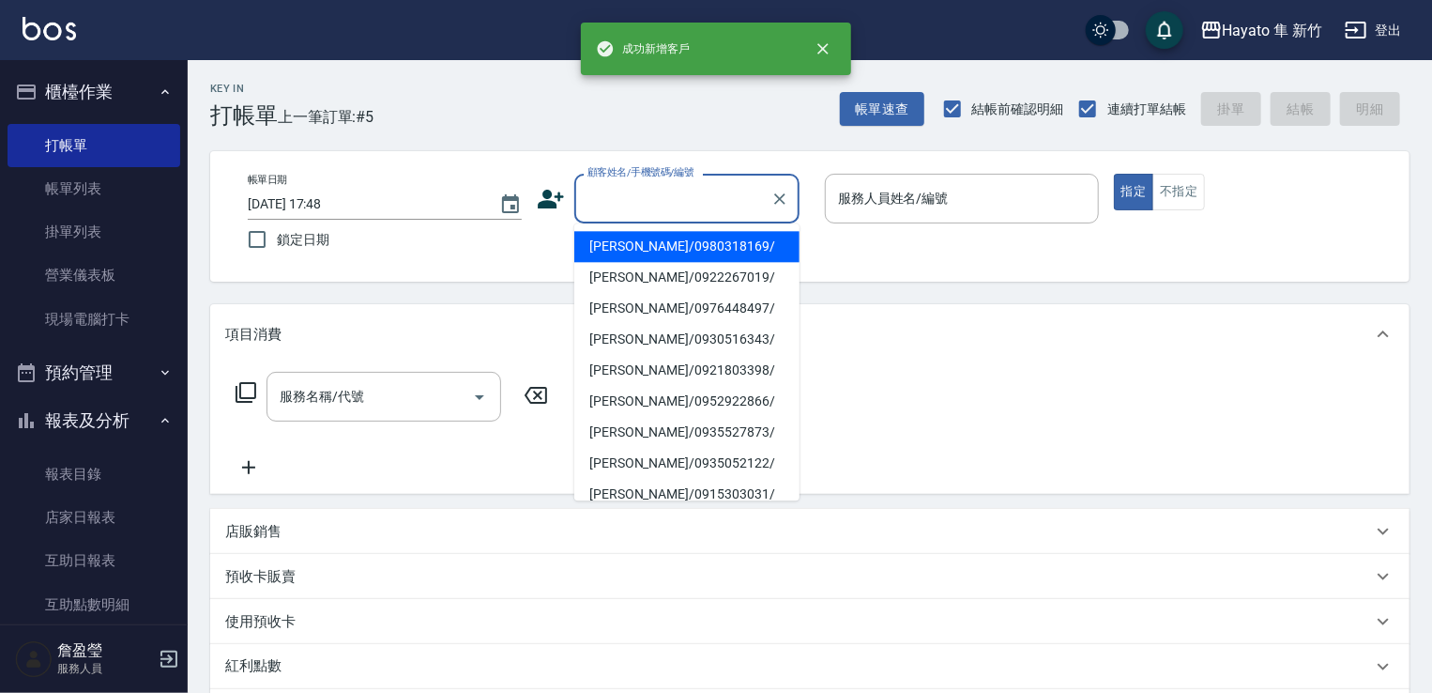
click at [701, 212] on input "顧客姓名/手機號碼/編號" at bounding box center [673, 198] width 180 height 33
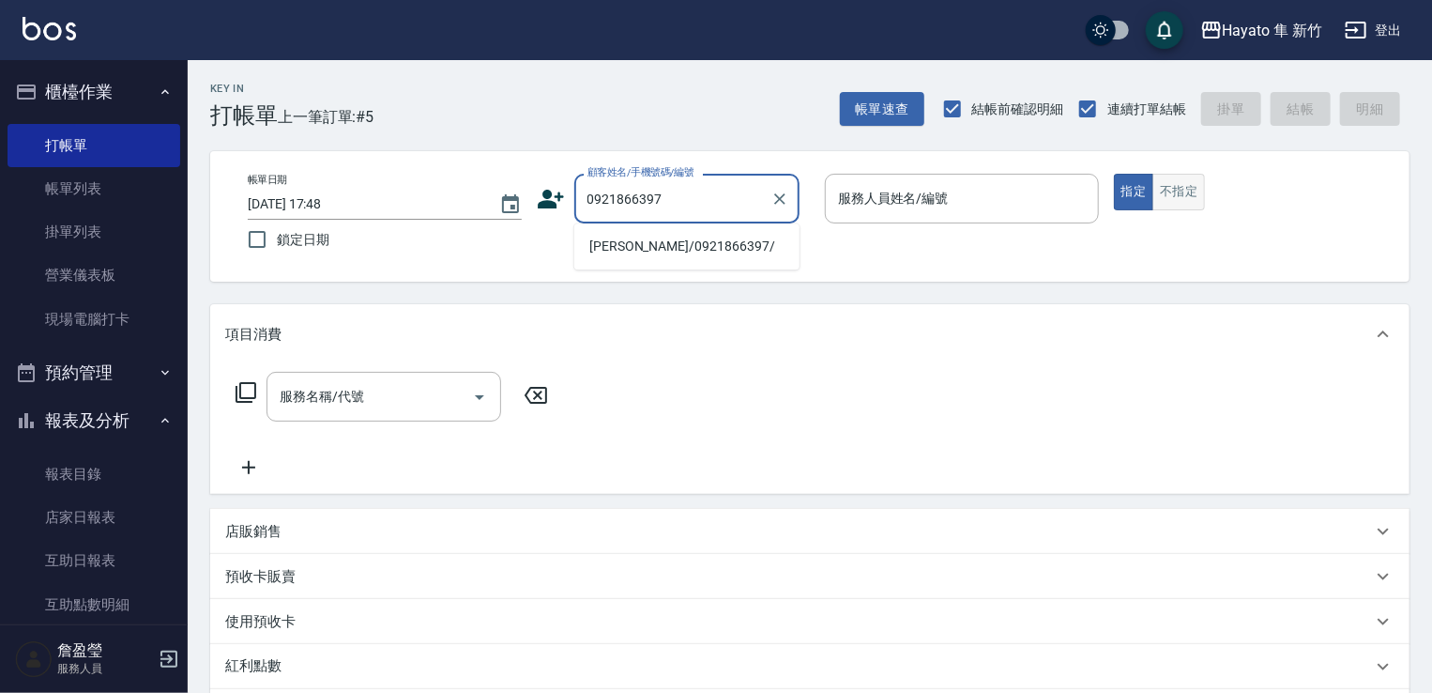
type input "0921866397"
click at [1181, 190] on button "不指定" at bounding box center [1178, 192] width 53 height 37
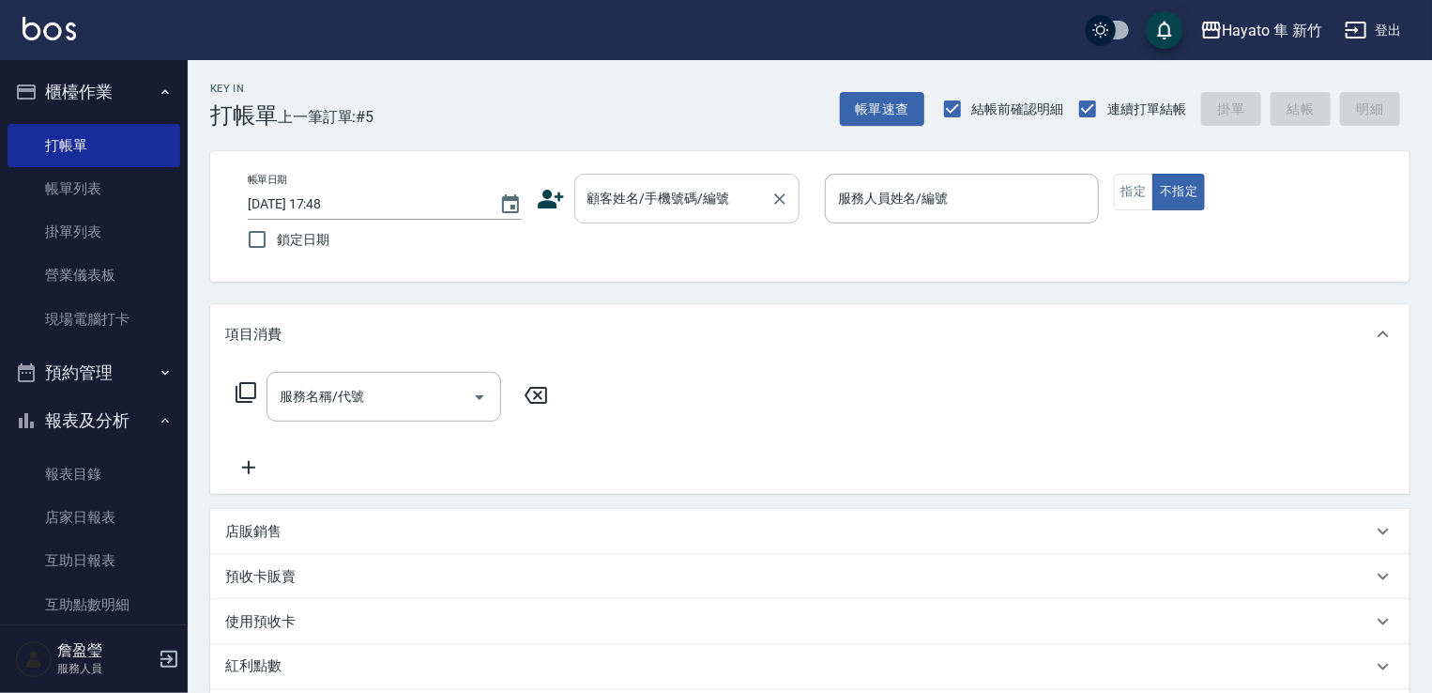
click at [667, 190] on input "顧客姓名/手機號碼/編號" at bounding box center [673, 198] width 180 height 33
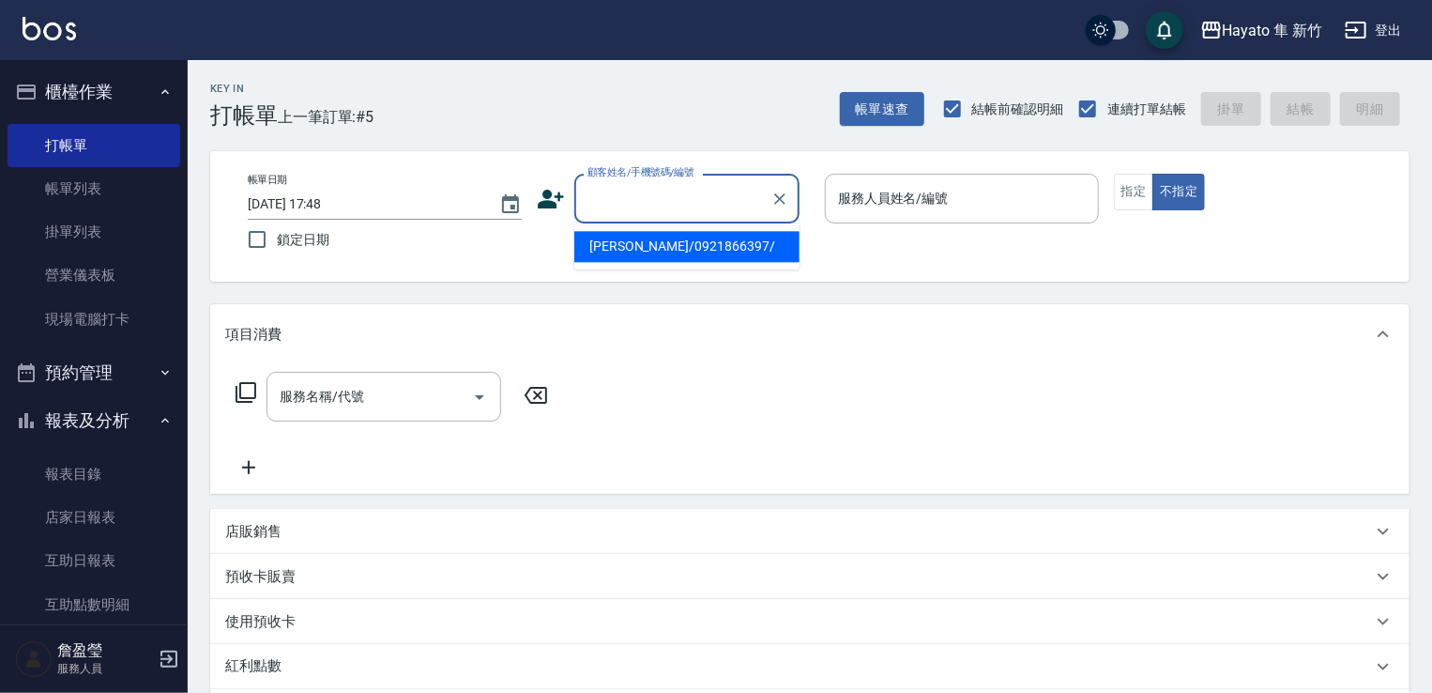
click at [707, 249] on li "[PERSON_NAME]/0921866397/" at bounding box center [686, 246] width 225 height 31
type input "[PERSON_NAME]/0921866397/"
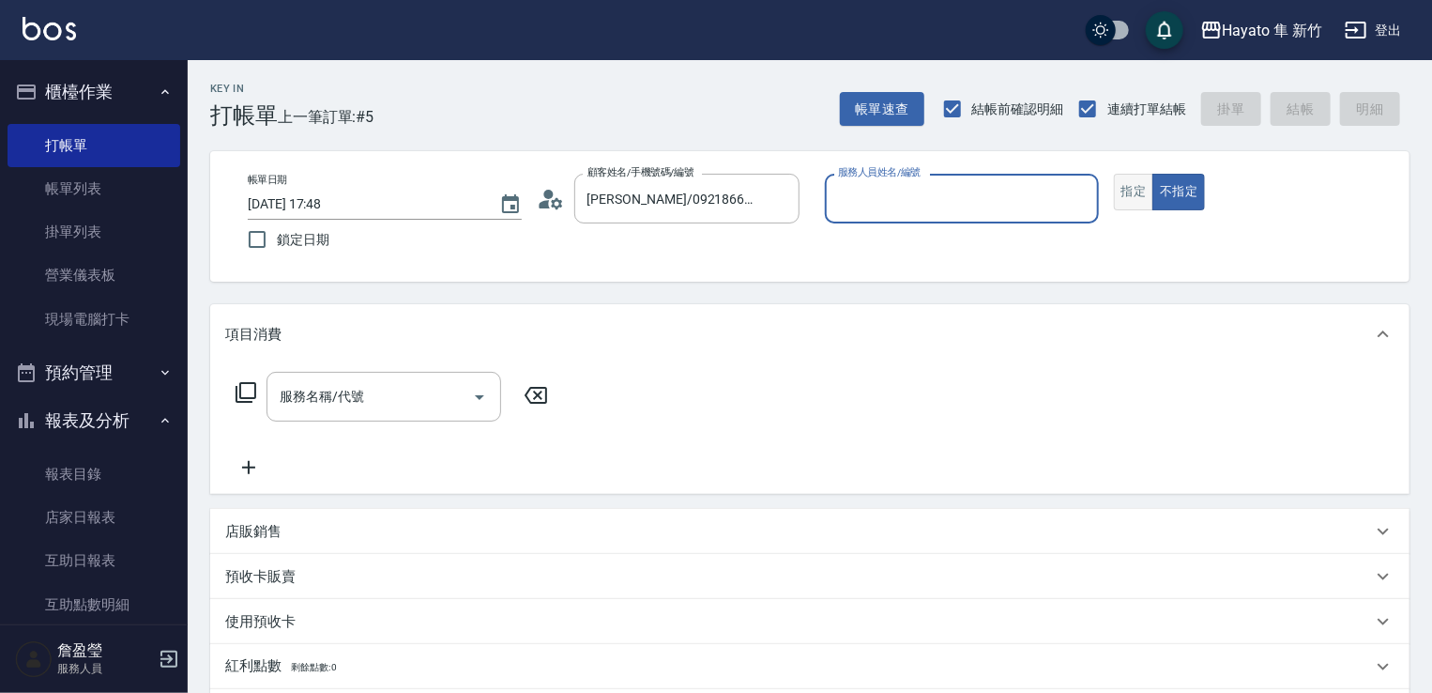
type input "[PERSON_NAME](無代號)"
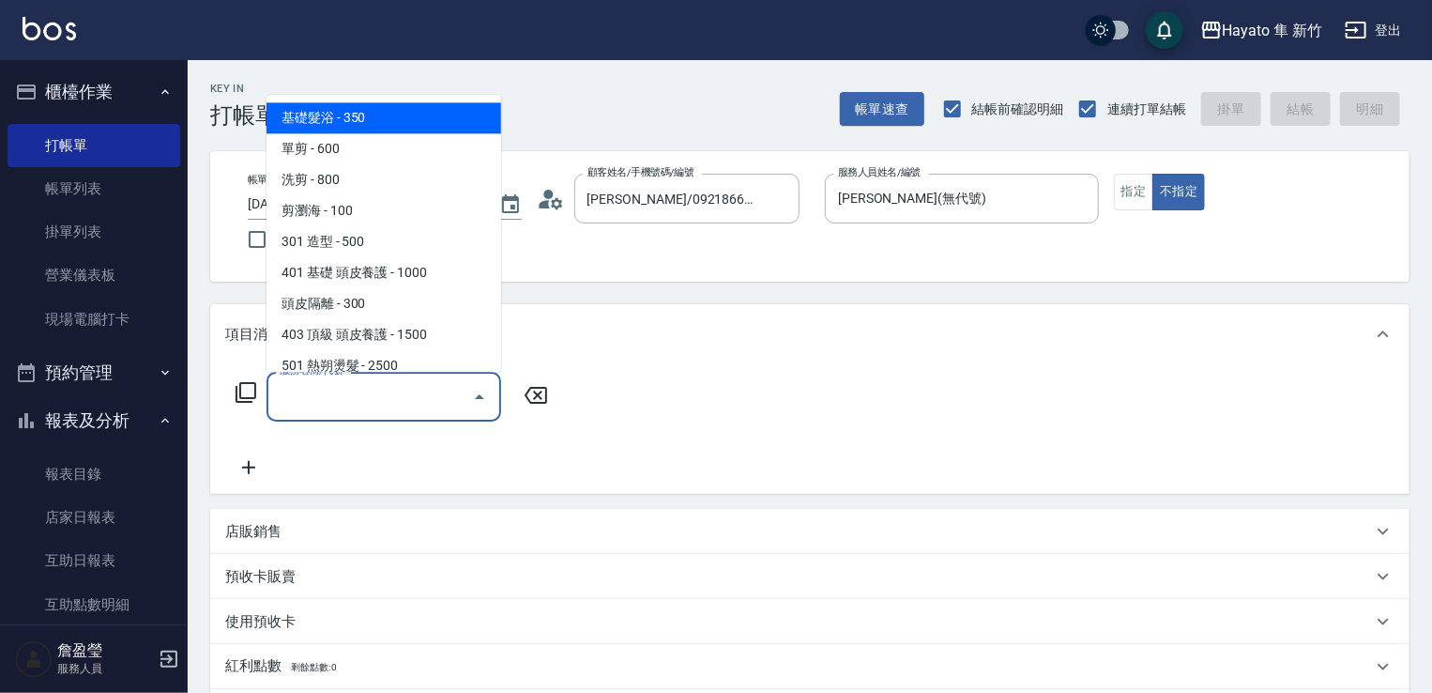
click at [379, 393] on input "服務名稱/代號" at bounding box center [370, 396] width 190 height 33
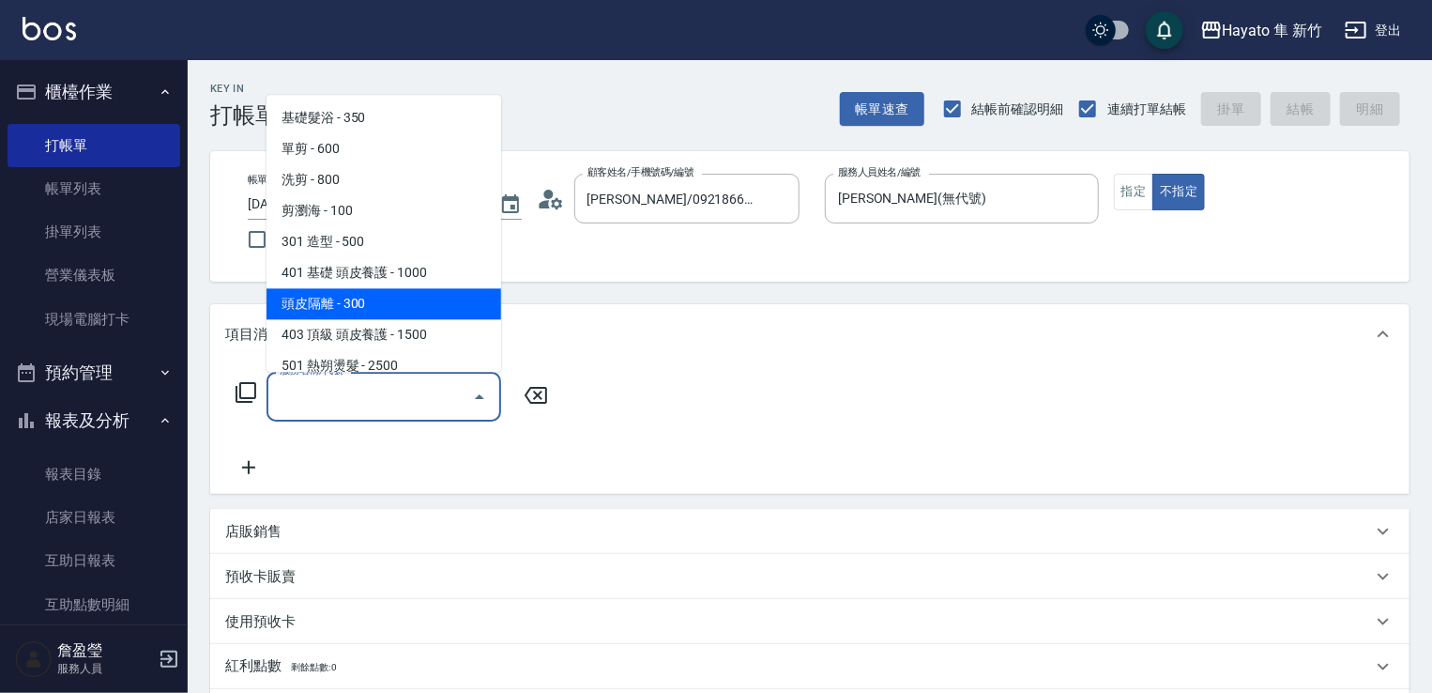
click at [334, 288] on span "頭皮隔離 - 300" at bounding box center [383, 303] width 235 height 31
type input "頭皮隔離(402)"
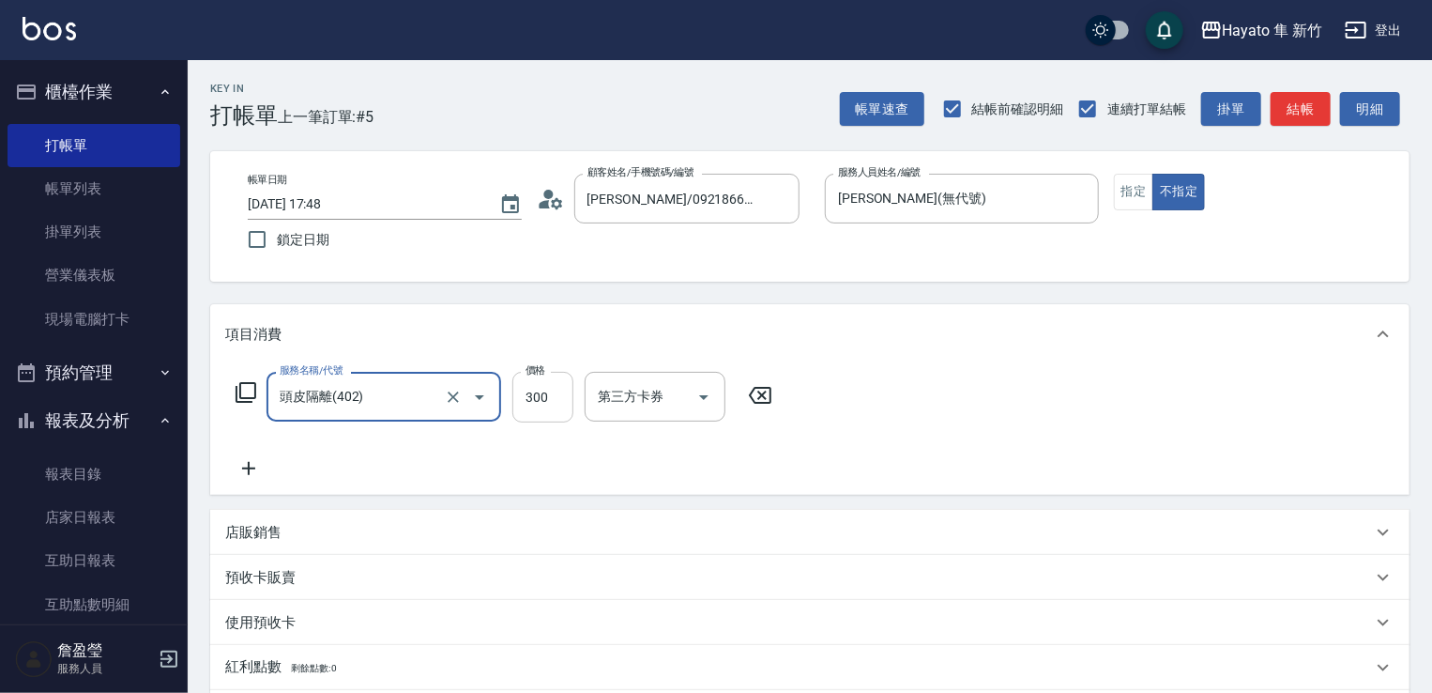
click at [522, 384] on input "300" at bounding box center [542, 397] width 61 height 51
type input "200"
click at [243, 464] on icon at bounding box center [248, 468] width 47 height 23
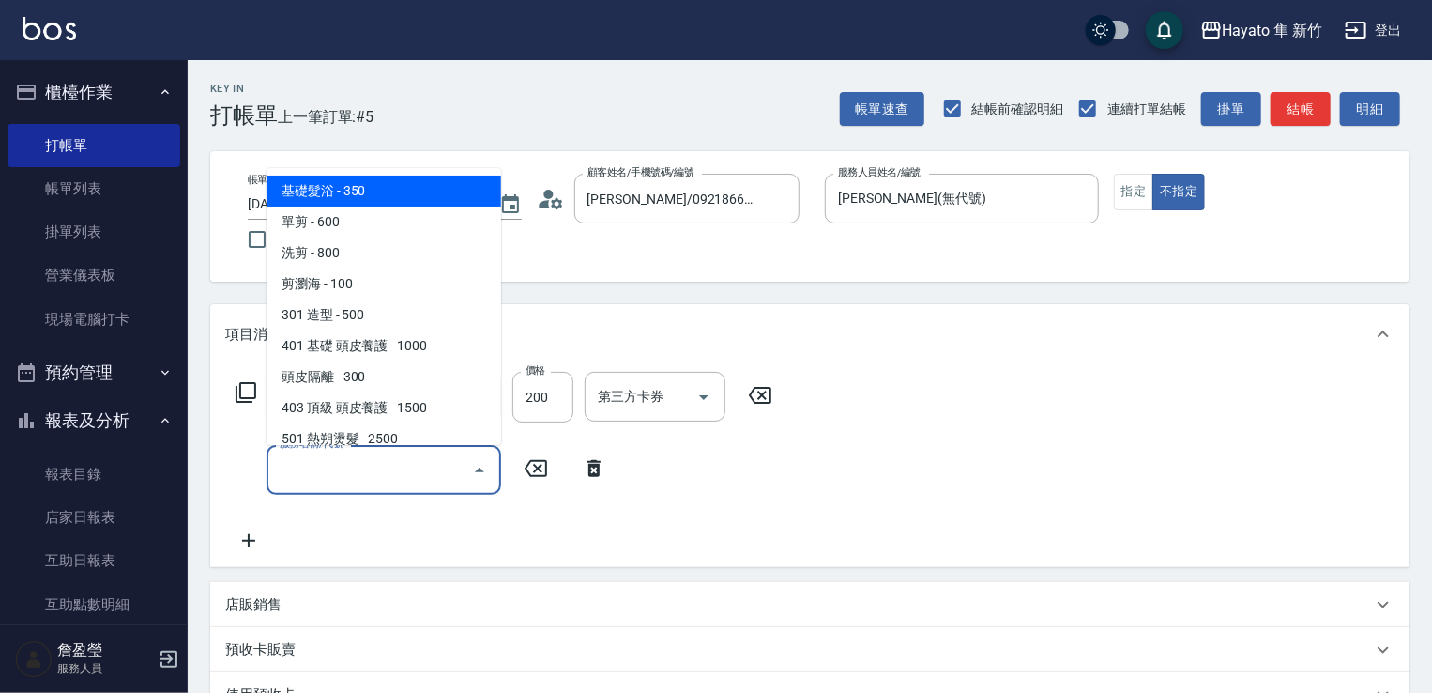
click at [369, 459] on input "服務名稱/代號" at bounding box center [370, 469] width 190 height 33
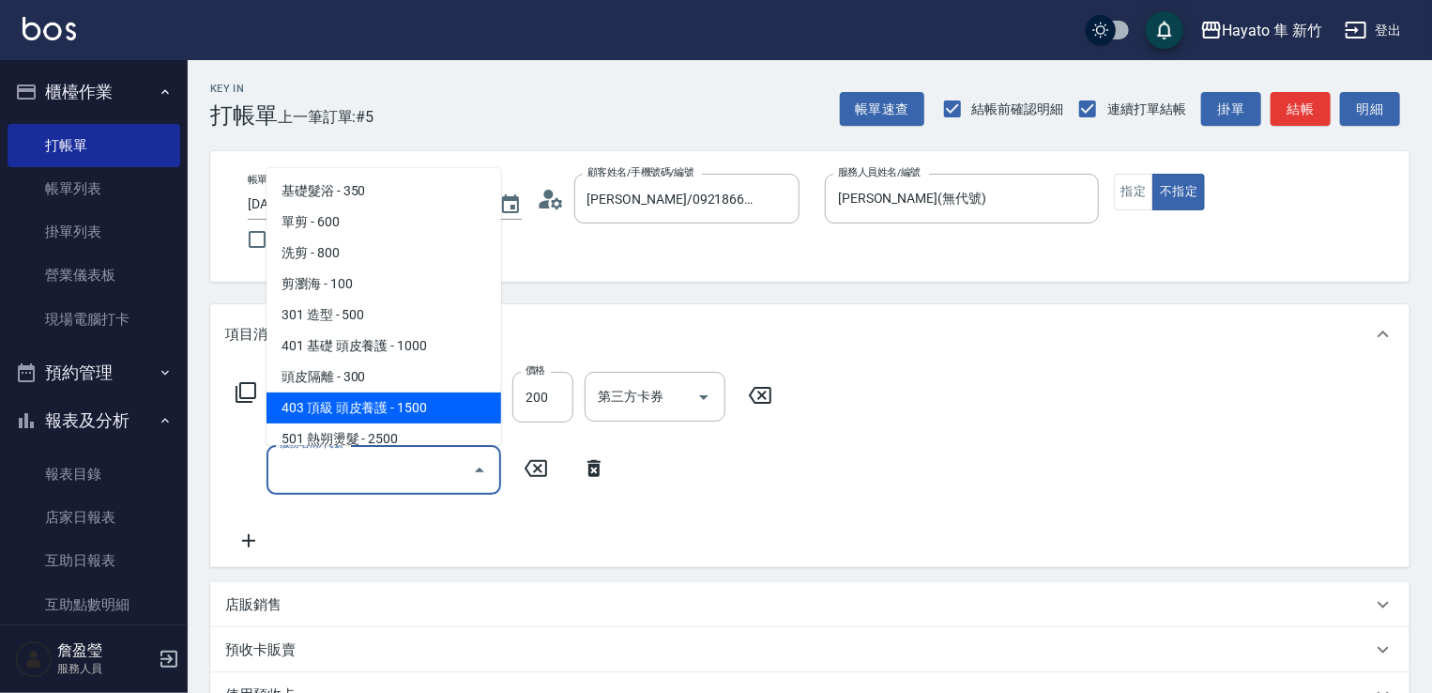
scroll to position [327, 0]
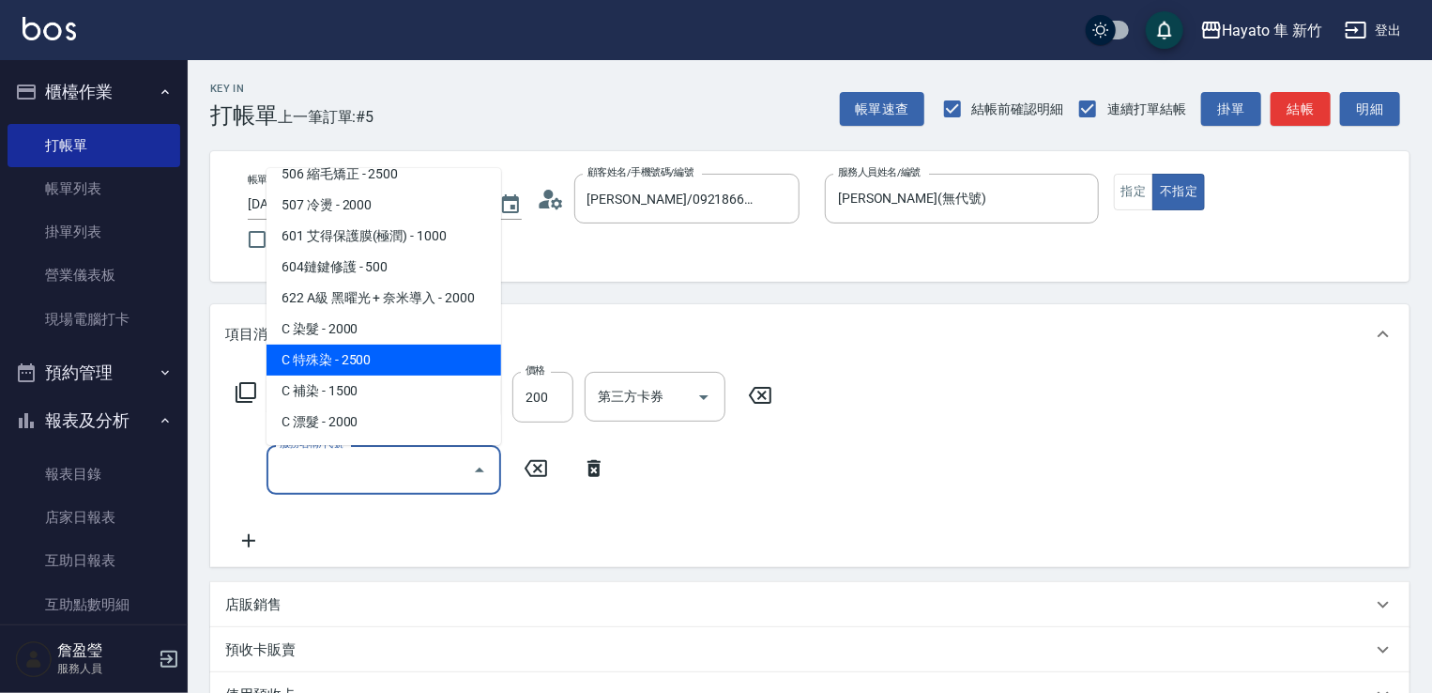
click at [368, 368] on span "C 特殊染 - 2500" at bounding box center [383, 359] width 235 height 31
type input "C 特殊染(703)"
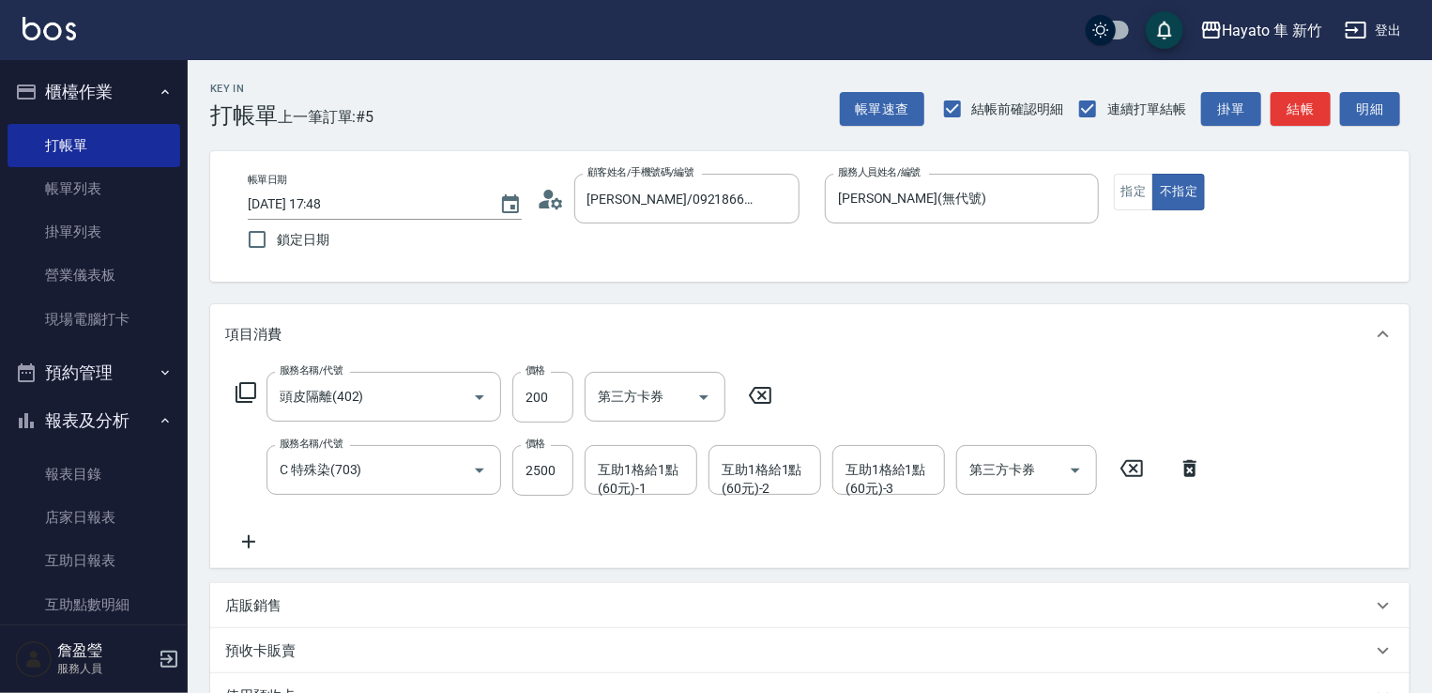
click at [248, 549] on icon at bounding box center [248, 541] width 47 height 23
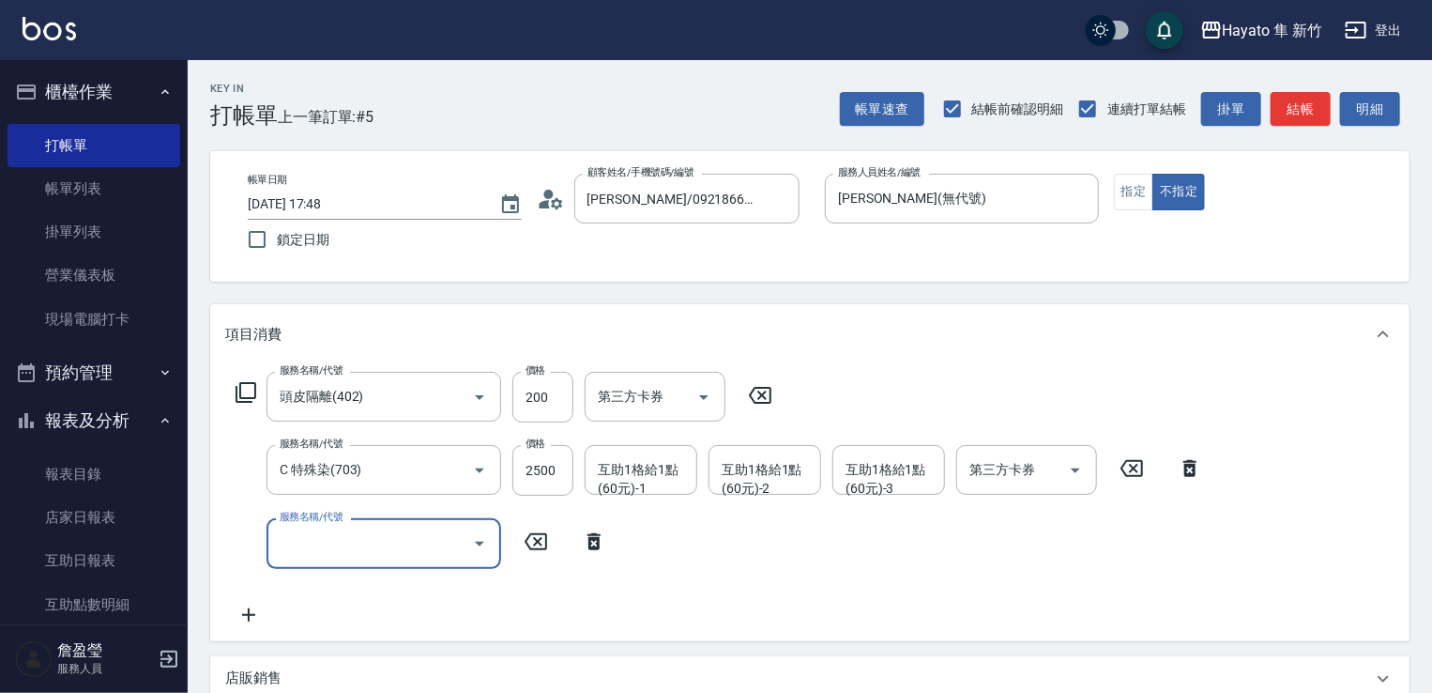
click at [492, 541] on button "Open" at bounding box center [479, 543] width 30 height 30
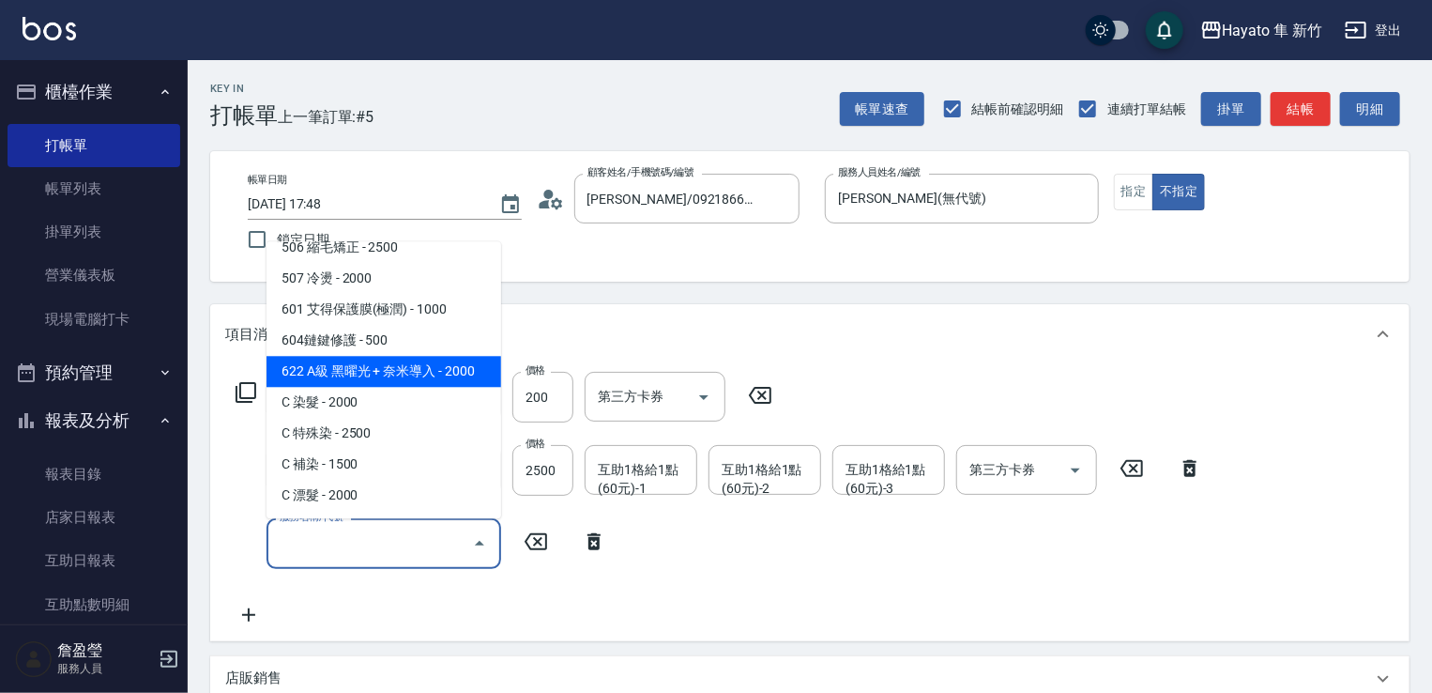
click at [445, 375] on span "622 A級 黑曜光 + 奈米導入 - 2000" at bounding box center [383, 371] width 235 height 31
type input "622 A級 黑曜光 + 奈米導入(622)"
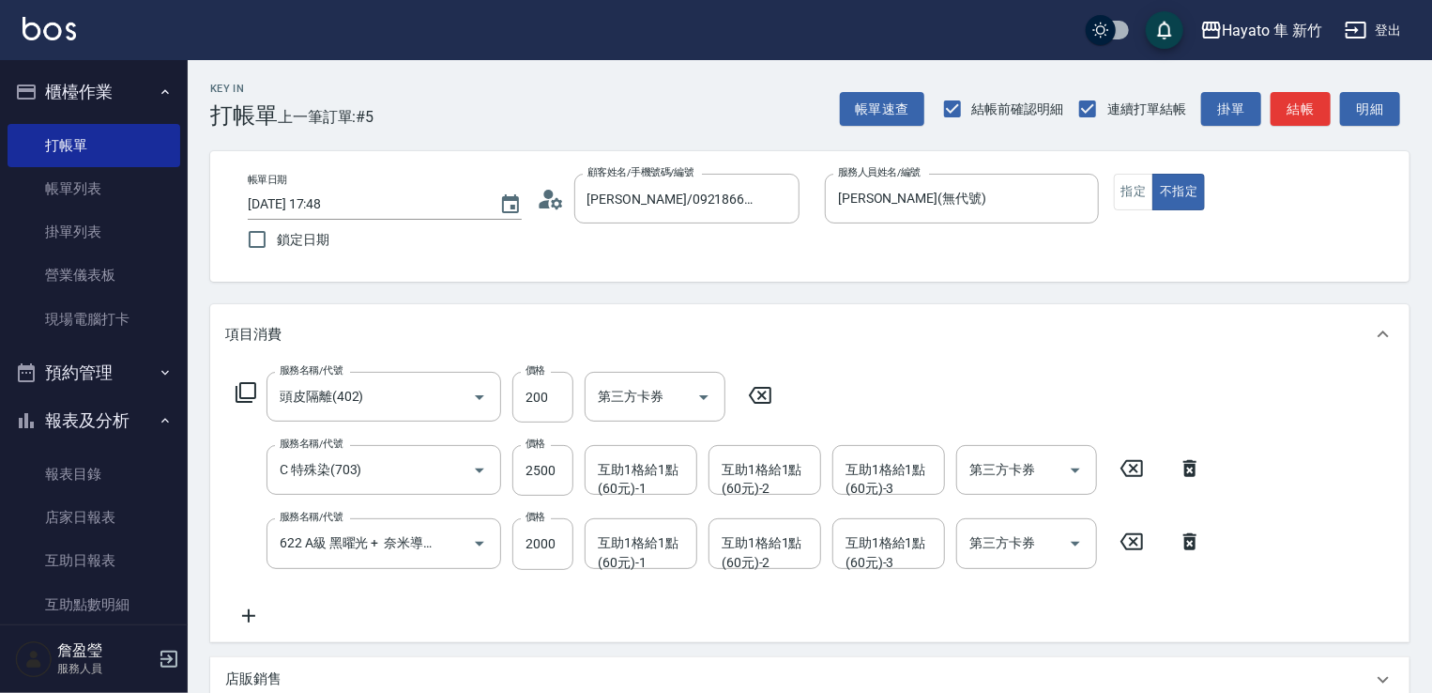
click at [480, 590] on div "服務名稱/代號 頭皮隔離(402) 服務名稱/代號 價格 200 價格 第三方卡券 第三方卡券 服務名稱/代號 C 特殊染(703) 服務名稱/代號 價格 2…" at bounding box center [719, 499] width 988 height 254
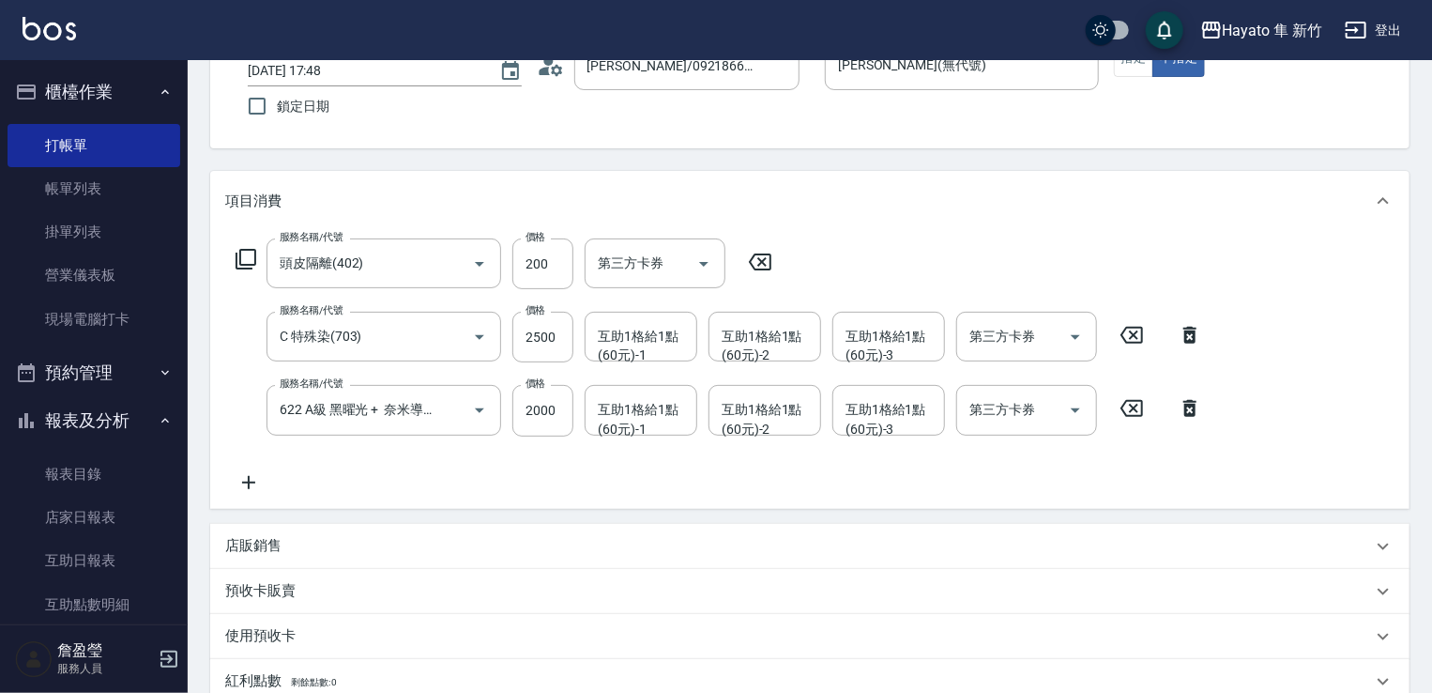
scroll to position [282, 0]
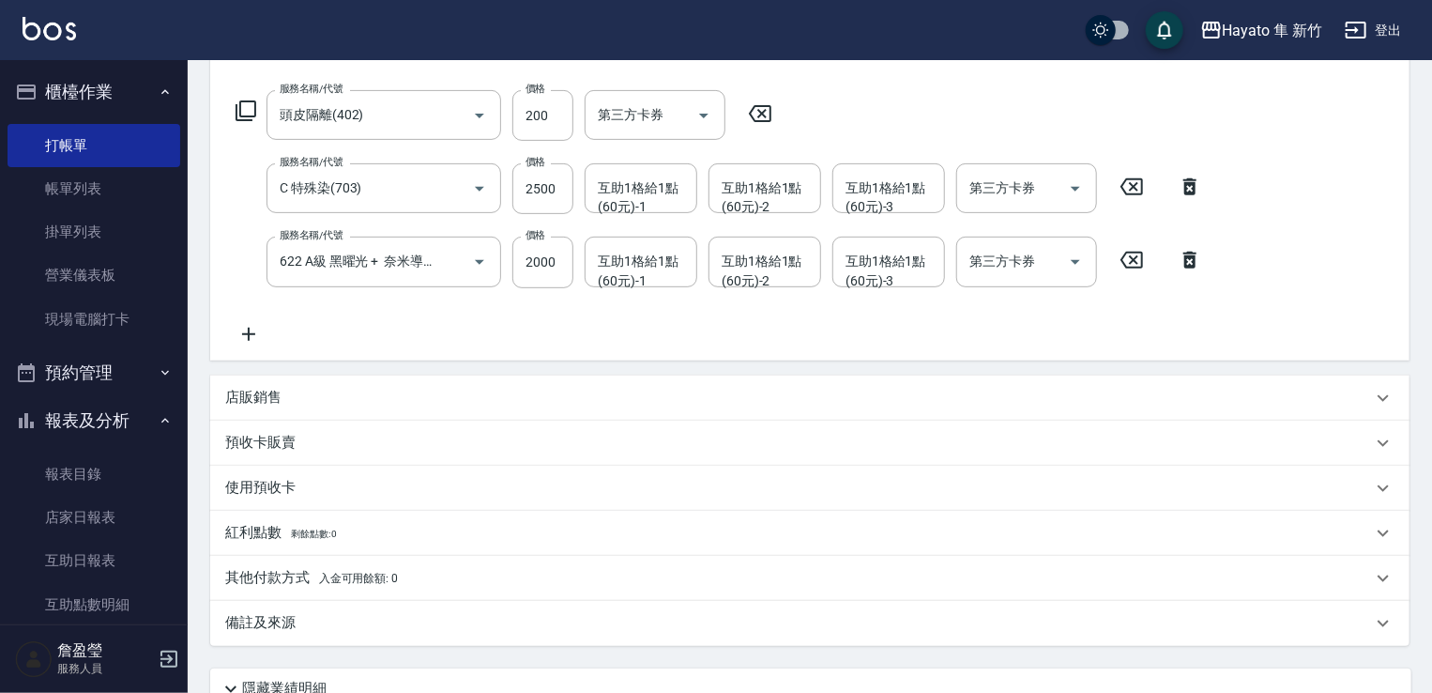
click at [251, 584] on p "其他付款方式 入金可用餘額: 0" at bounding box center [311, 578] width 173 height 21
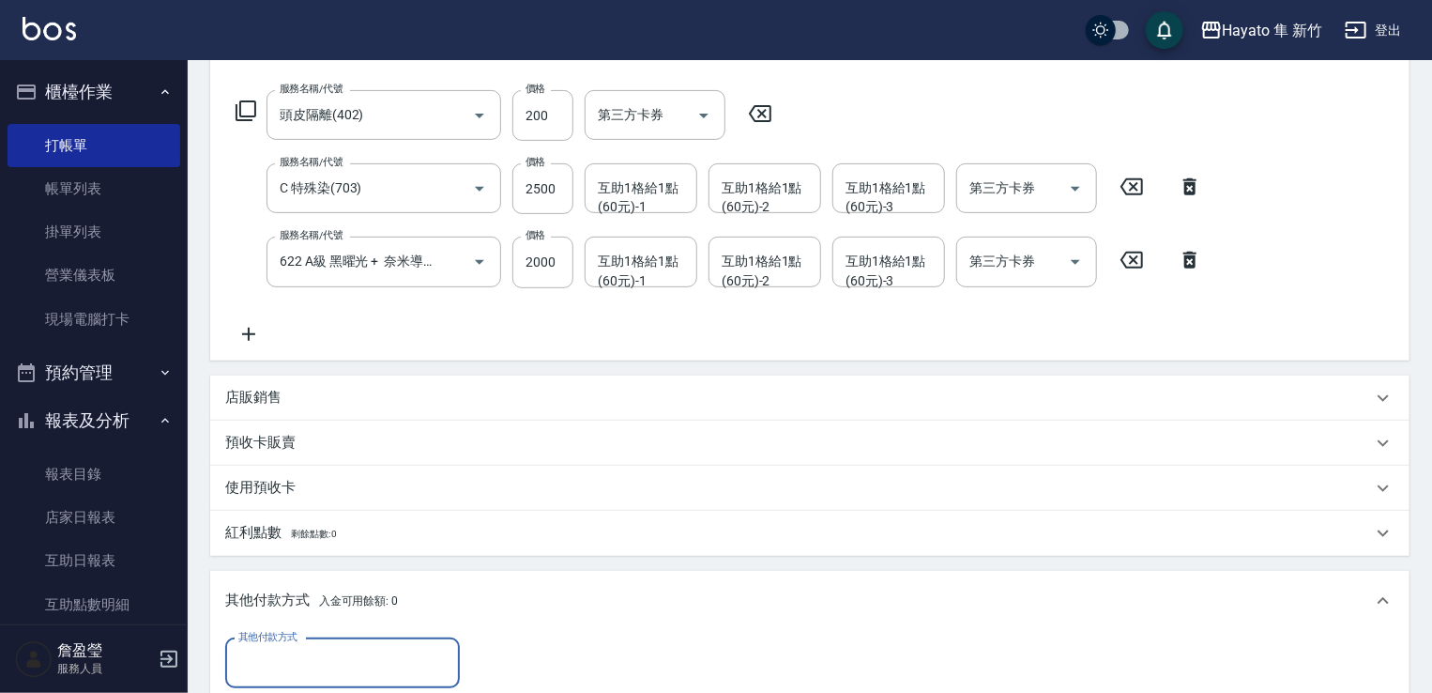
scroll to position [0, 0]
click at [372, 661] on input "其他付款方式" at bounding box center [343, 663] width 218 height 33
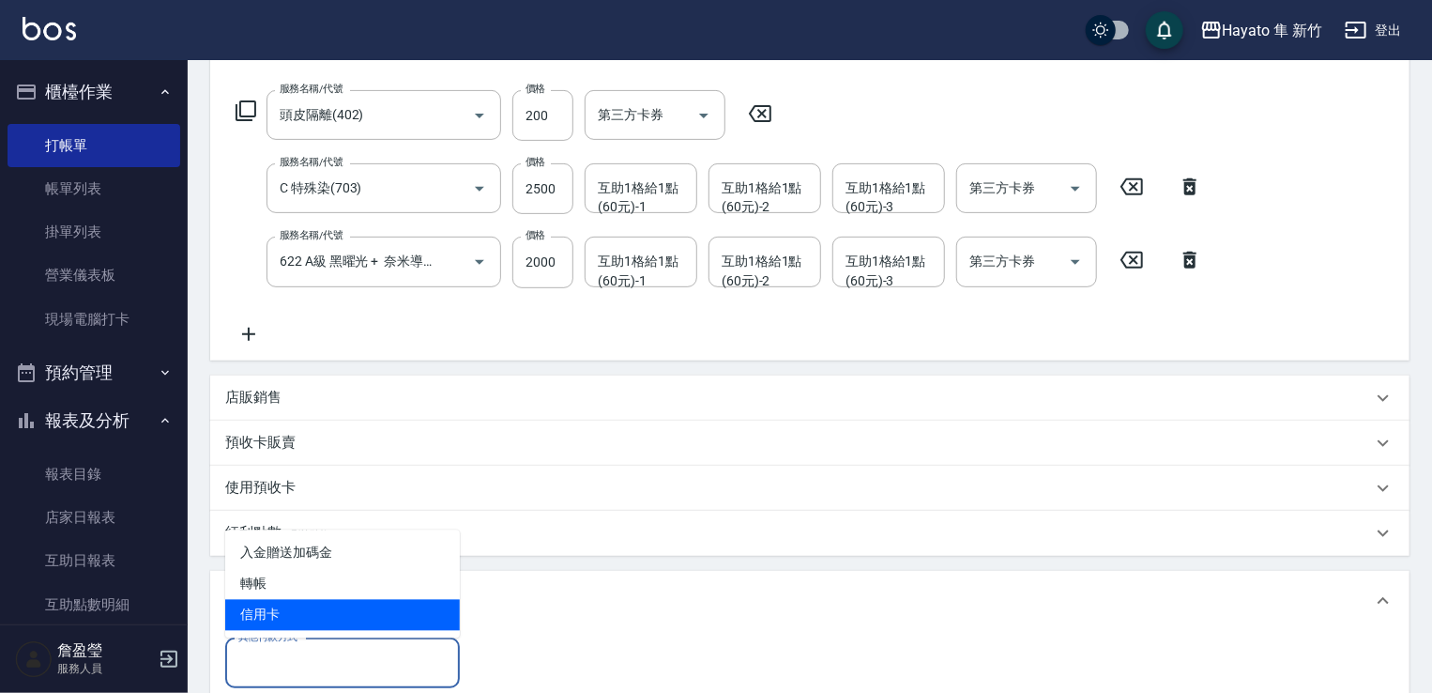
click at [353, 601] on span "信用卡" at bounding box center [342, 615] width 235 height 31
type input "信用卡"
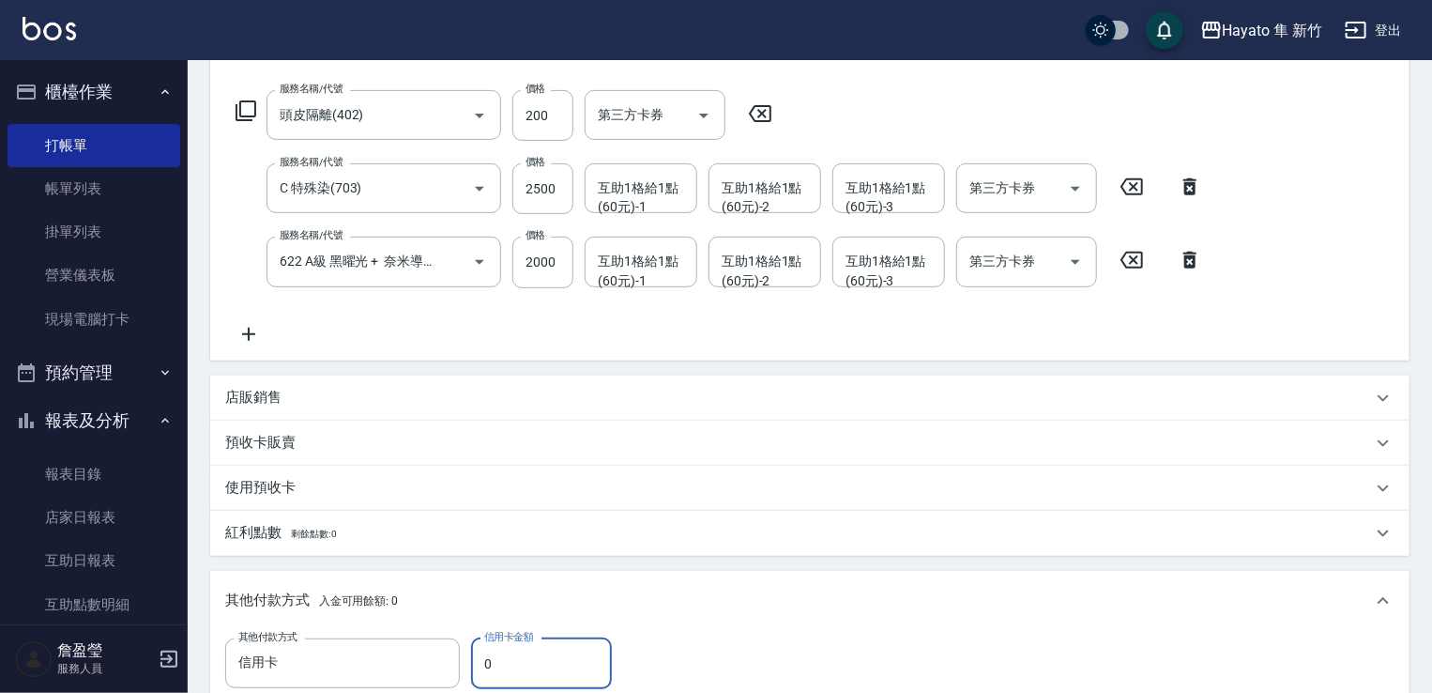
drag, startPoint x: 508, startPoint y: 661, endPoint x: 473, endPoint y: 661, distance: 34.7
click at [473, 661] on input "0" at bounding box center [541, 663] width 141 height 51
type input "4700"
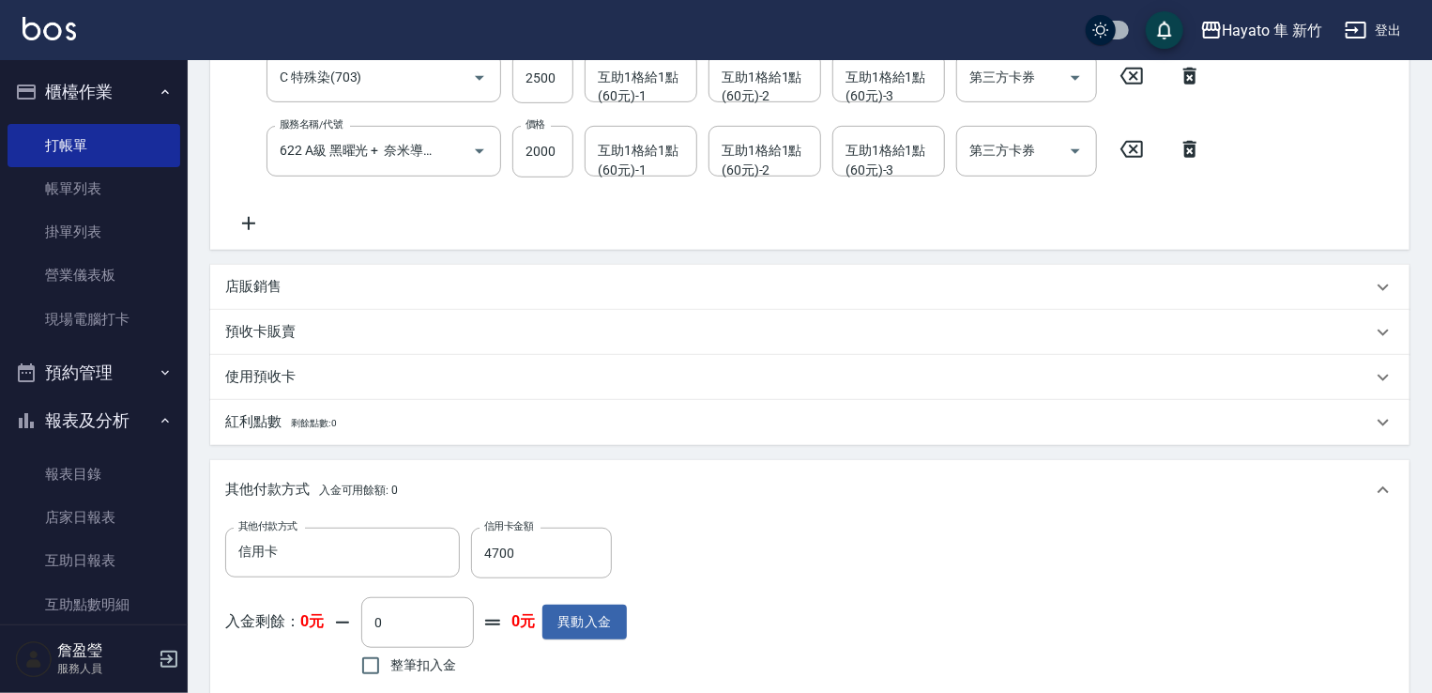
scroll to position [563, 0]
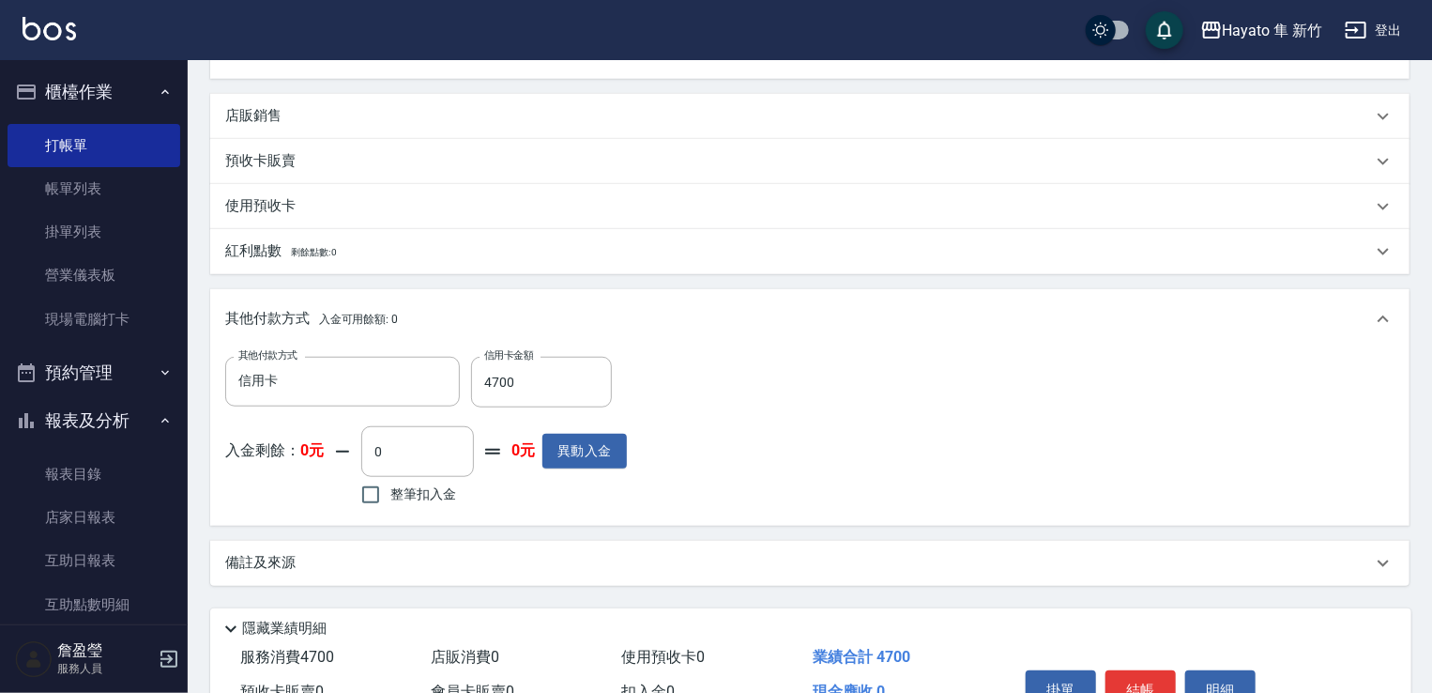
click at [672, 563] on div "備註及來源" at bounding box center [798, 563] width 1147 height 20
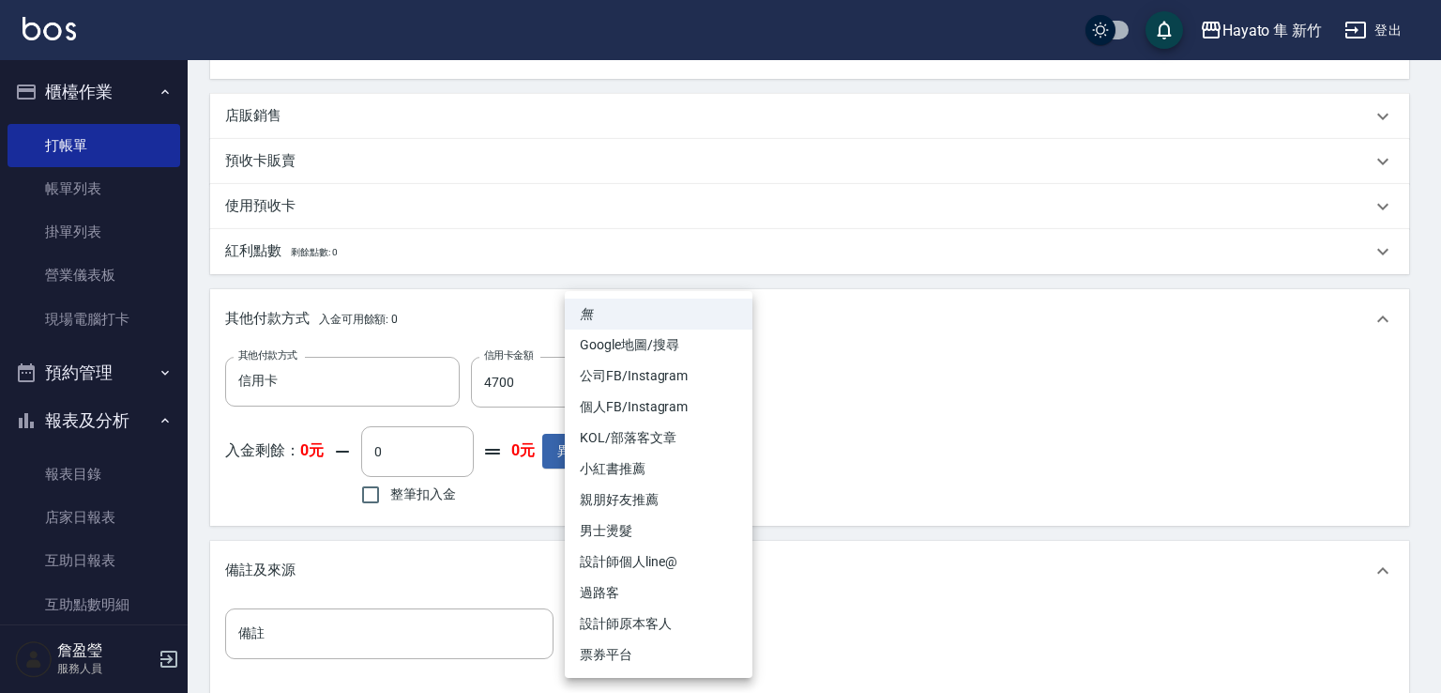
click at [604, 625] on body "Hayato 隼 新竹 登出 櫃檯作業 打帳單 帳單列表 掛單列表 營業儀表板 現場電腦打卡 預約管理 預約管理 報表及分析 報表目錄 店家日報表 互助日報表…" at bounding box center [720, 168] width 1441 height 1463
click at [620, 422] on li "KOL/部落客文章" at bounding box center [659, 437] width 188 height 31
click at [653, 623] on body "Hayato 隼 新竹 登出 櫃檯作業 打帳單 帳單列表 掛單列表 營業儀表板 現場電腦打卡 預約管理 預約管理 報表及分析 報表目錄 店家日報表 互助日報表…" at bounding box center [720, 168] width 1441 height 1463
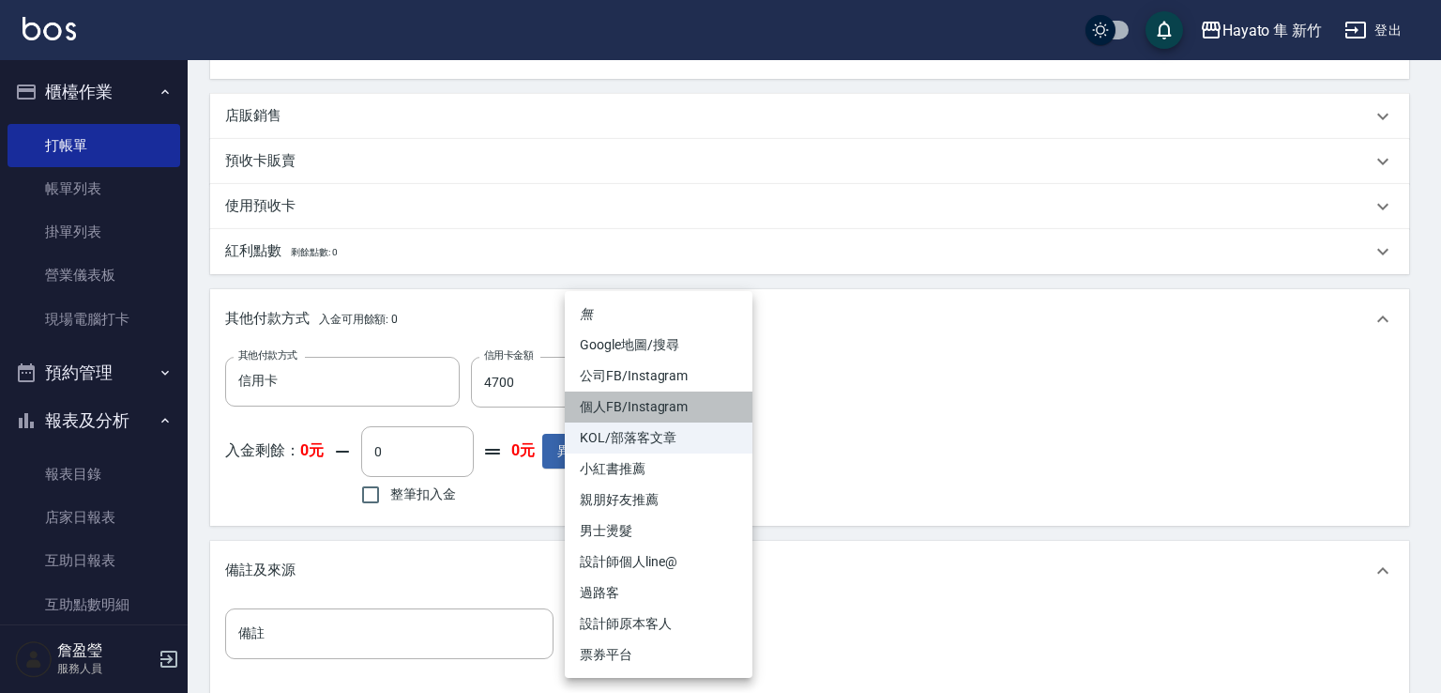
click at [653, 412] on li "個人FB/Instagram" at bounding box center [659, 406] width 188 height 31
type input "個人FB/Instagram"
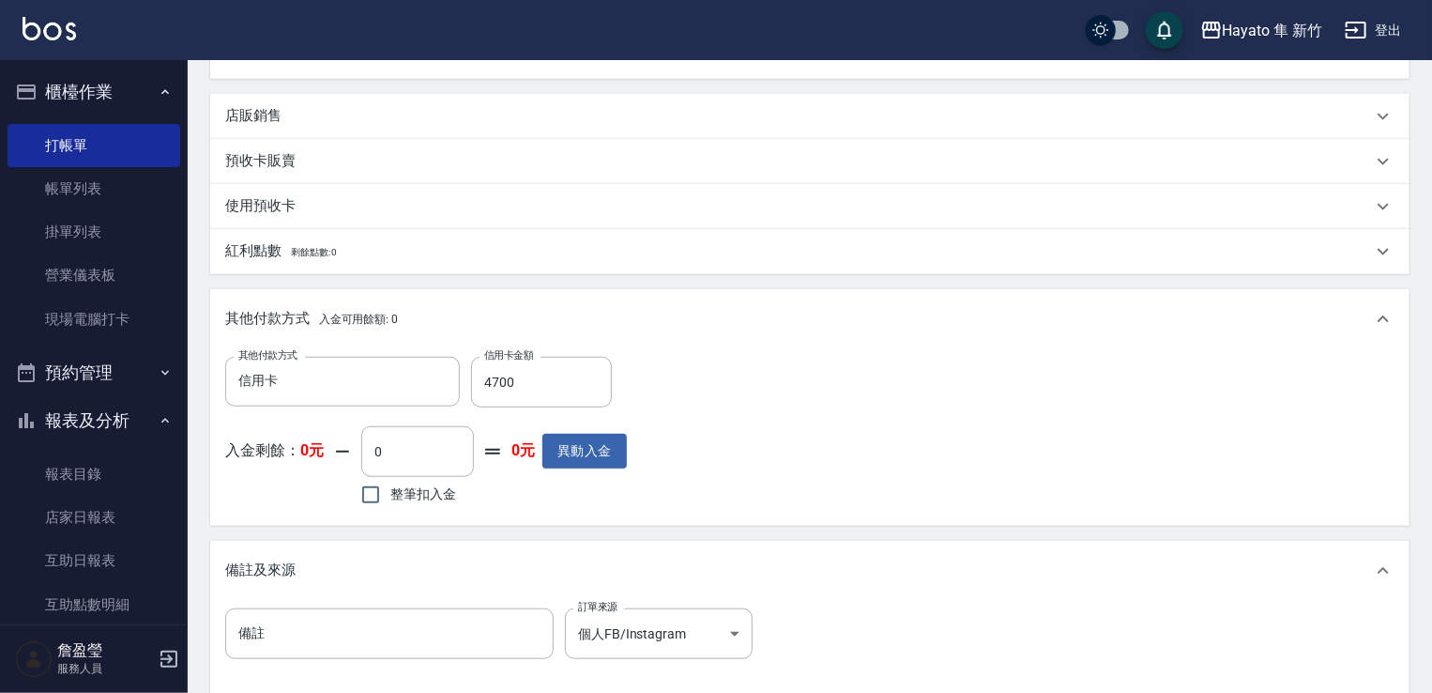
click at [946, 635] on div "備註 備註 訂單來源 個人FB/Instagram 個人FB/Instagram 訂單來源" at bounding box center [809, 644] width 1169 height 73
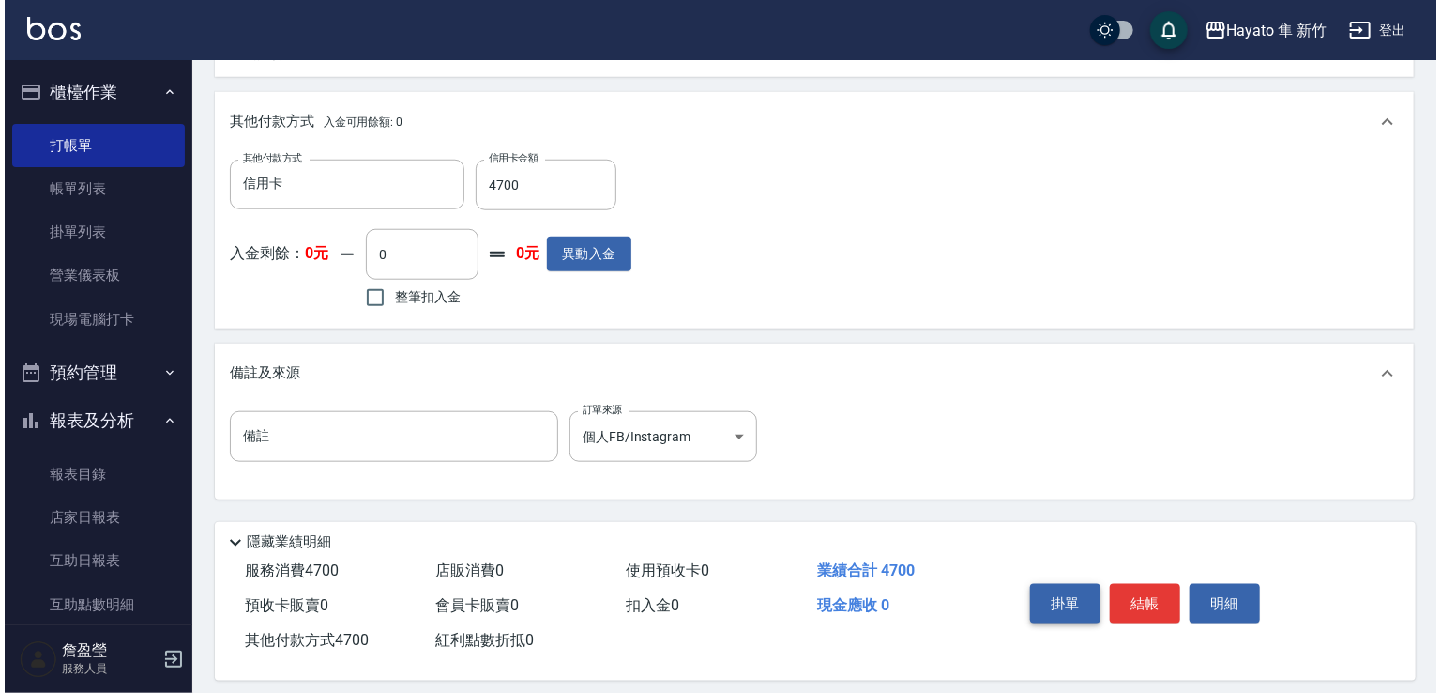
scroll to position [777, 0]
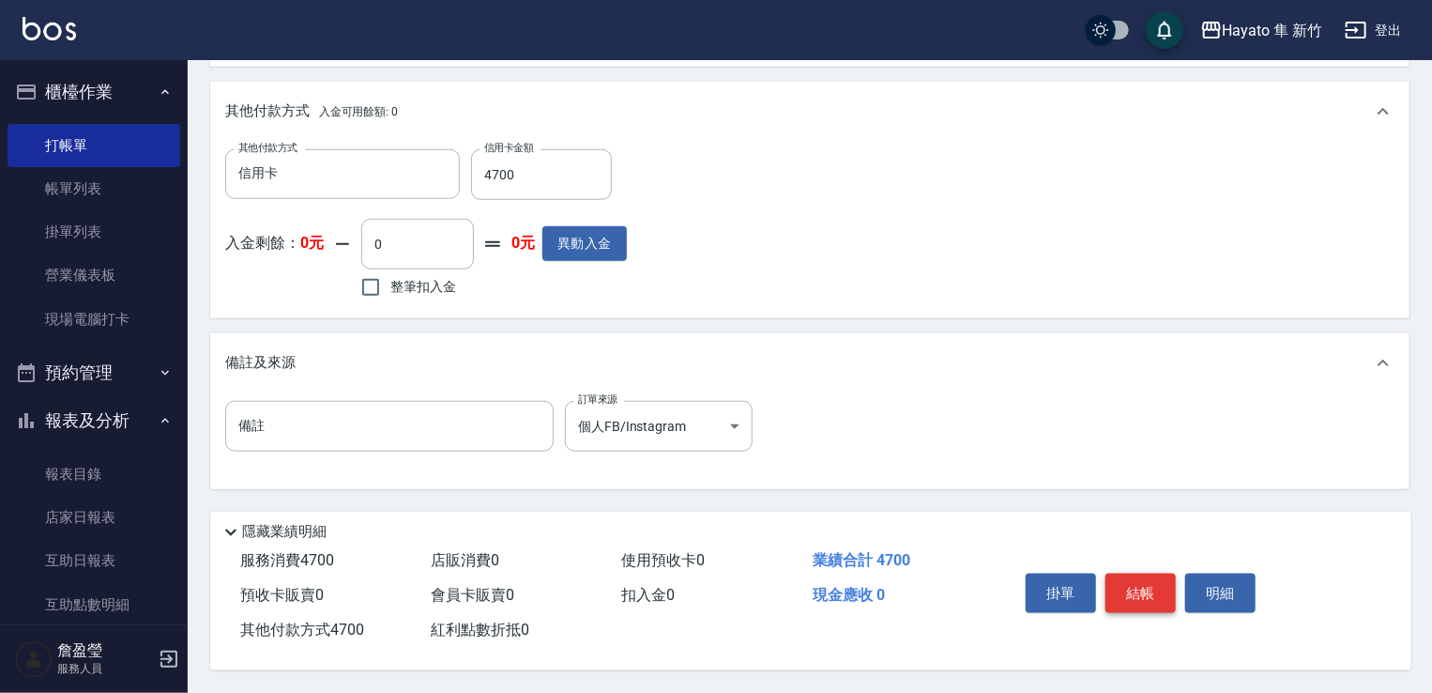
click at [1122, 576] on button "結帳" at bounding box center [1140, 592] width 70 height 39
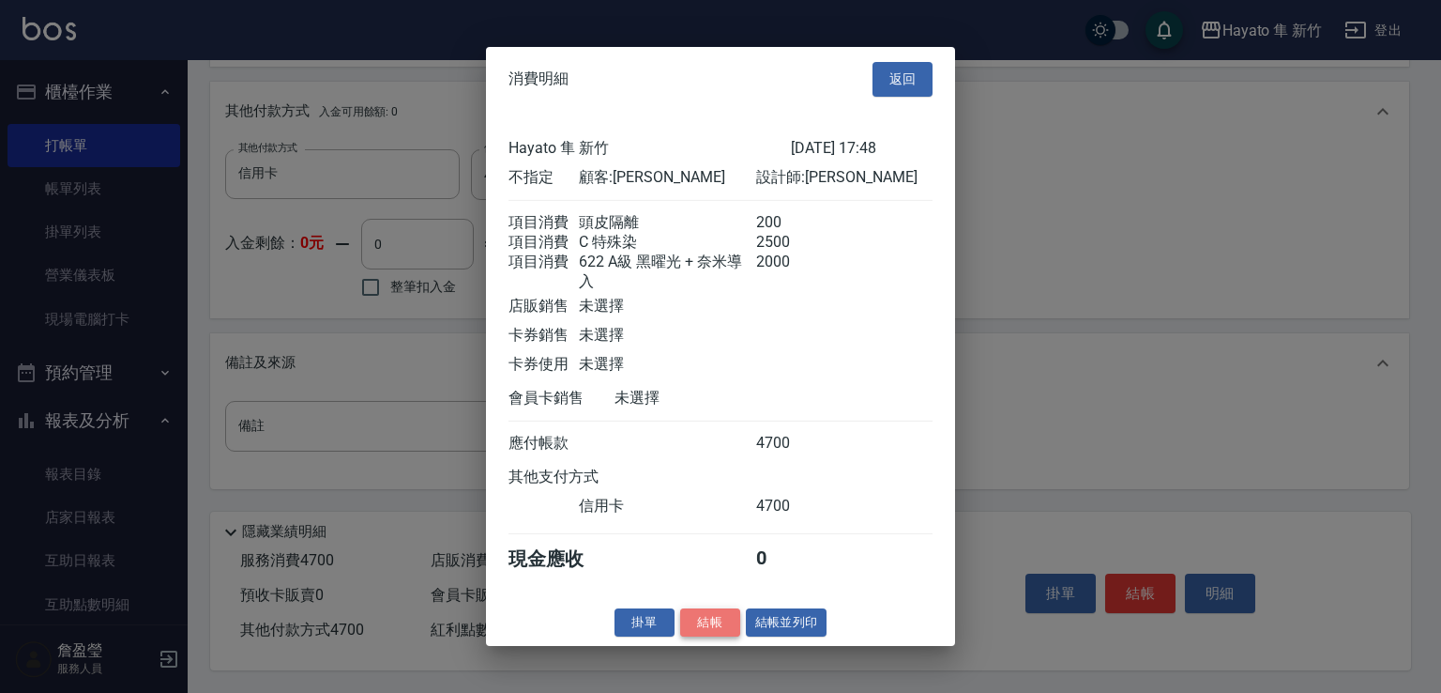
click at [715, 632] on button "結帳" at bounding box center [710, 621] width 60 height 29
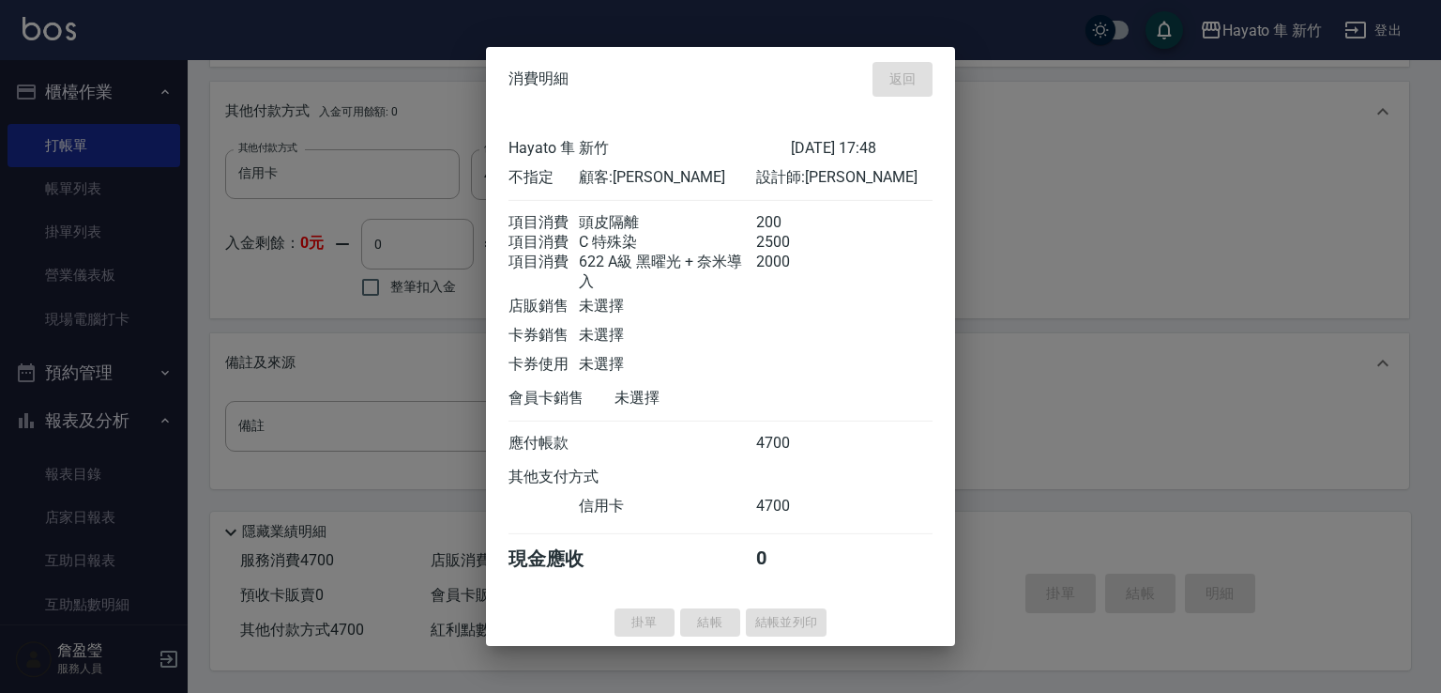
type input "[DATE] 17:49"
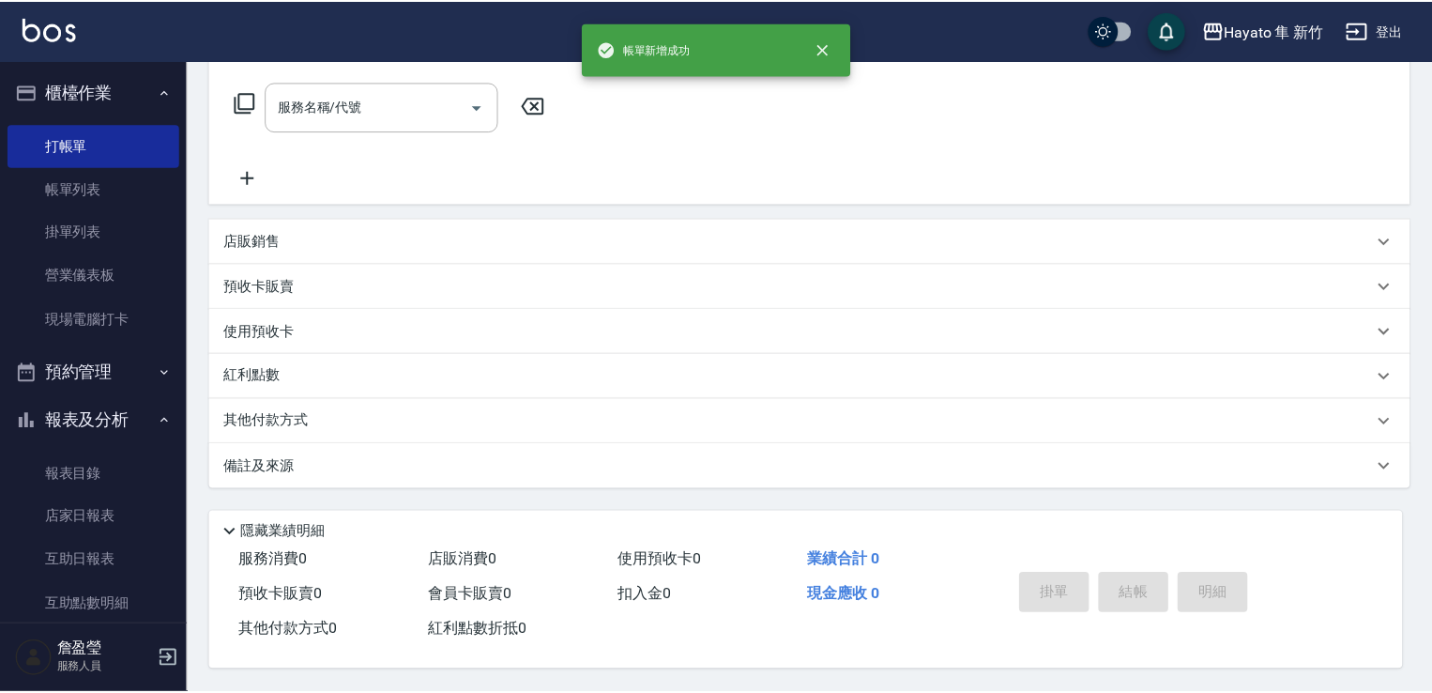
scroll to position [0, 0]
